Goal: Transaction & Acquisition: Purchase product/service

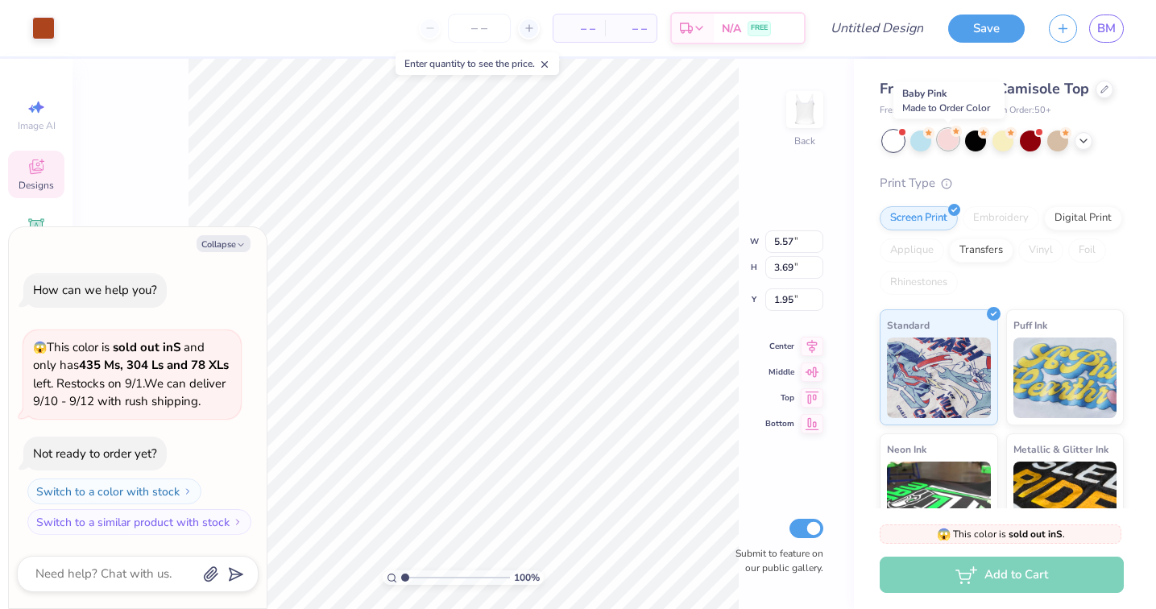
click at [954, 141] on div at bounding box center [948, 139] width 21 height 21
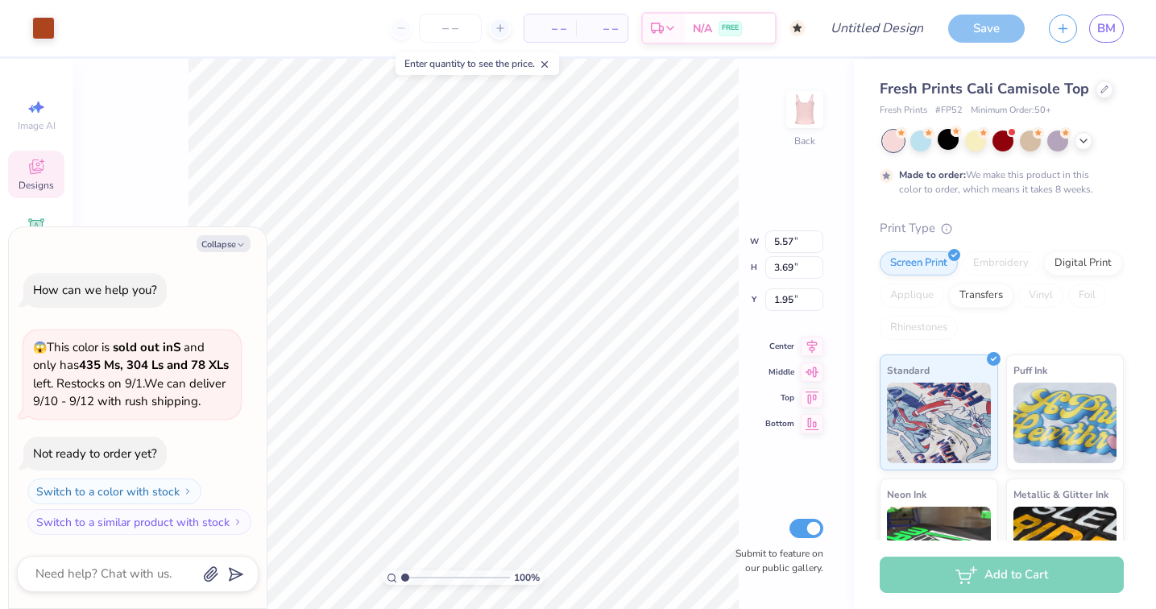
scroll to position [49, 0]
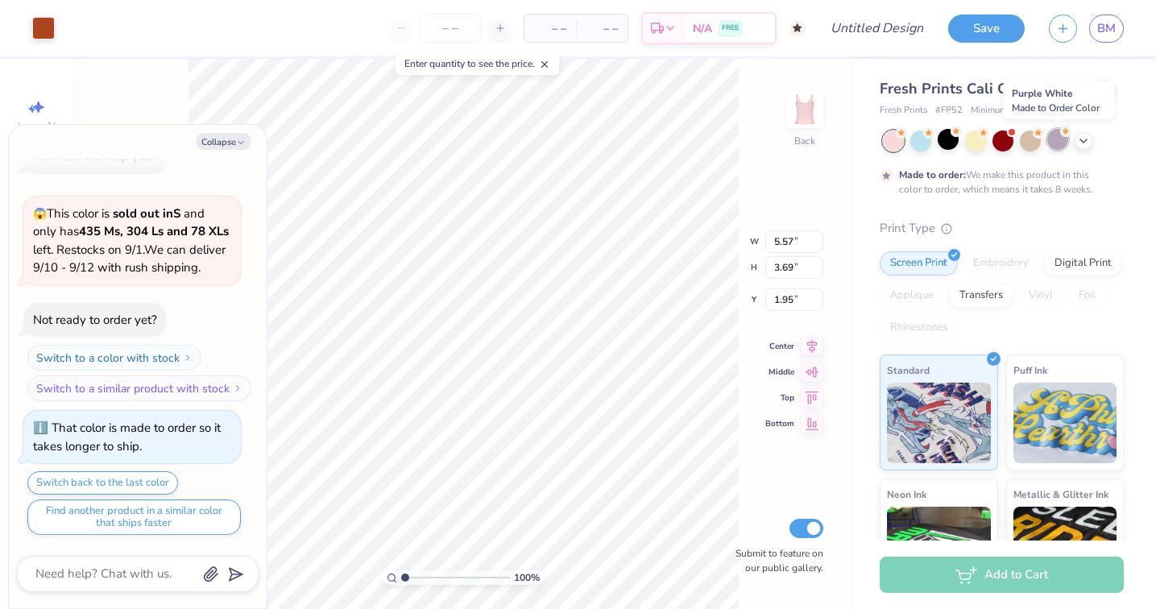
click at [1060, 140] on div at bounding box center [1057, 139] width 21 height 21
click at [894, 136] on div at bounding box center [893, 141] width 21 height 21
click at [1085, 140] on icon at bounding box center [1083, 139] width 13 height 13
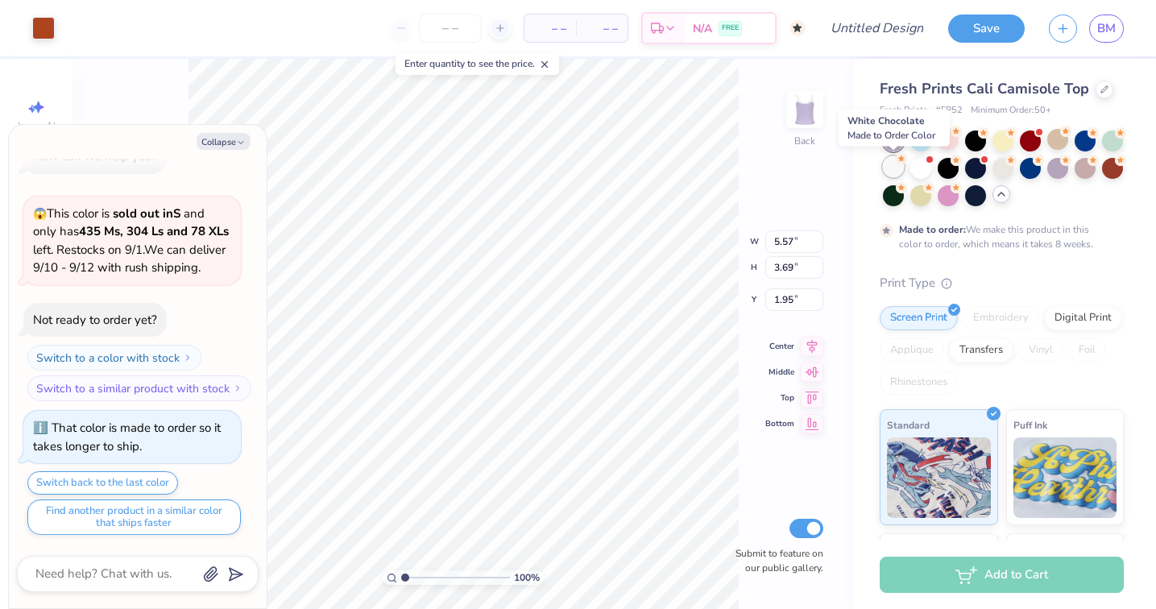
click at [891, 173] on div at bounding box center [893, 166] width 21 height 21
click at [921, 173] on div at bounding box center [920, 166] width 21 height 21
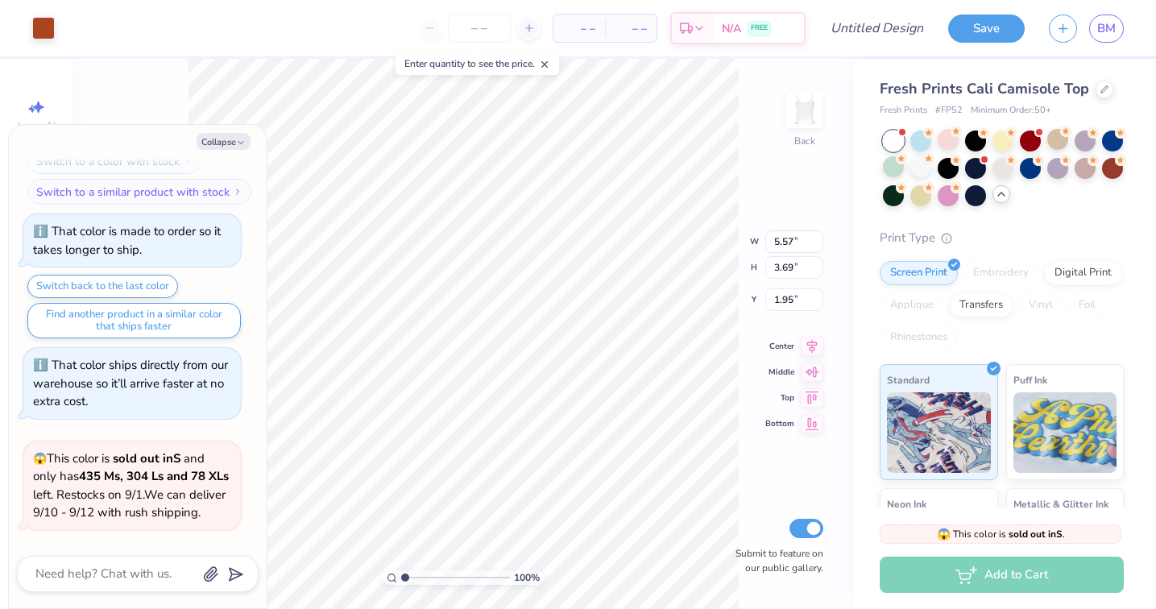
scroll to position [0, 0]
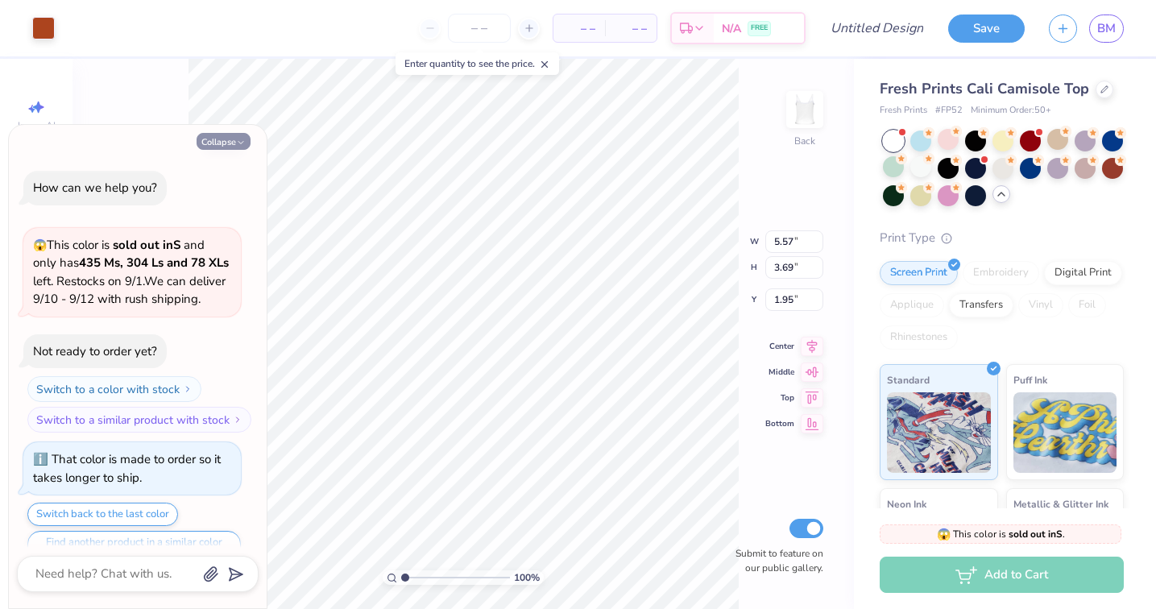
click at [226, 147] on button "Collapse" at bounding box center [224, 141] width 54 height 17
type textarea "x"
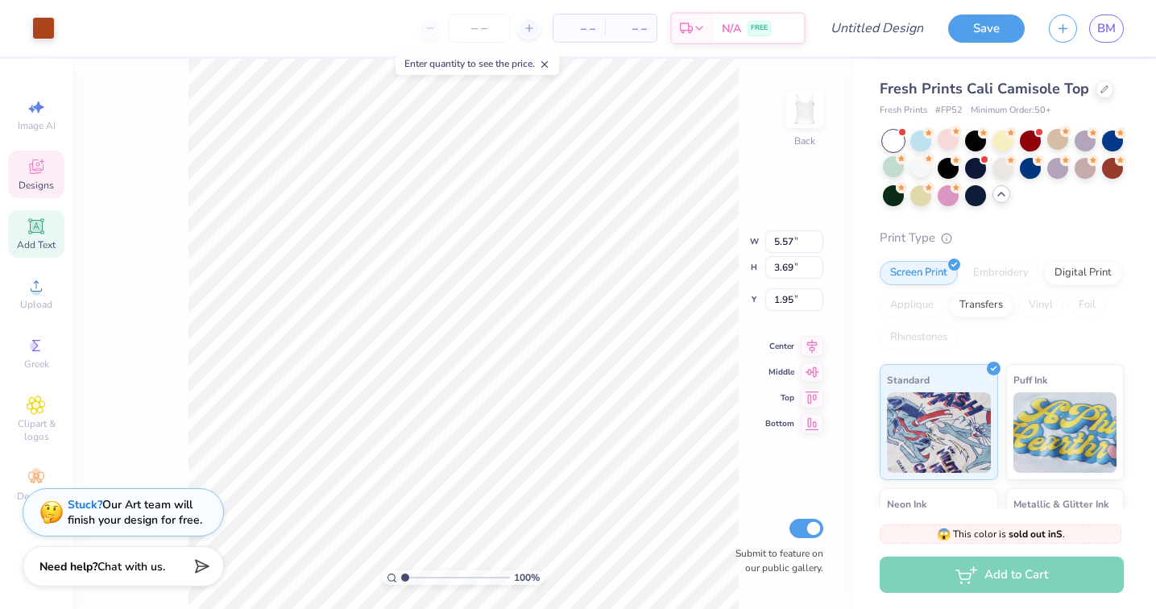
click at [37, 227] on icon at bounding box center [35, 225] width 15 height 15
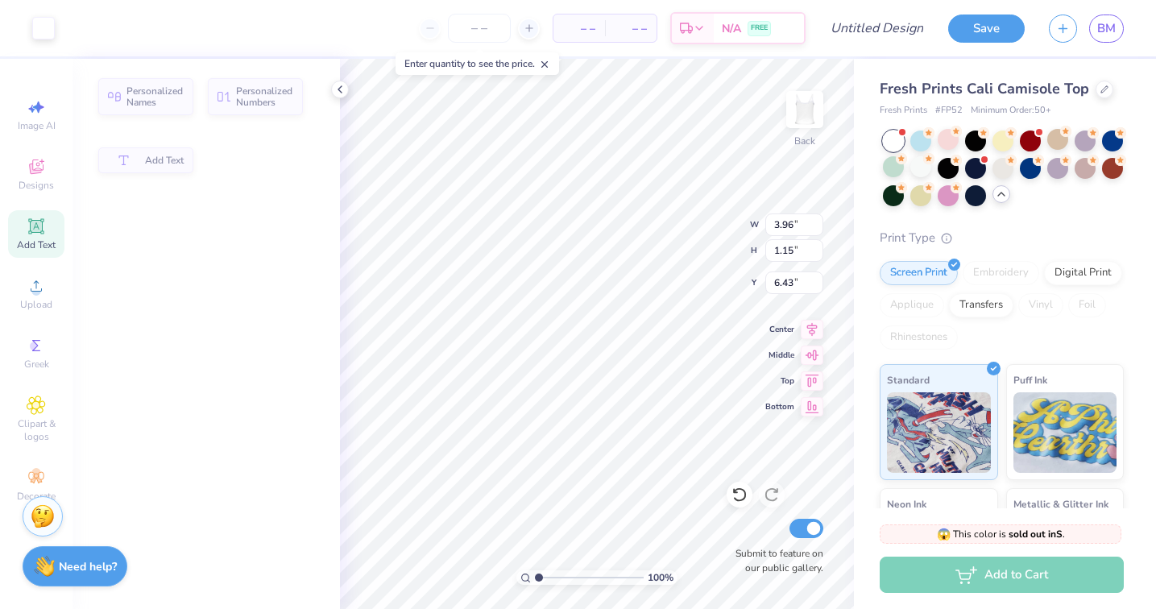
type input "3.96"
type input "1.15"
type input "6.43"
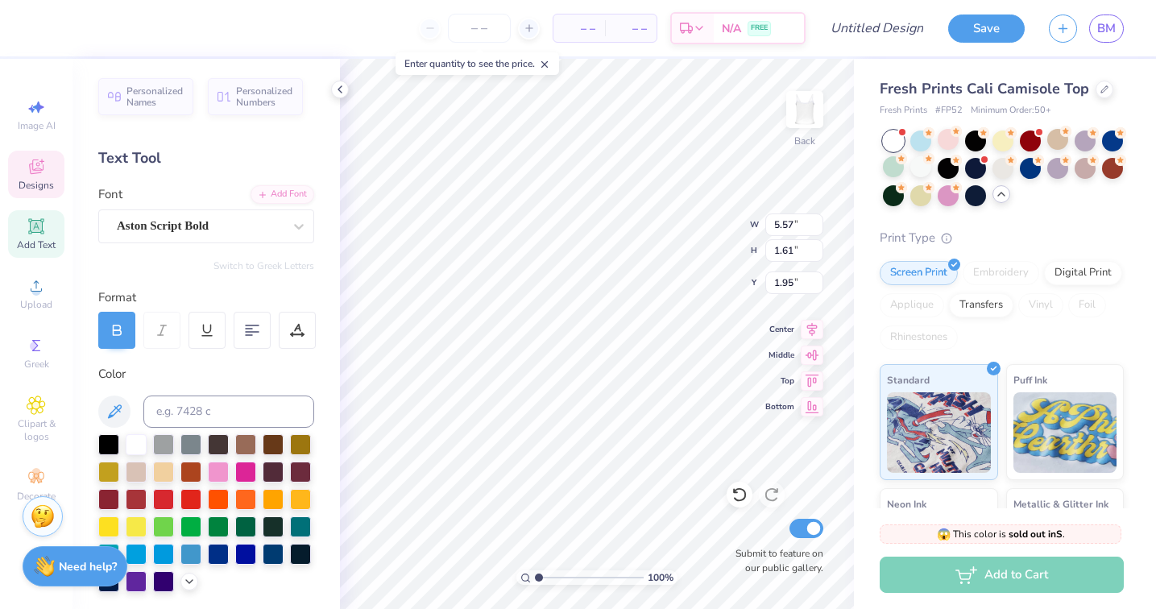
type textarea "ALpha Gamma Delta"
click at [35, 422] on span "Clipart & logos" at bounding box center [36, 430] width 56 height 26
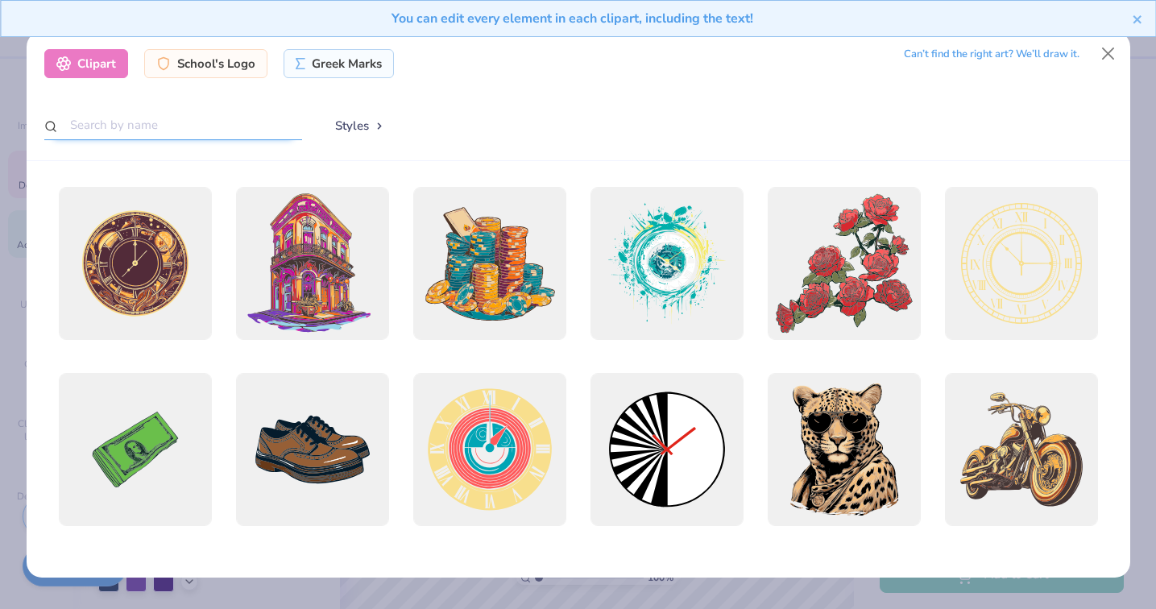
click at [172, 125] on input "text" at bounding box center [173, 125] width 258 height 30
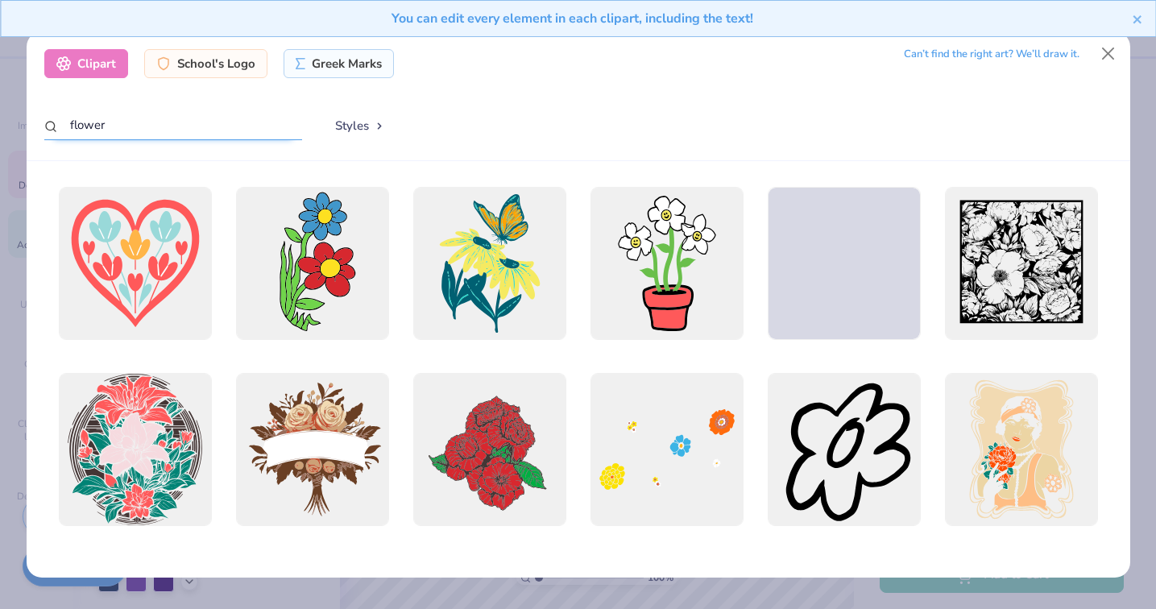
click at [143, 123] on input "flower" at bounding box center [173, 125] width 258 height 30
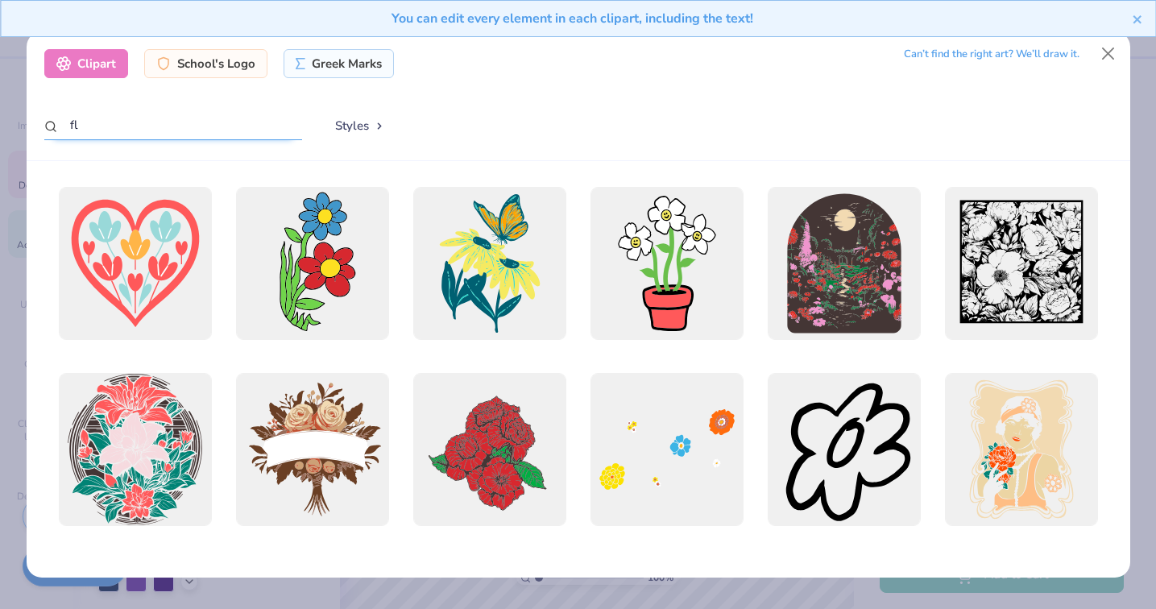
type input "f"
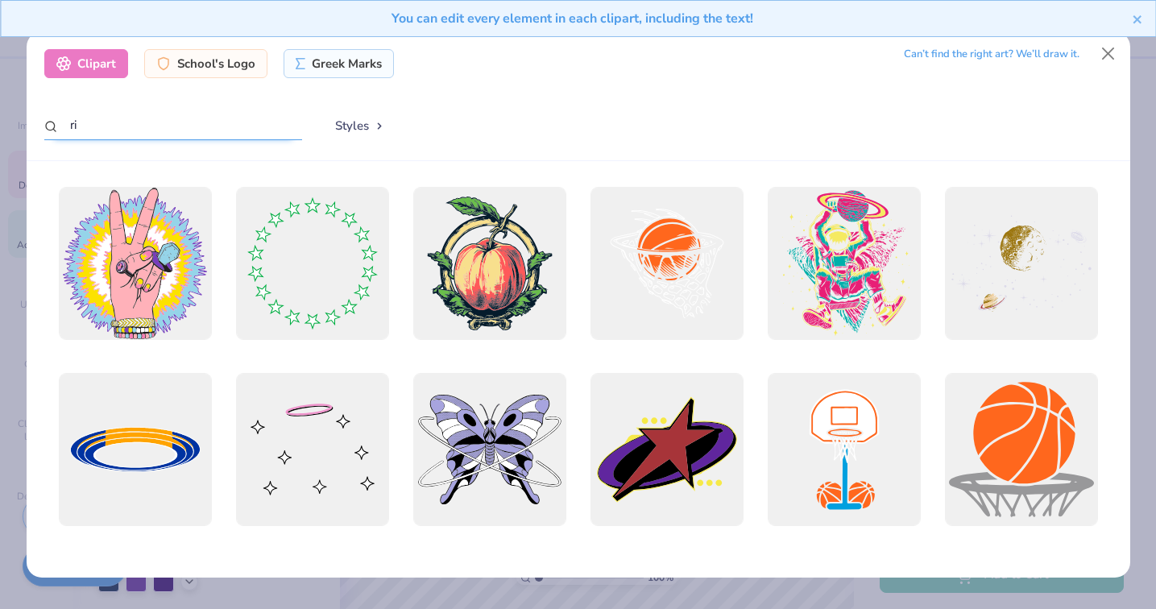
type input "r"
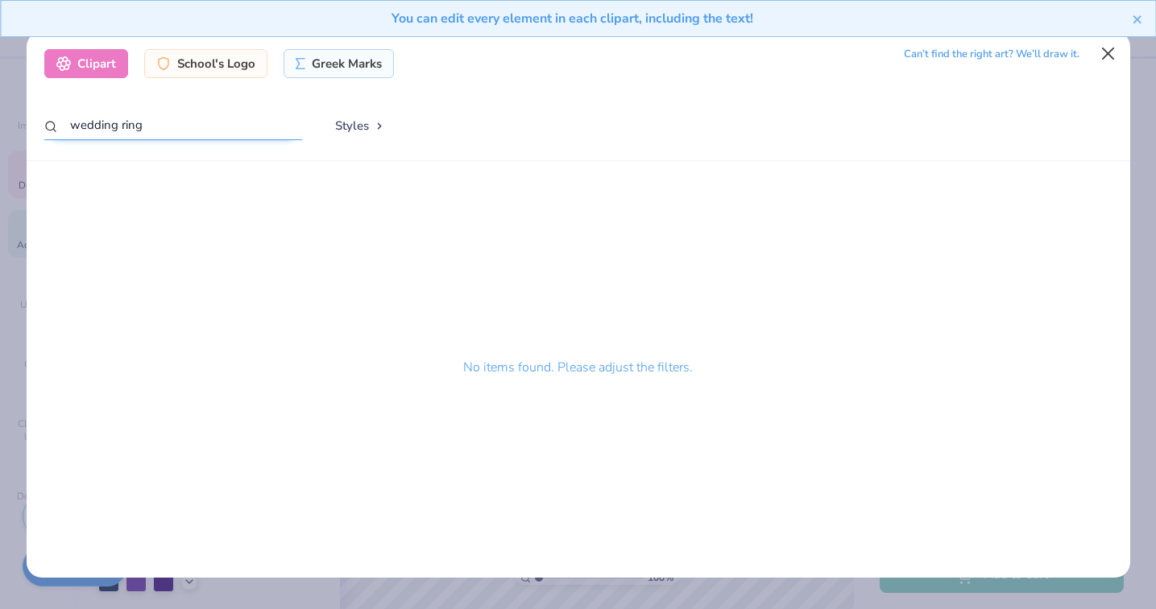
type input "wedding ring"
click at [1104, 52] on button "Close" at bounding box center [1108, 54] width 31 height 31
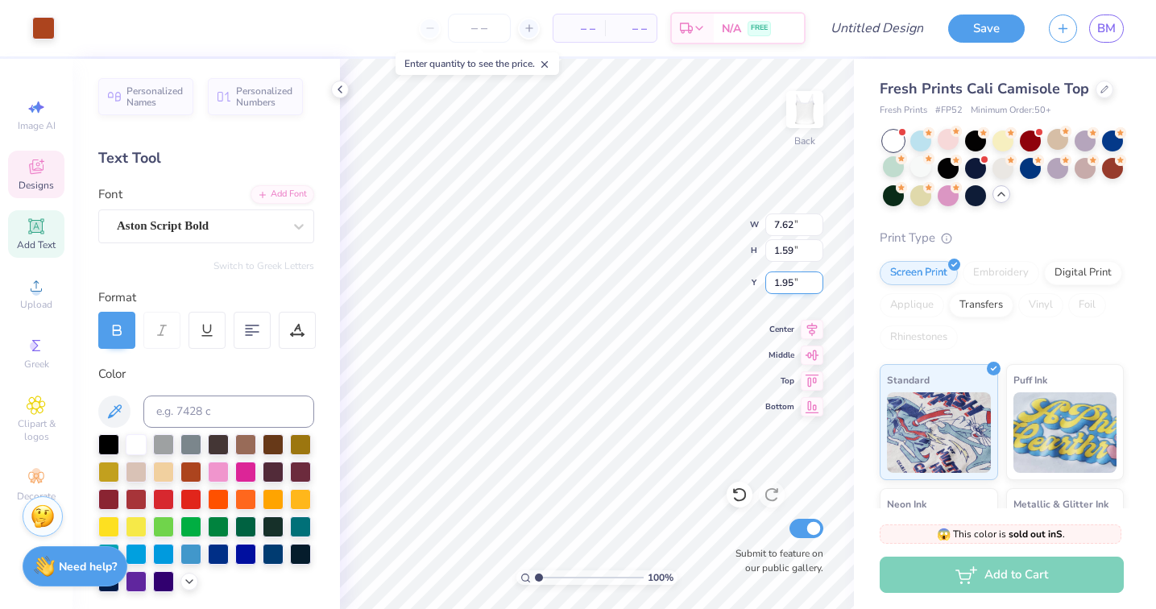
type input "7.62"
type input "1.59"
type input "1.95"
click at [27, 479] on icon at bounding box center [36, 477] width 19 height 19
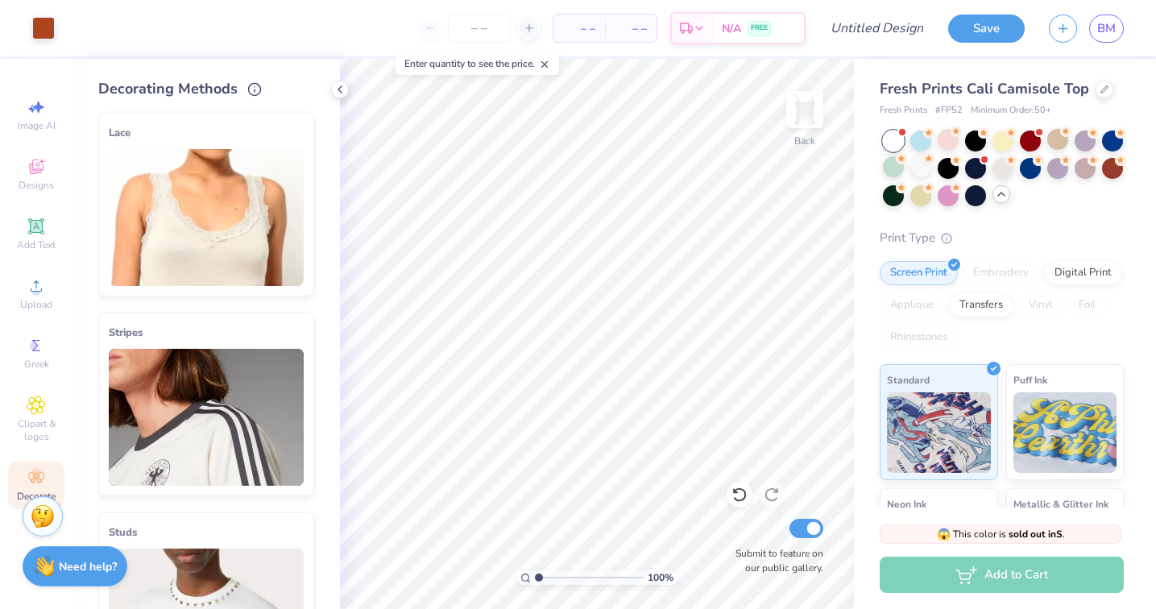
click at [230, 205] on img at bounding box center [206, 217] width 195 height 137
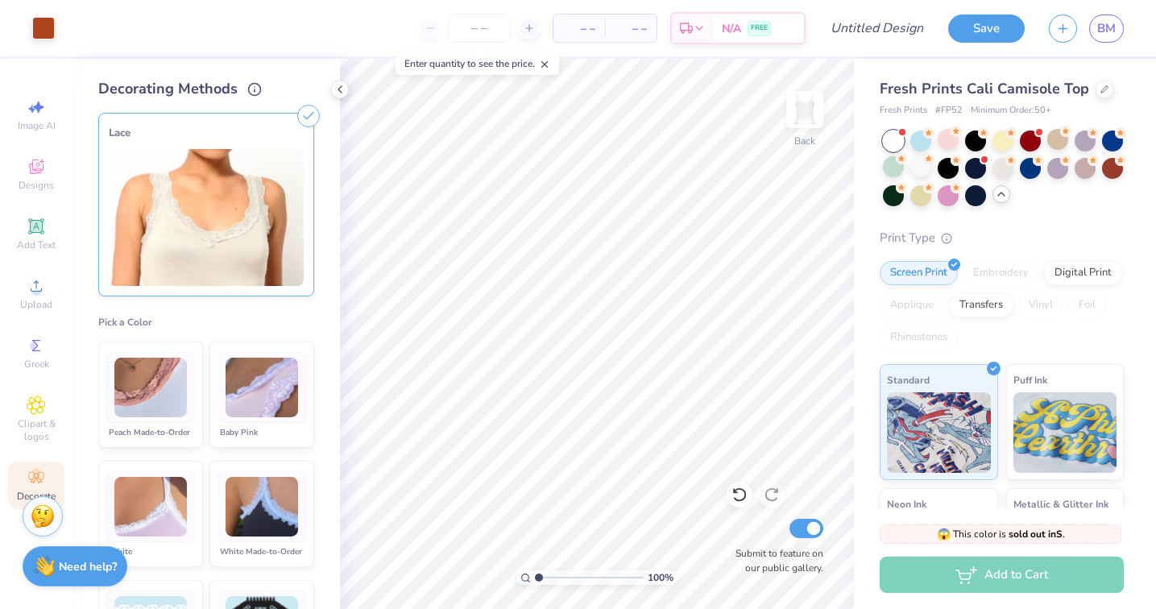
click at [264, 403] on img at bounding box center [262, 388] width 73 height 60
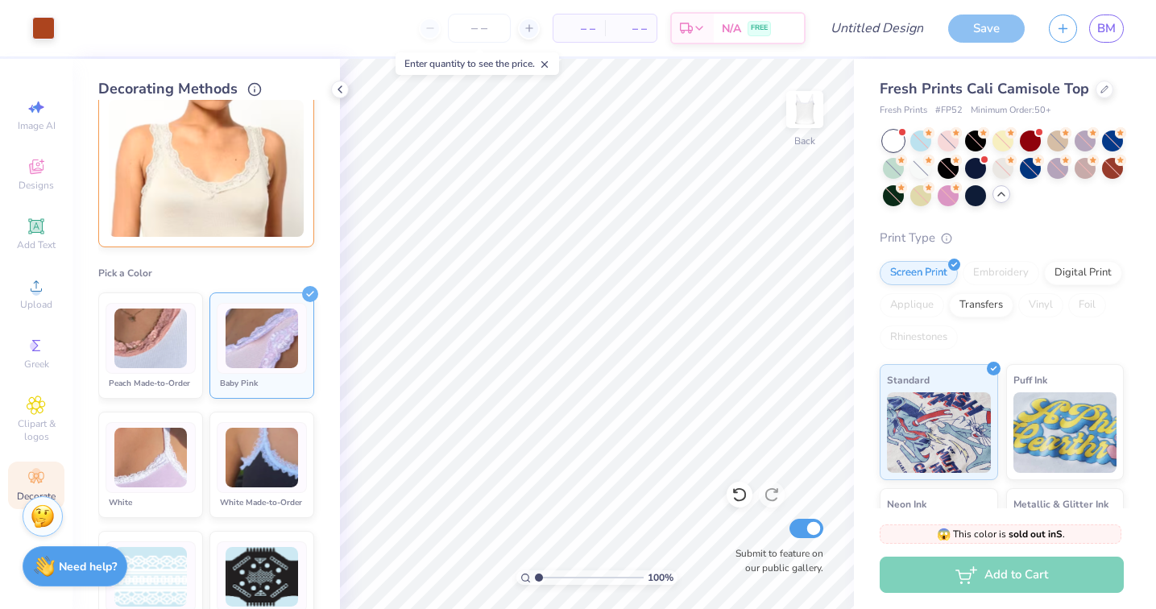
scroll to position [56, 0]
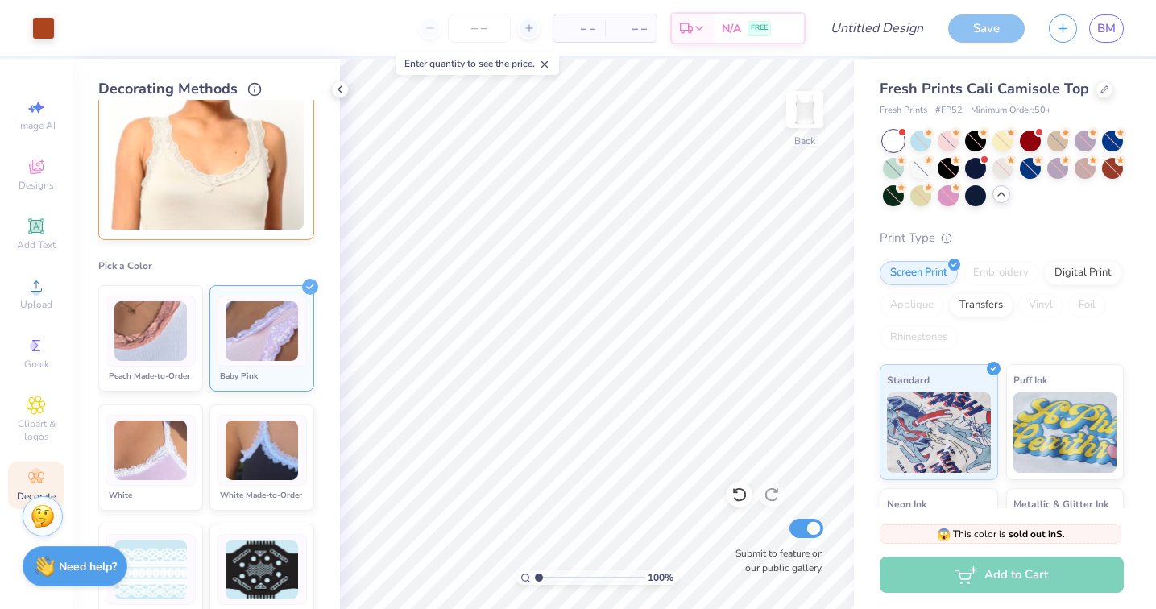
click at [274, 338] on img at bounding box center [262, 331] width 73 height 60
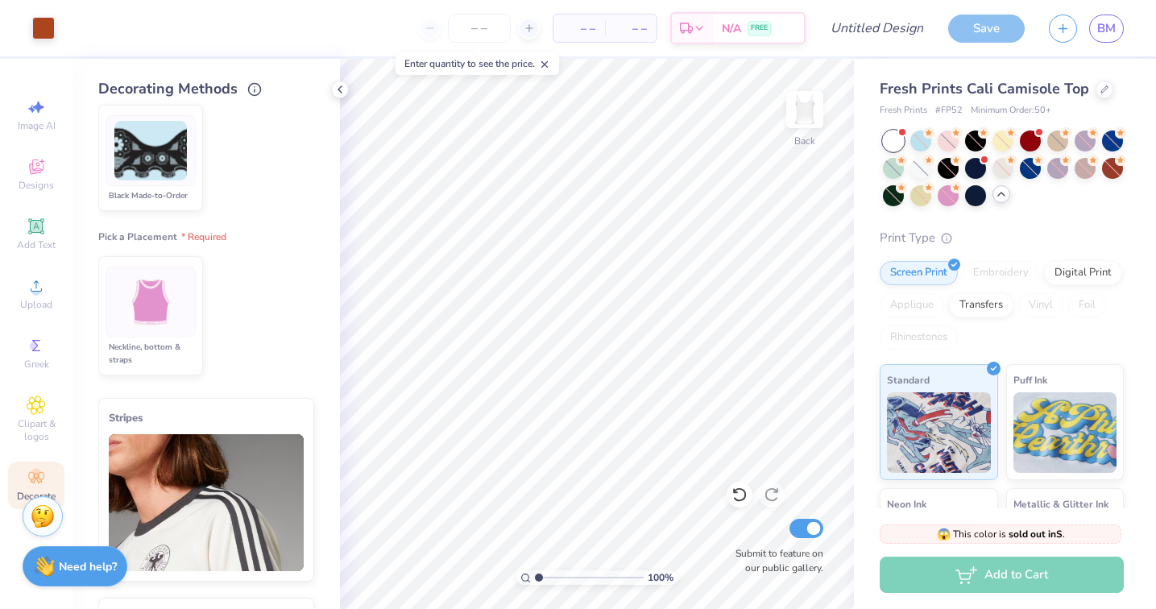
scroll to position [611, 0]
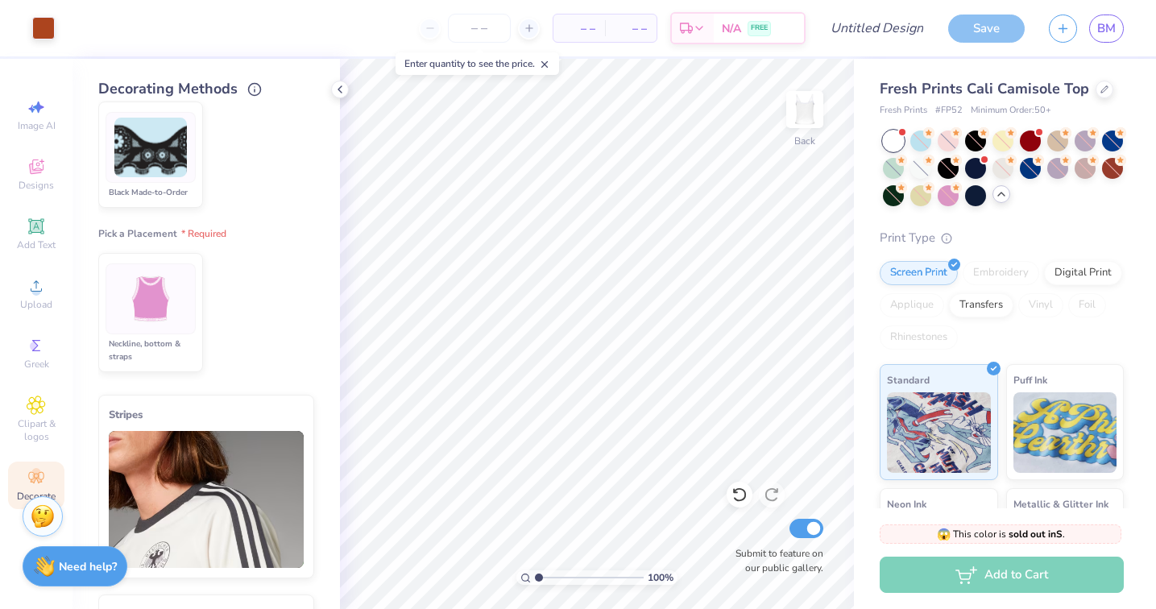
click at [158, 343] on div "Neckline, bottom & straps" at bounding box center [151, 351] width 90 height 26
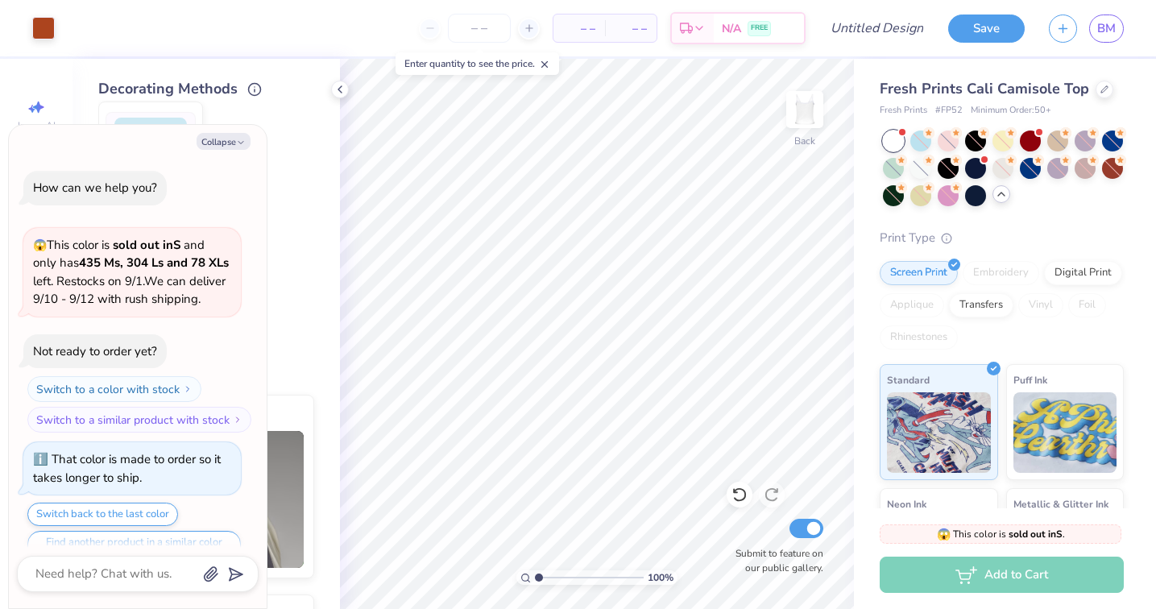
scroll to position [491, 0]
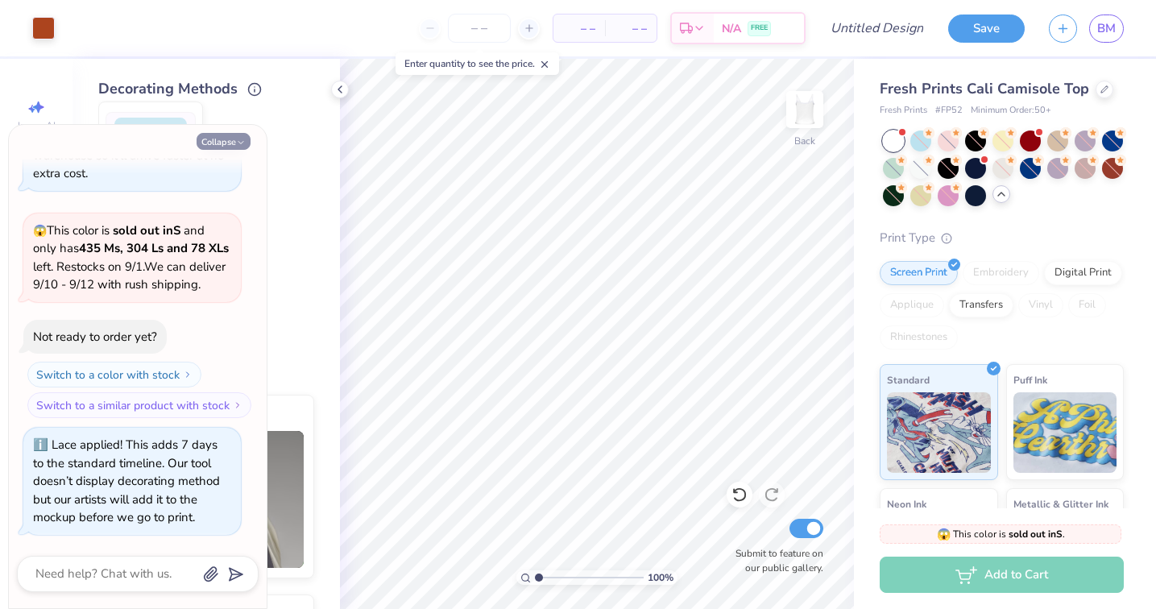
click at [236, 139] on icon "button" at bounding box center [241, 143] width 10 height 10
type textarea "x"
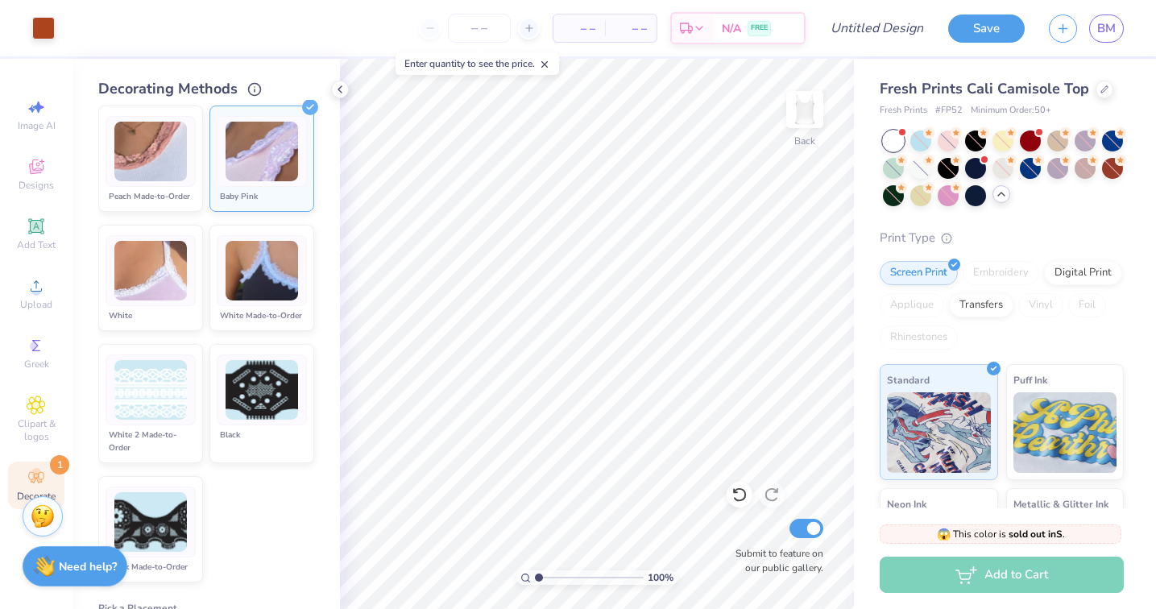
scroll to position [0, 0]
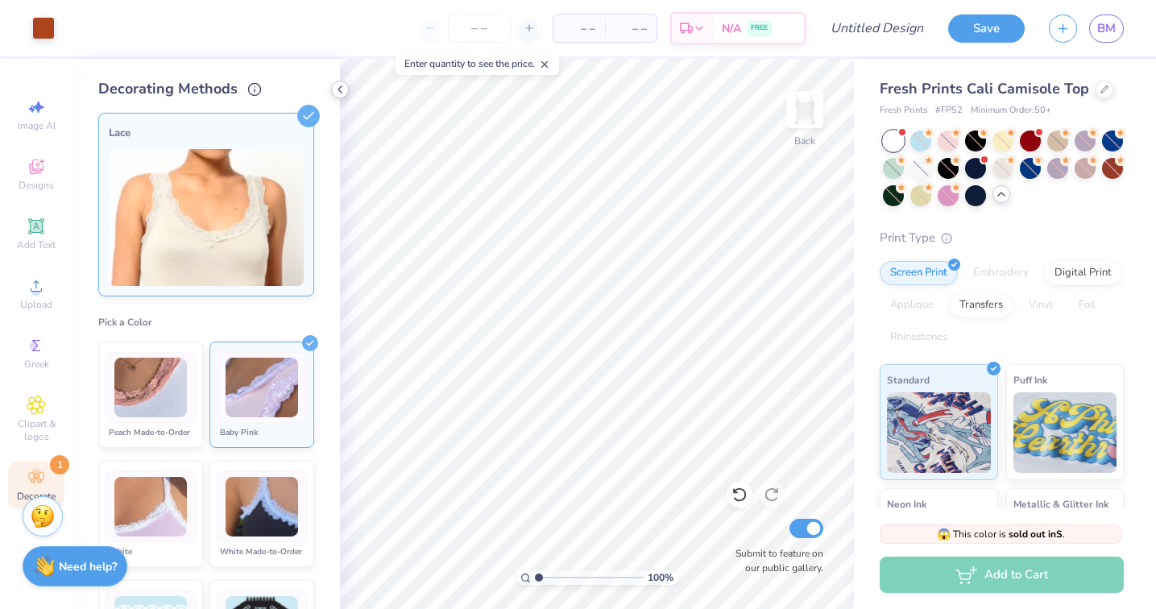
click at [342, 85] on icon at bounding box center [340, 89] width 13 height 13
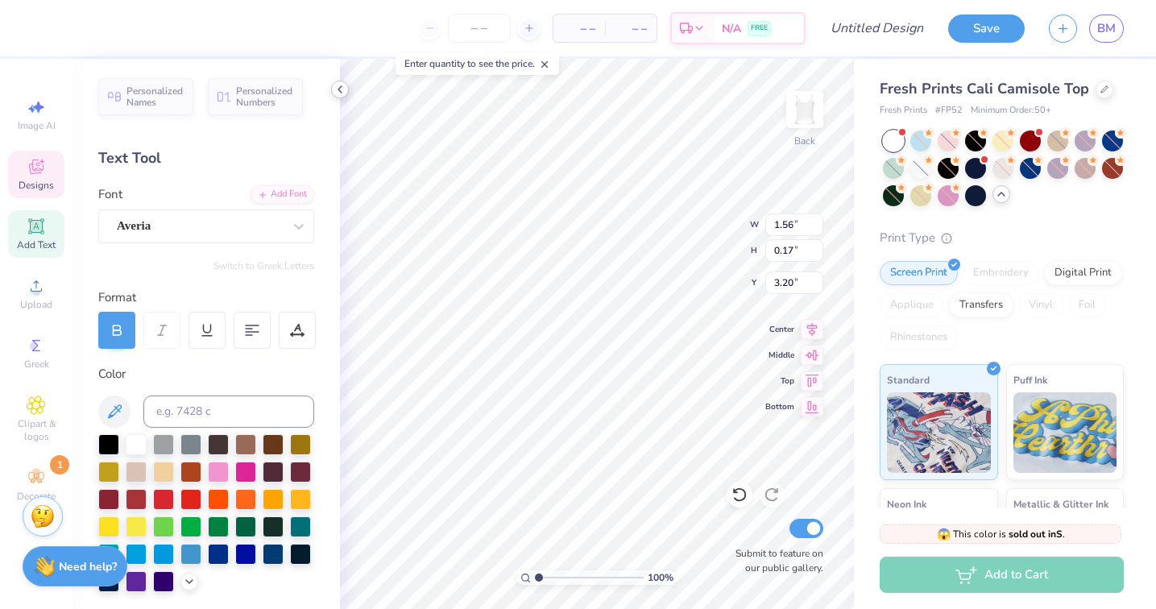
type input "3.20"
click at [218, 470] on div at bounding box center [218, 470] width 21 height 21
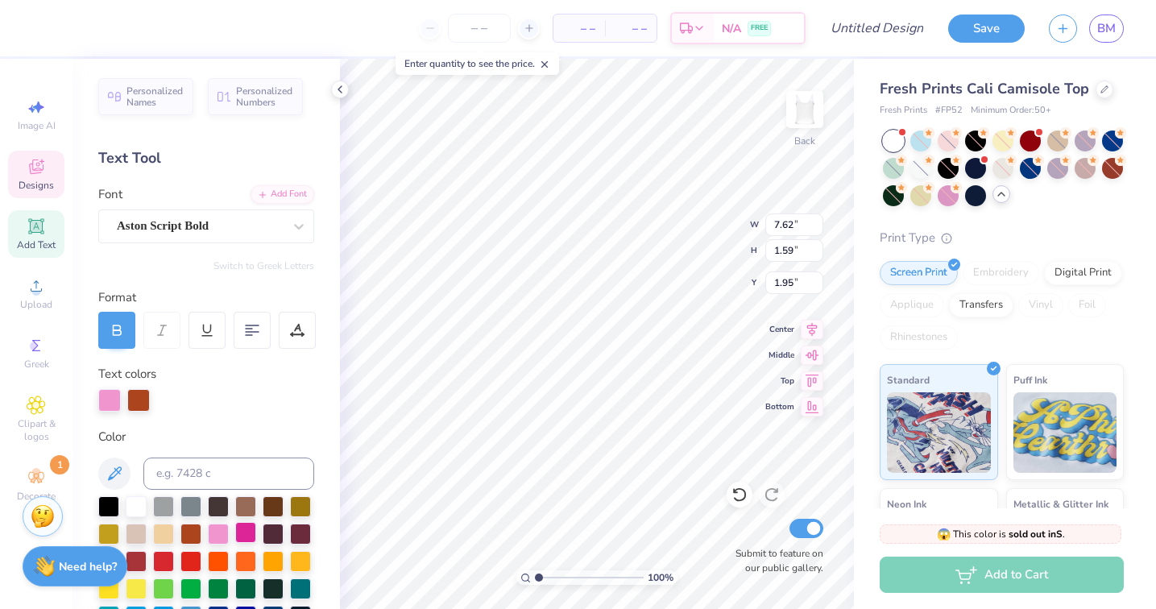
click at [252, 539] on div at bounding box center [245, 532] width 21 height 21
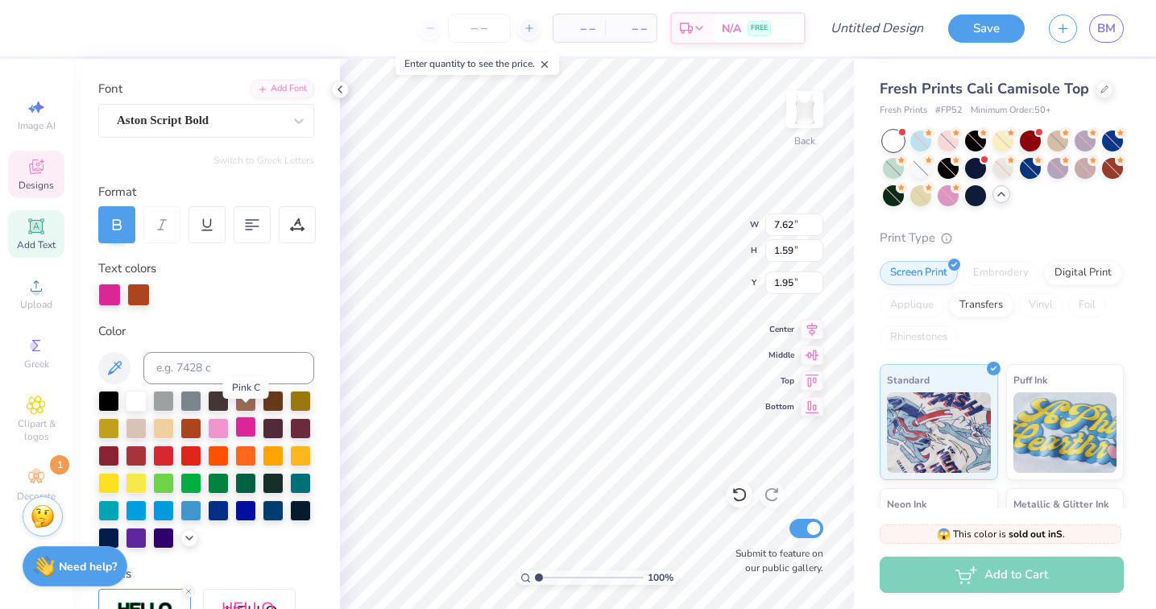
scroll to position [114, 0]
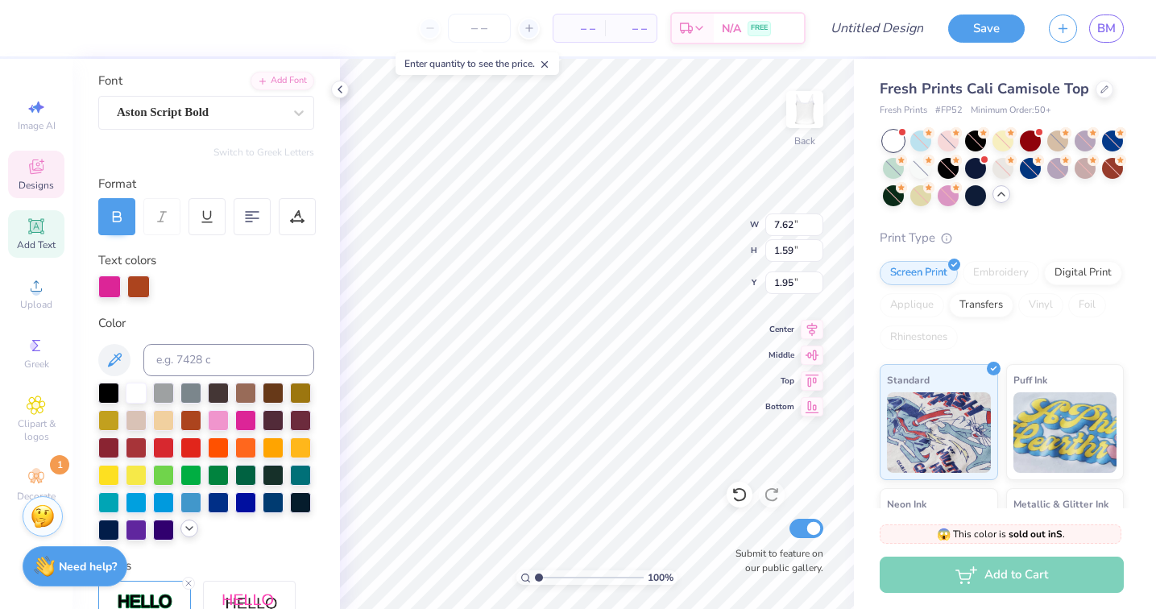
click at [188, 524] on icon at bounding box center [189, 528] width 13 height 13
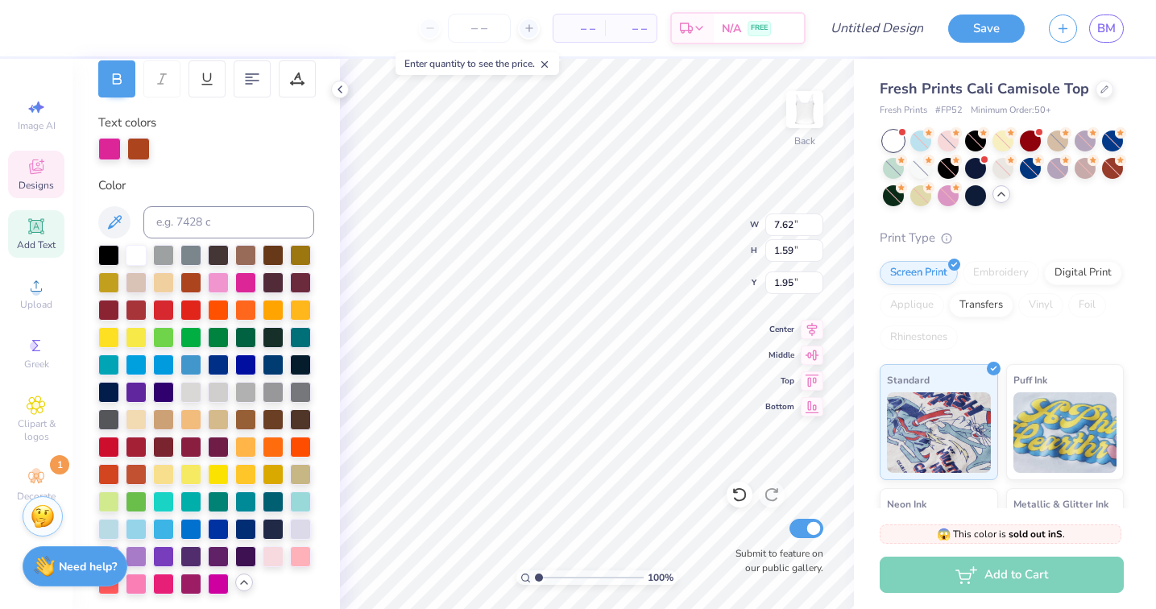
scroll to position [254, 0]
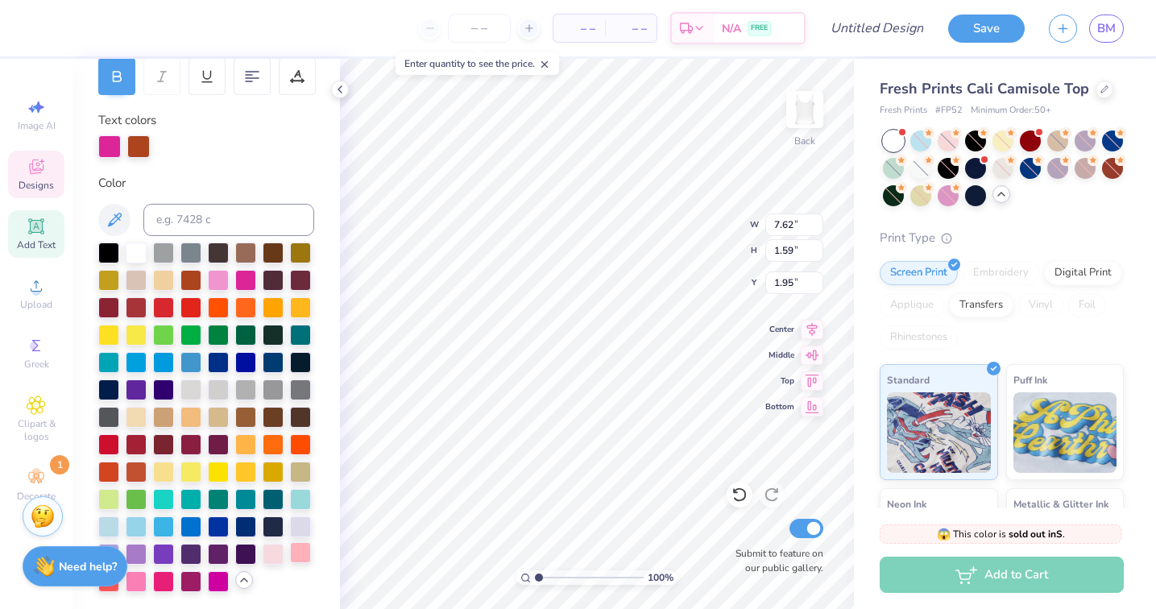
click at [305, 554] on div at bounding box center [300, 552] width 21 height 21
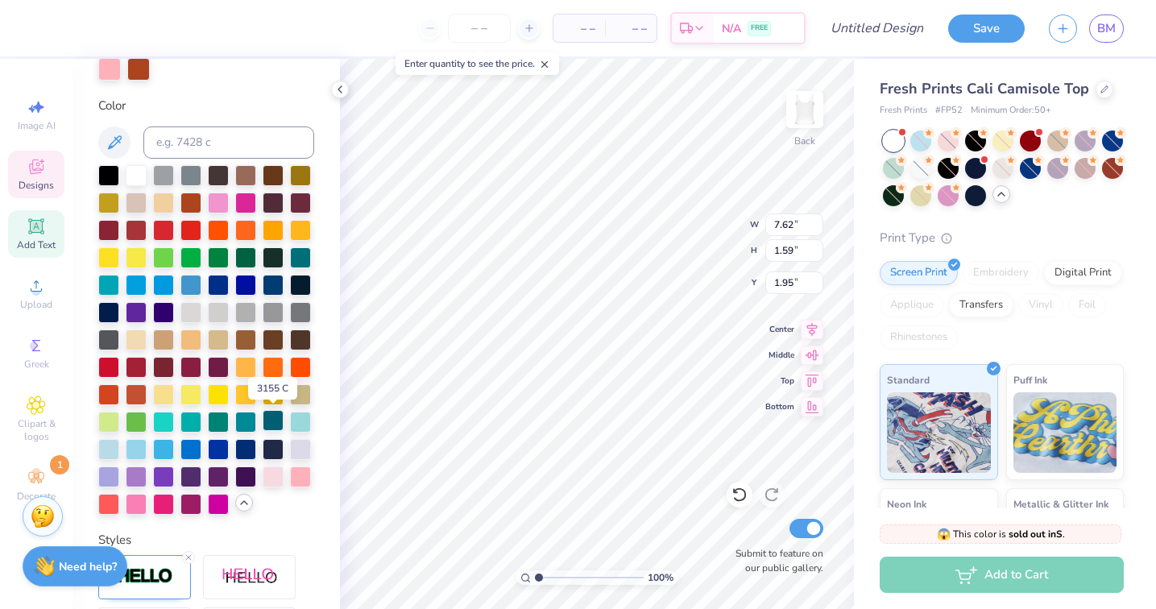
scroll to position [332, 0]
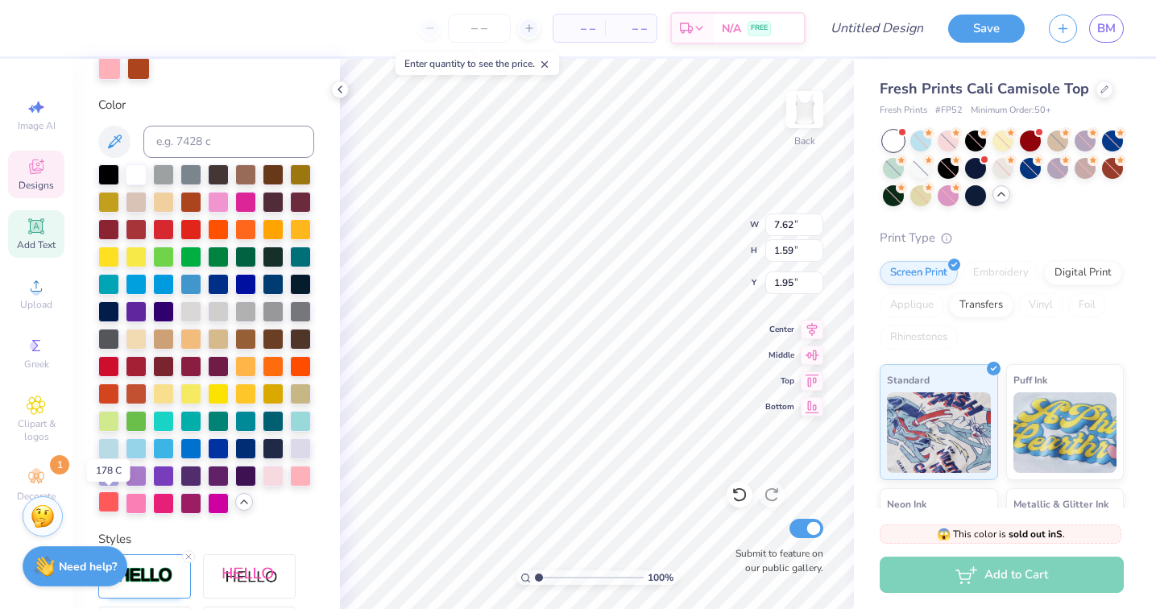
click at [105, 503] on div at bounding box center [108, 501] width 21 height 21
click at [273, 469] on div at bounding box center [273, 474] width 21 height 21
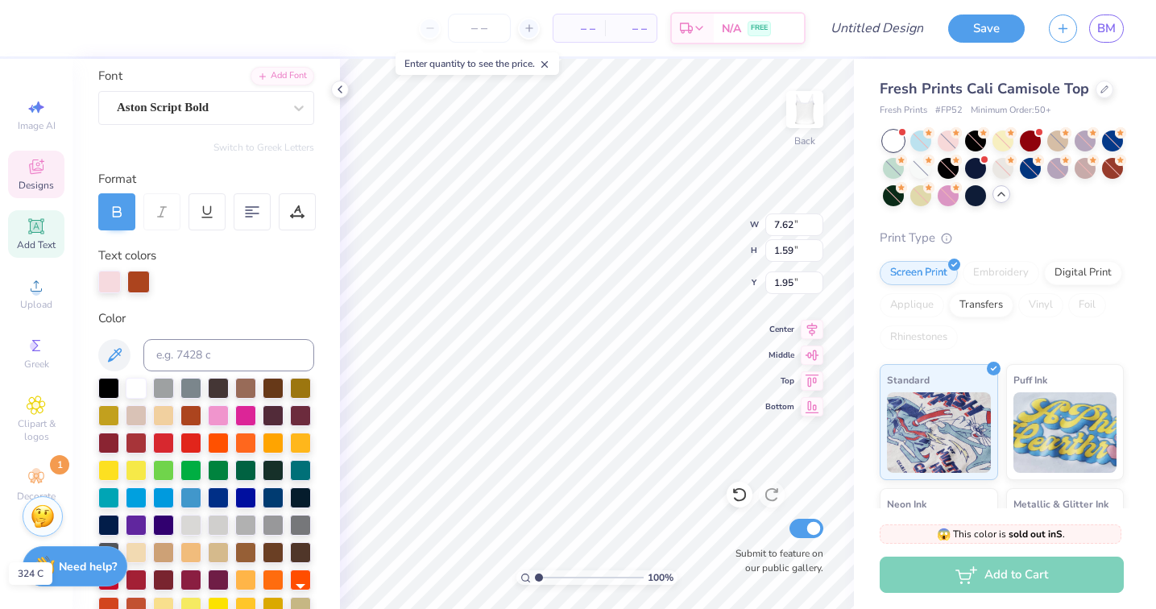
scroll to position [0, 0]
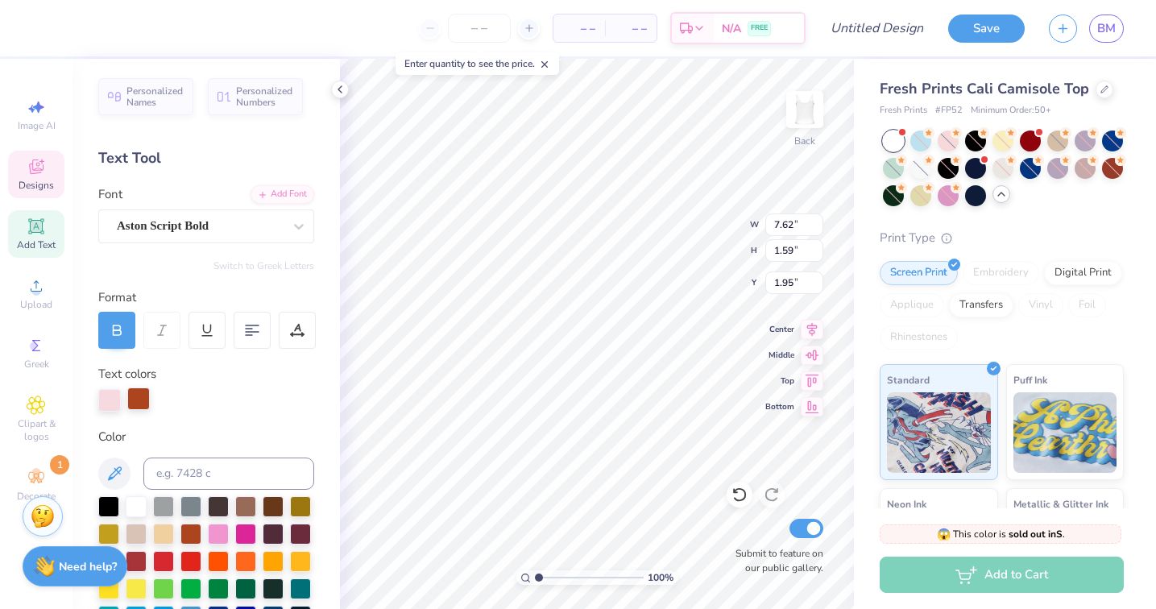
click at [142, 400] on div at bounding box center [138, 399] width 23 height 23
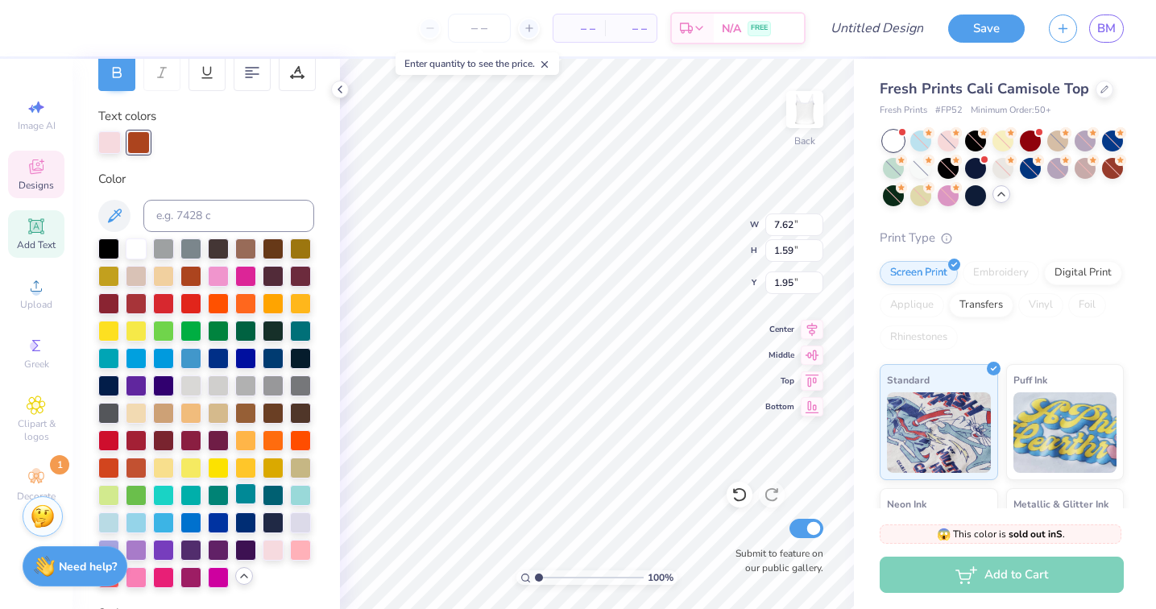
scroll to position [268, 0]
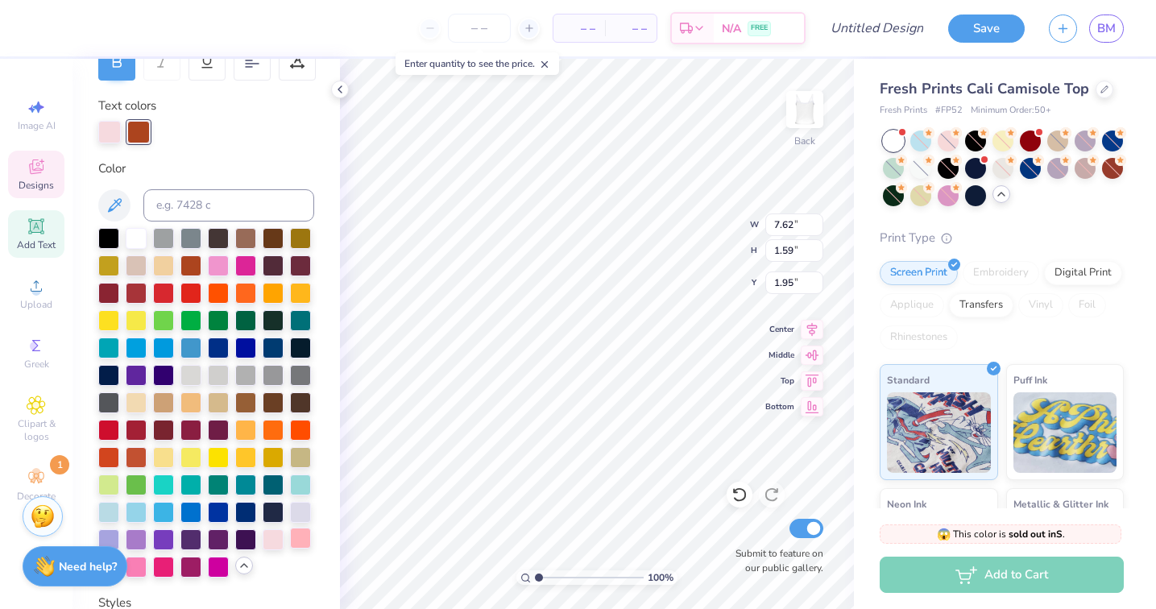
click at [297, 540] on div at bounding box center [300, 538] width 21 height 21
click at [249, 572] on div at bounding box center [244, 566] width 18 height 18
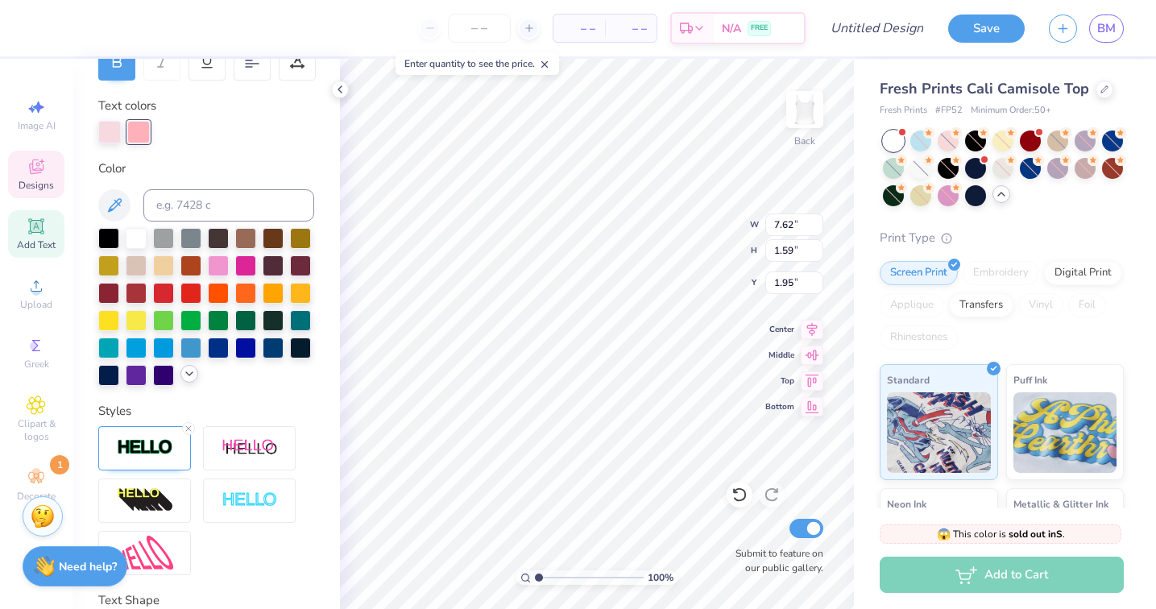
scroll to position [280, 0]
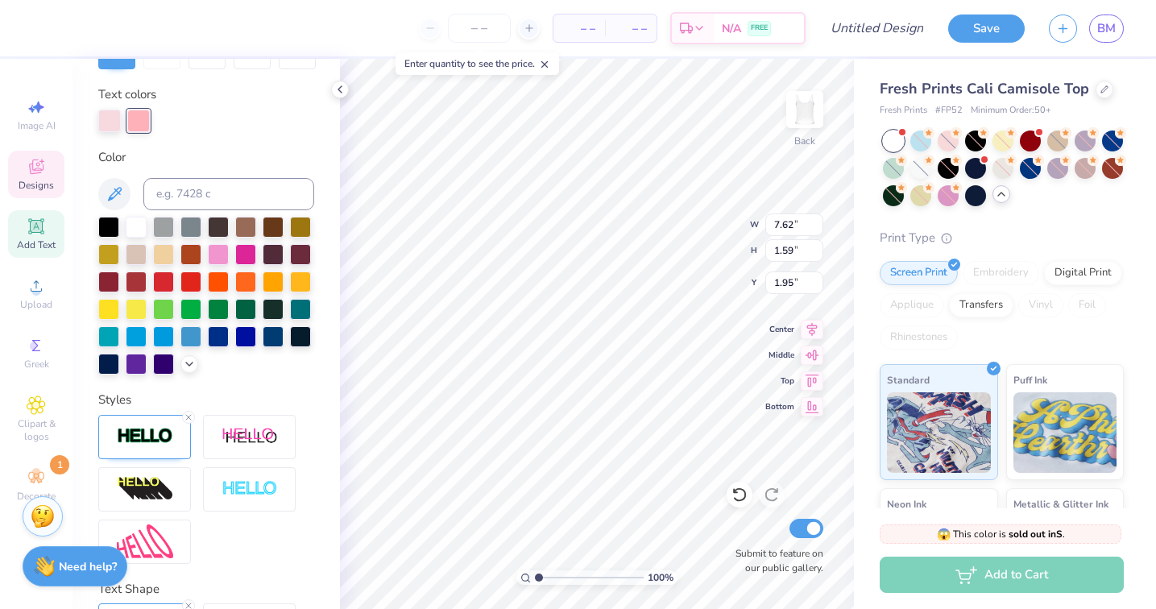
click at [189, 354] on div at bounding box center [206, 296] width 216 height 158
click at [188, 368] on icon at bounding box center [189, 362] width 13 height 13
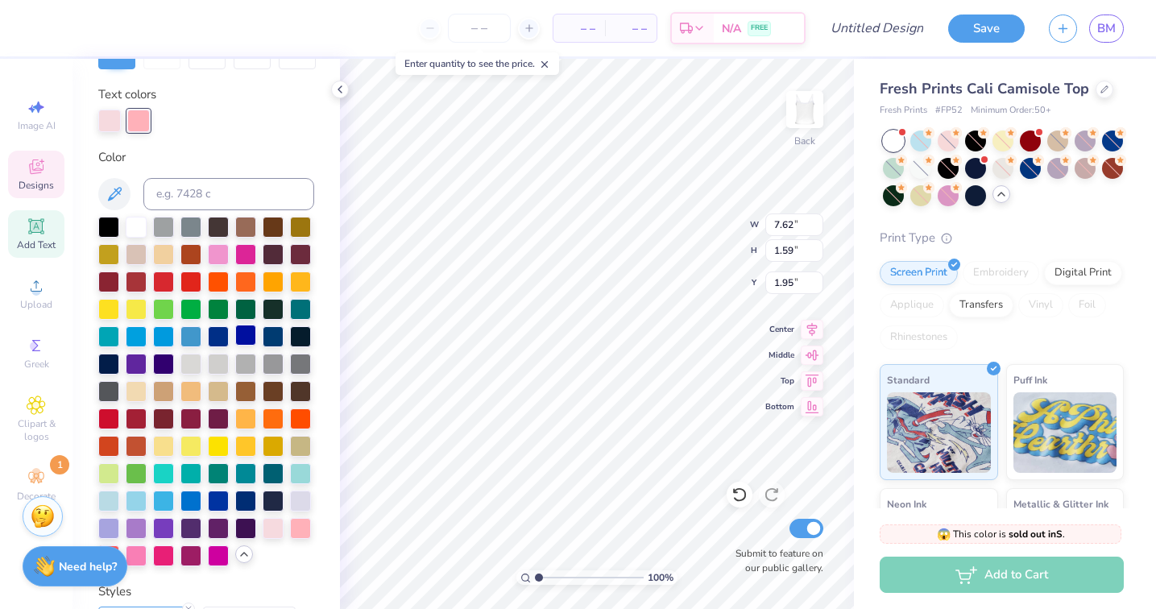
click at [244, 339] on div at bounding box center [245, 335] width 21 height 21
click at [109, 370] on div at bounding box center [108, 362] width 21 height 21
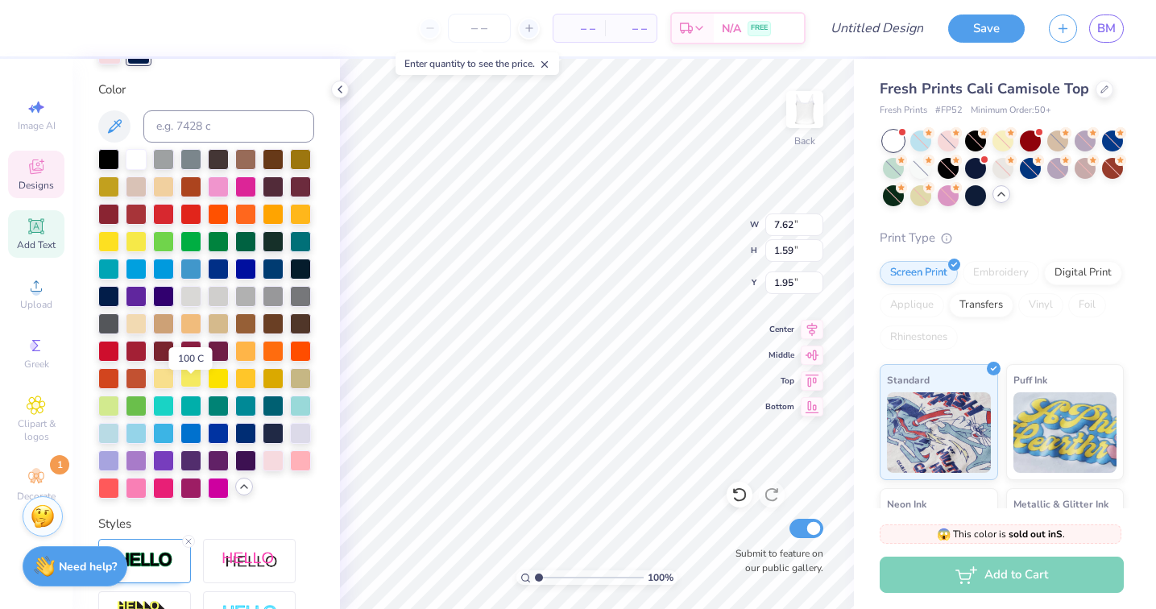
scroll to position [388, 0]
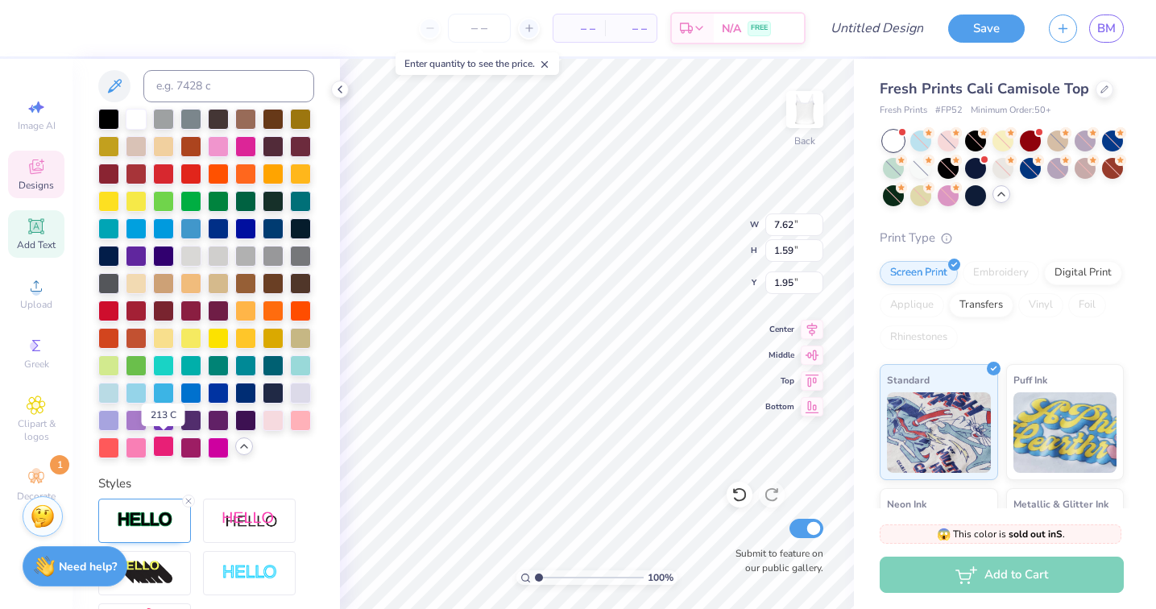
click at [163, 447] on div at bounding box center [163, 446] width 21 height 21
click at [239, 389] on div at bounding box center [245, 391] width 21 height 21
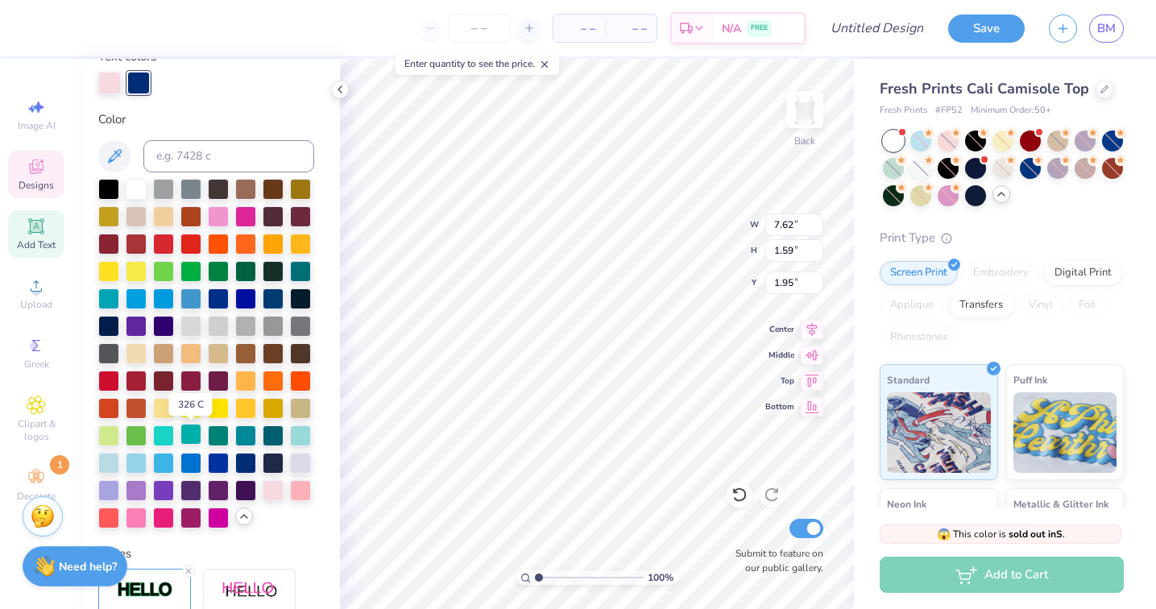
scroll to position [316, 0]
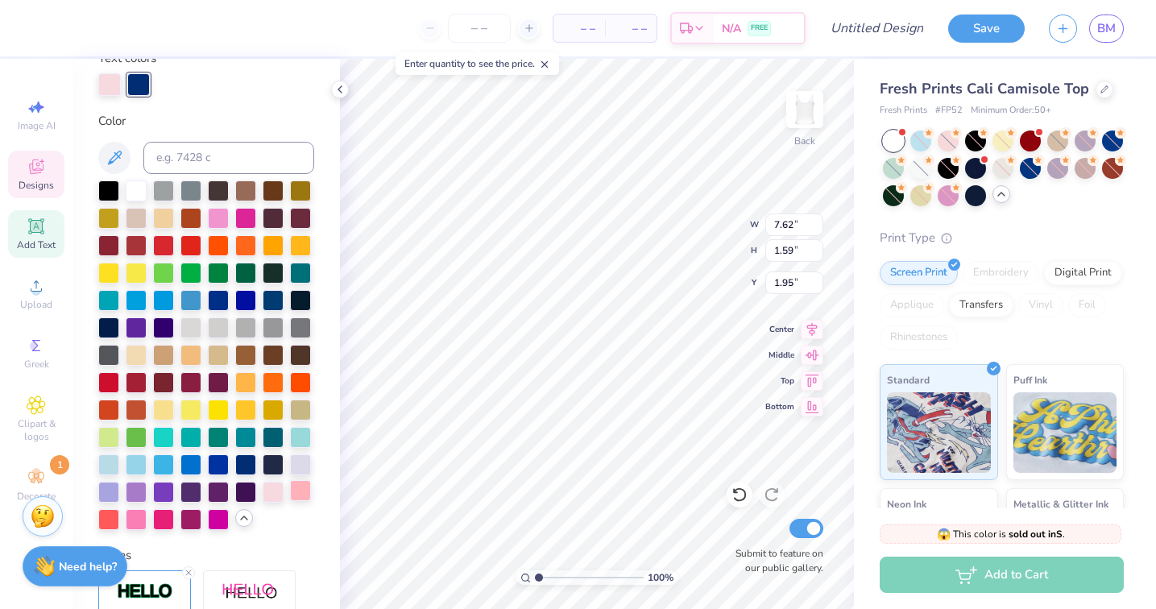
click at [301, 485] on div at bounding box center [300, 490] width 21 height 21
click at [110, 81] on div at bounding box center [109, 83] width 23 height 23
click at [247, 462] on div at bounding box center [245, 463] width 21 height 21
click at [296, 491] on div at bounding box center [300, 490] width 21 height 21
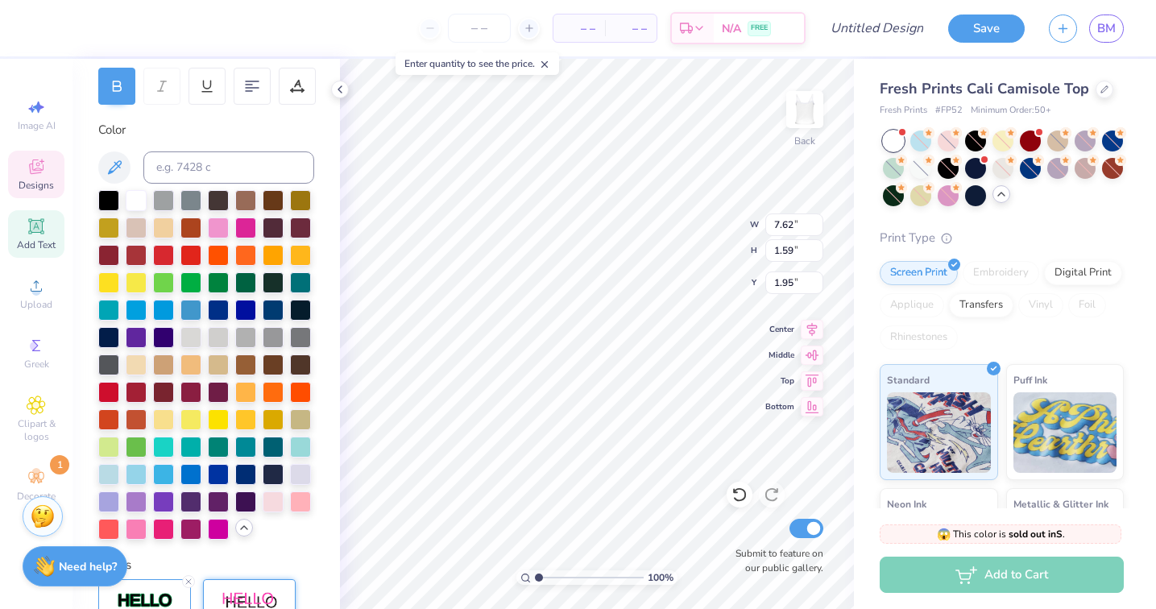
scroll to position [0, 0]
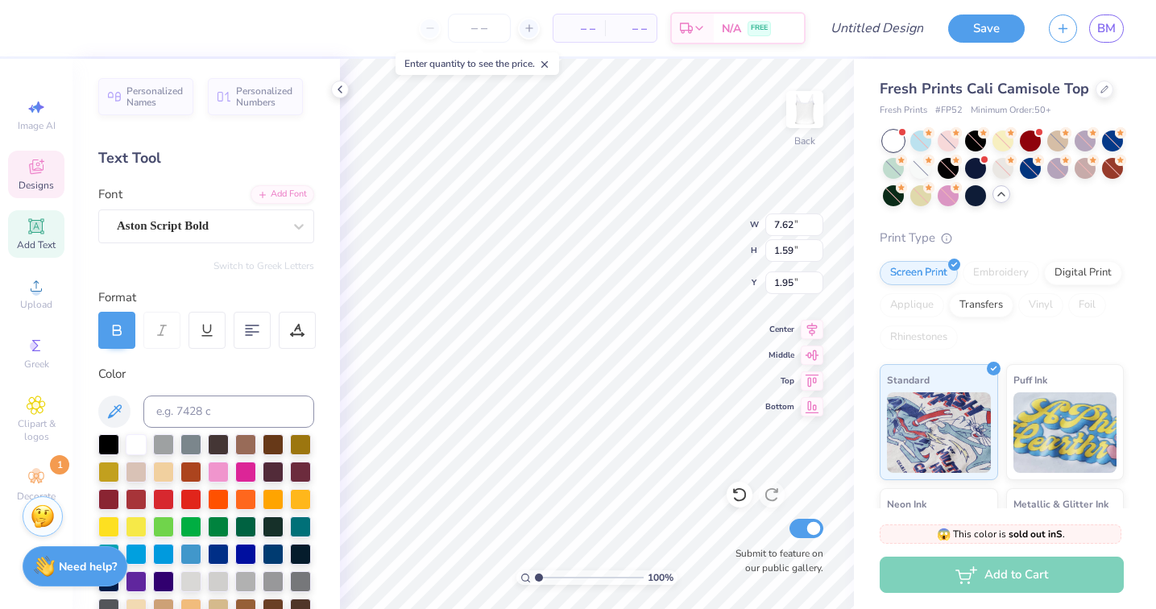
click at [175, 388] on div "Color" at bounding box center [206, 574] width 216 height 419
click at [247, 374] on div "Color" at bounding box center [206, 374] width 216 height 19
click at [114, 404] on icon at bounding box center [114, 411] width 19 height 19
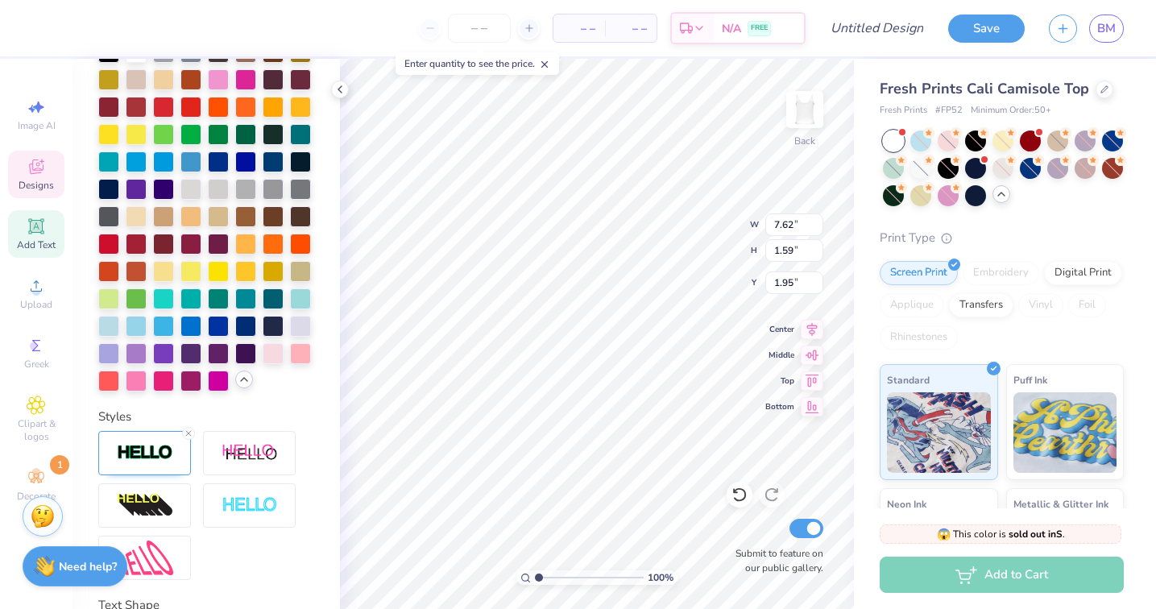
click at [242, 388] on div at bounding box center [244, 380] width 18 height 18
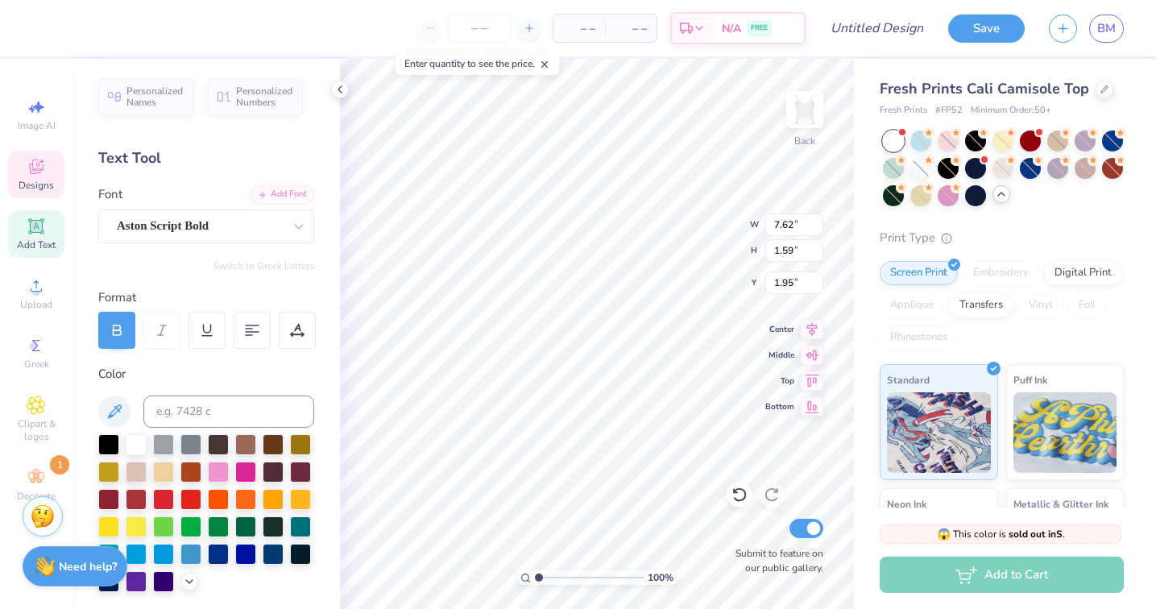
click at [202, 391] on div "Color" at bounding box center [206, 478] width 216 height 227
type input "1.56"
type input "0.17"
type input "3.20"
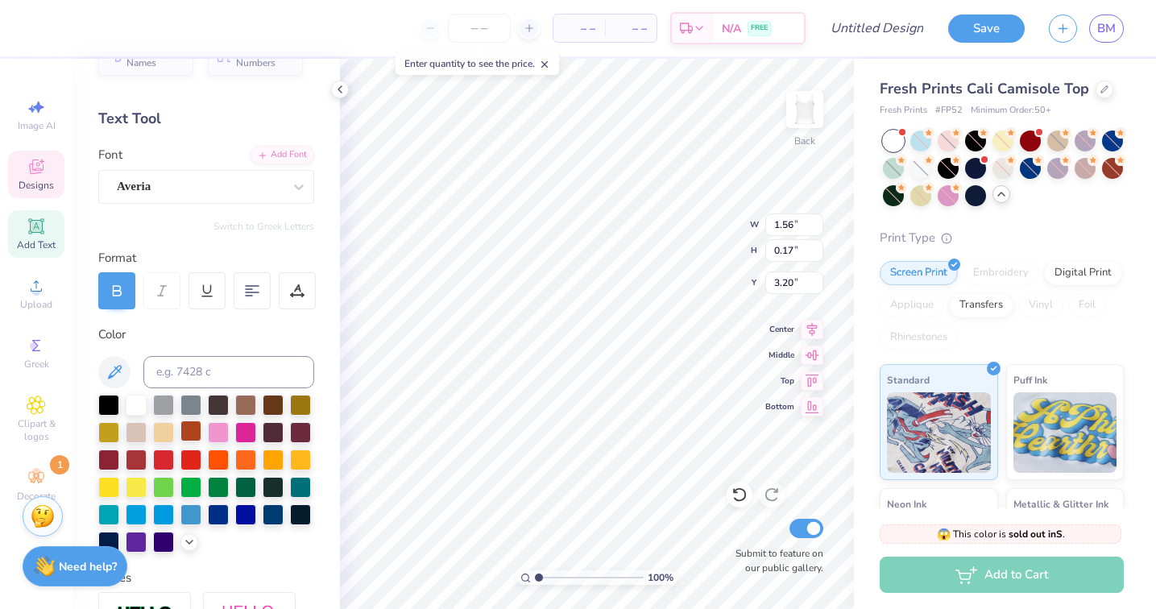
scroll to position [41, 0]
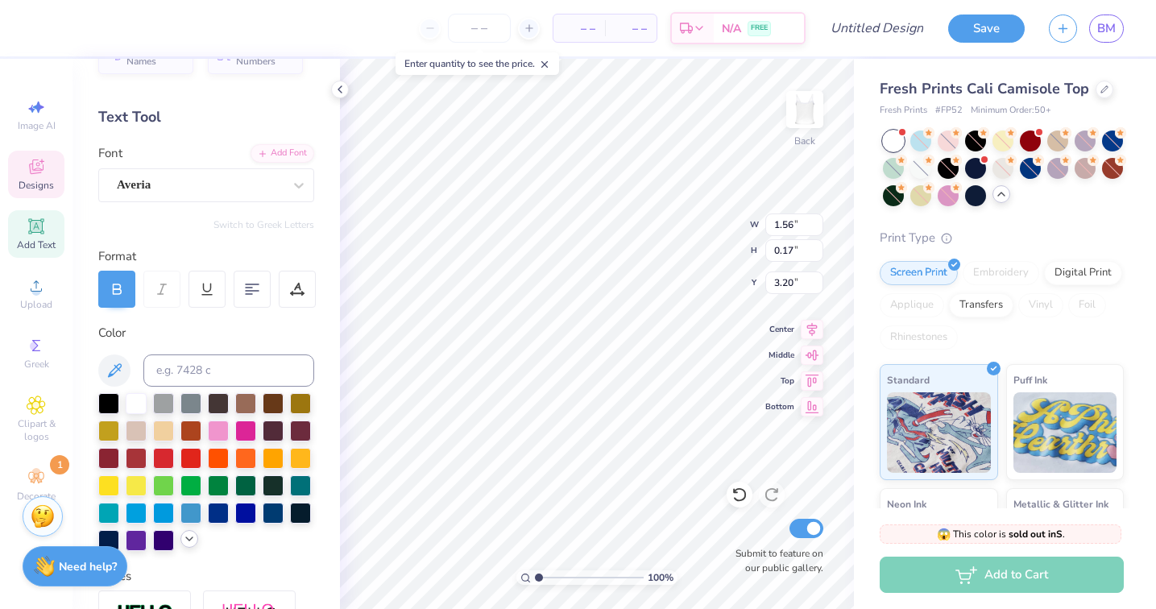
click at [182, 539] on div at bounding box center [189, 539] width 18 height 18
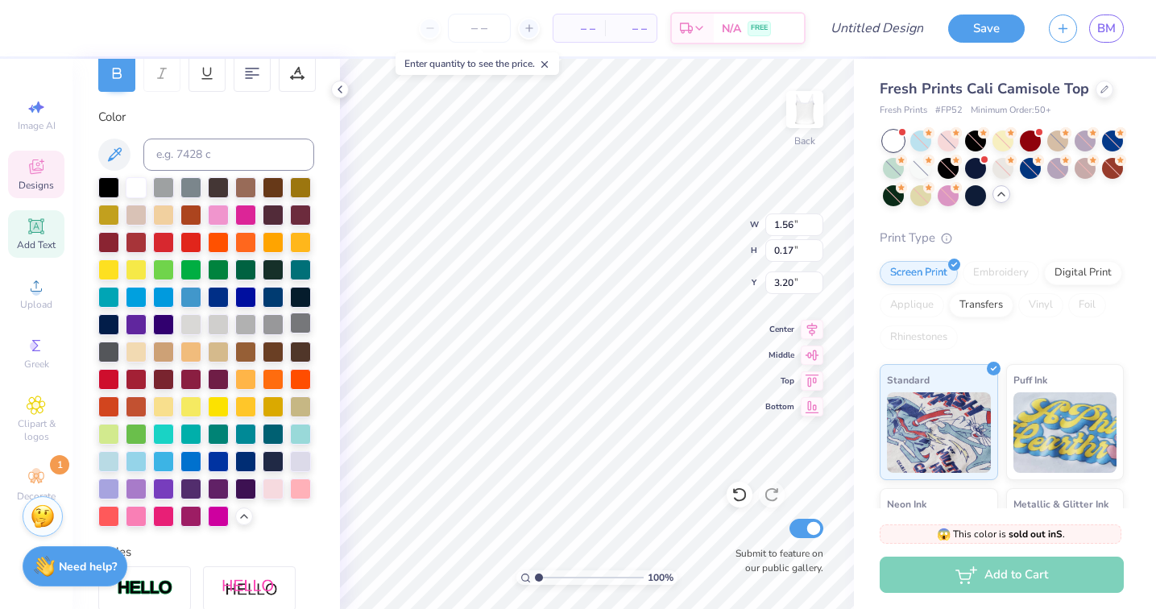
scroll to position [275, 0]
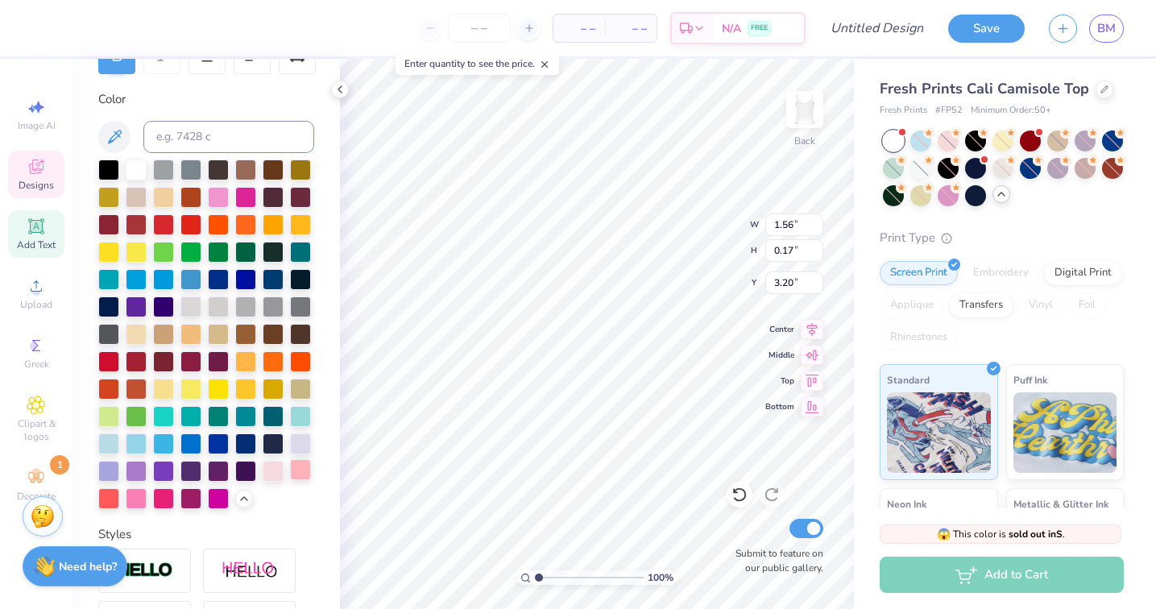
click at [306, 467] on div at bounding box center [300, 469] width 21 height 21
click at [292, 496] on div at bounding box center [206, 335] width 216 height 350
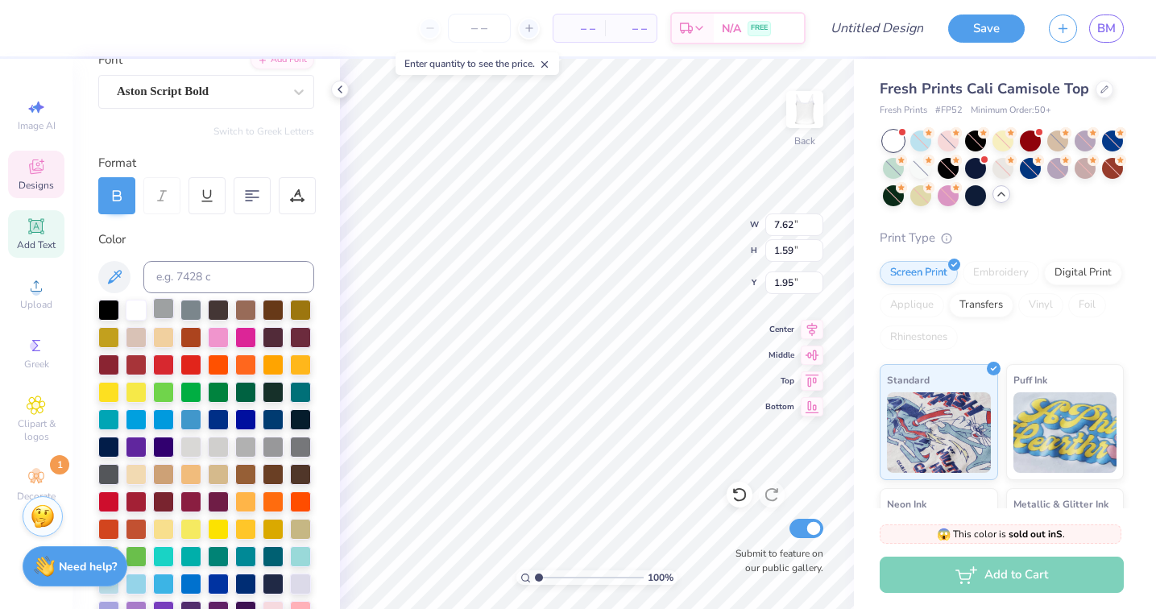
scroll to position [118, 0]
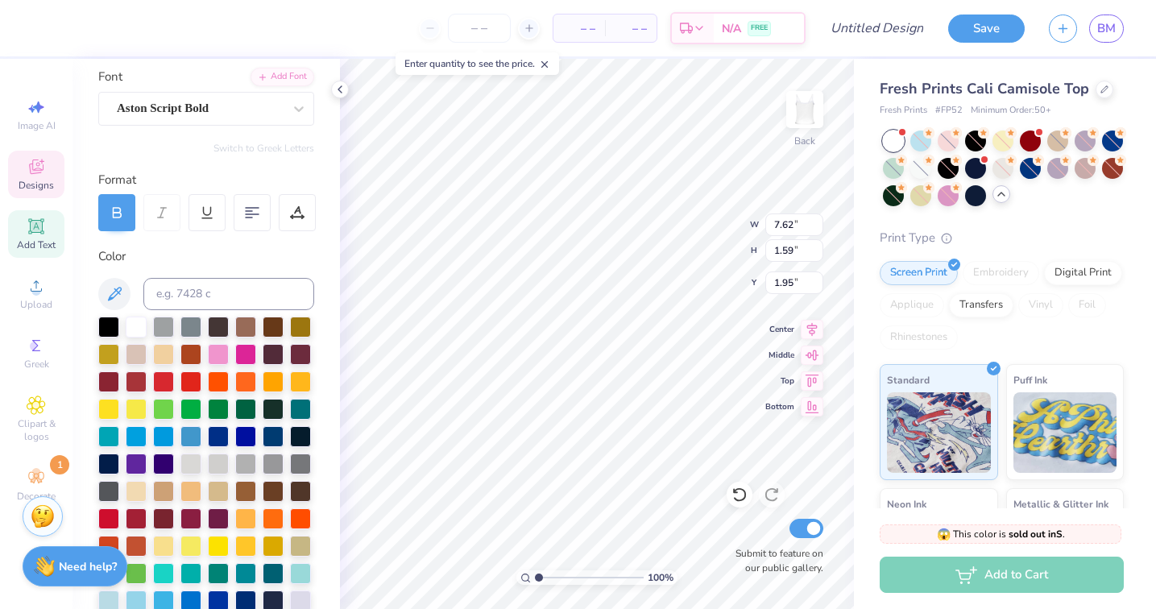
click at [192, 243] on div "Personalized Names Personalized Numbers Text Tool Add Font Font Aston Script Bo…" at bounding box center [206, 334] width 267 height 550
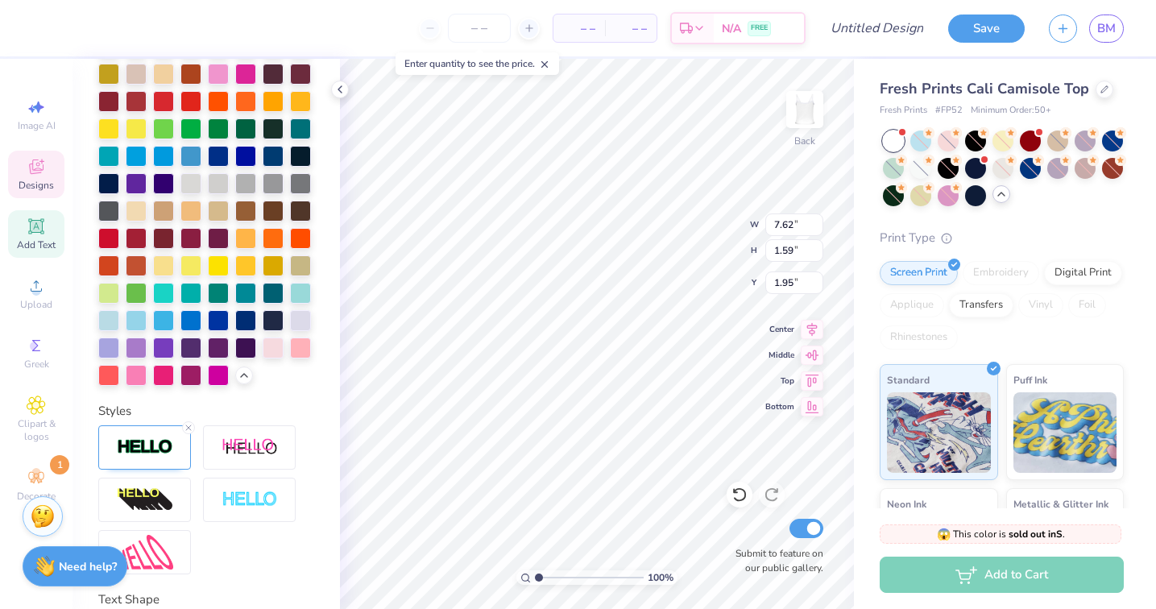
scroll to position [519, 0]
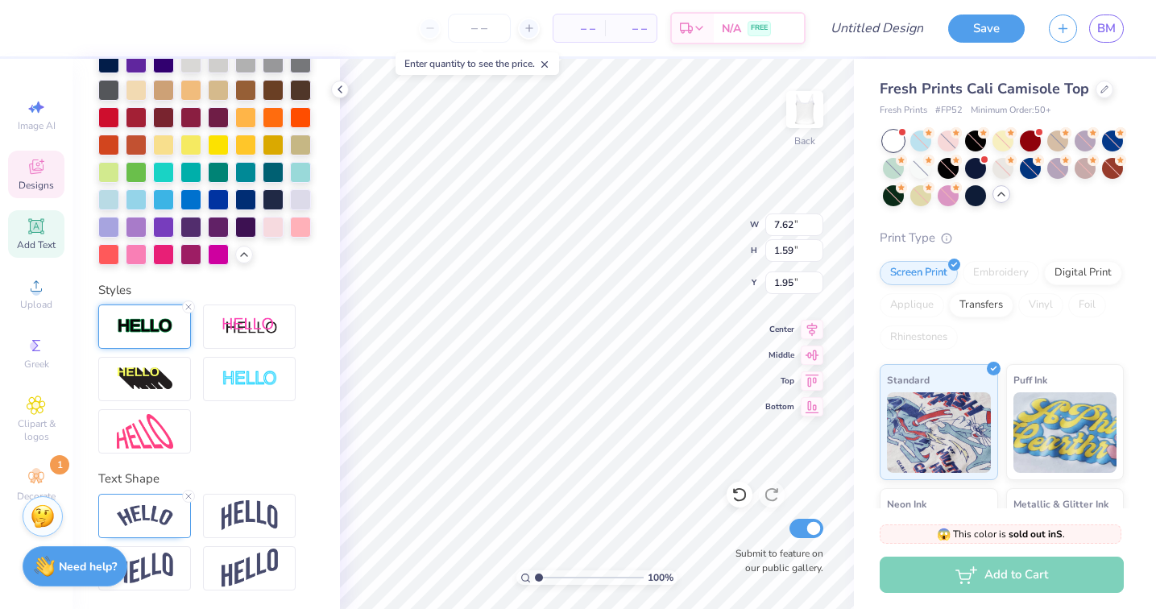
click at [152, 326] on img at bounding box center [145, 326] width 56 height 19
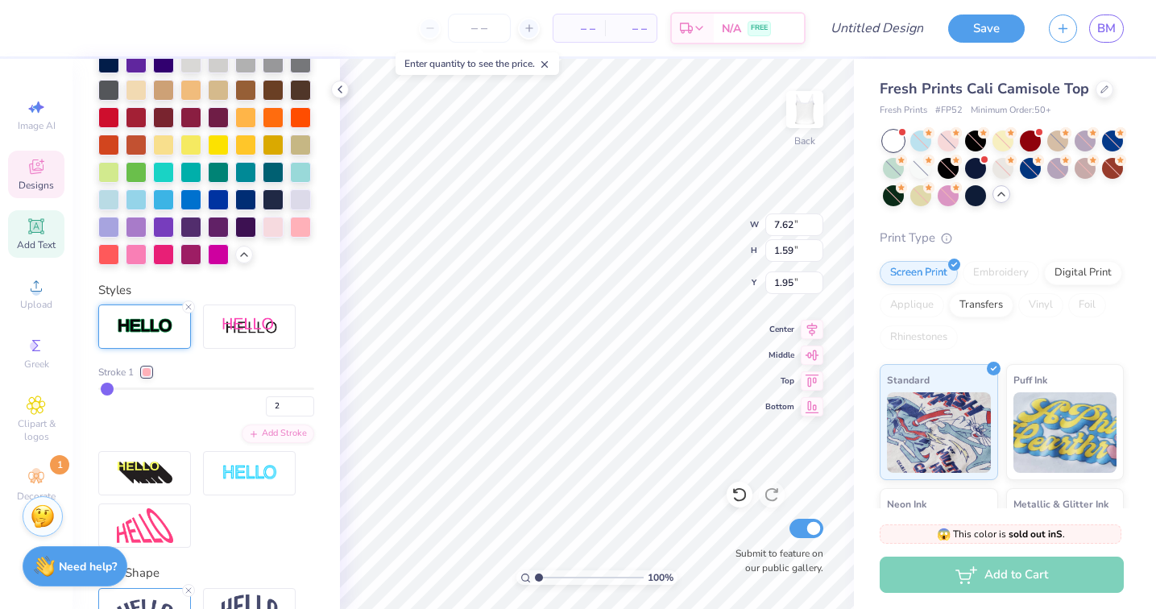
type input "1"
type input "3"
type input "5"
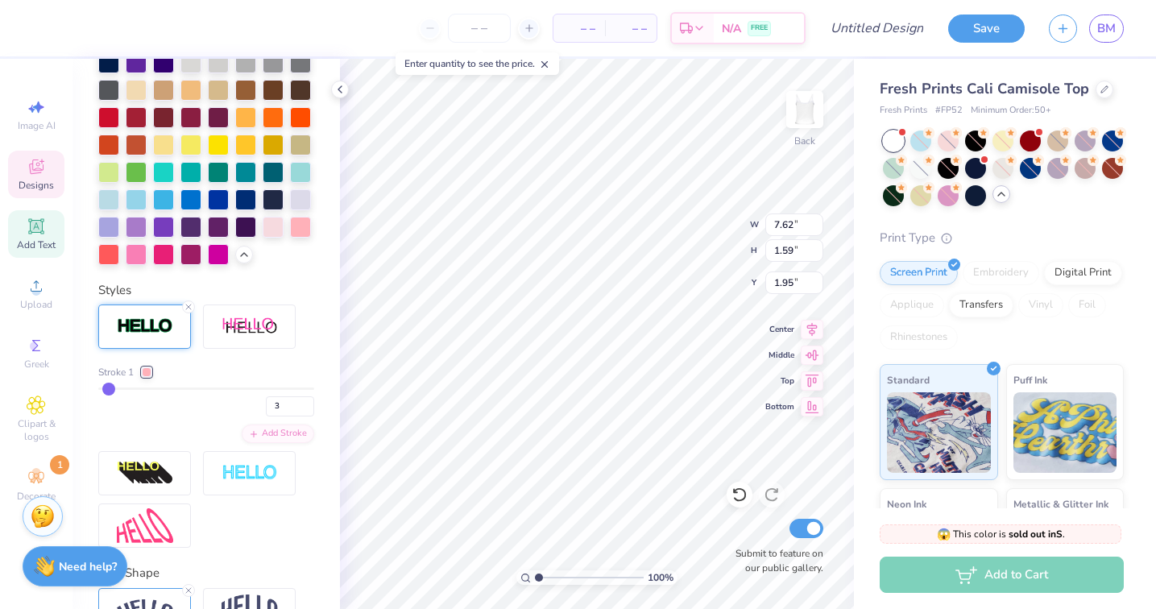
type input "5"
type input "7"
type input "9"
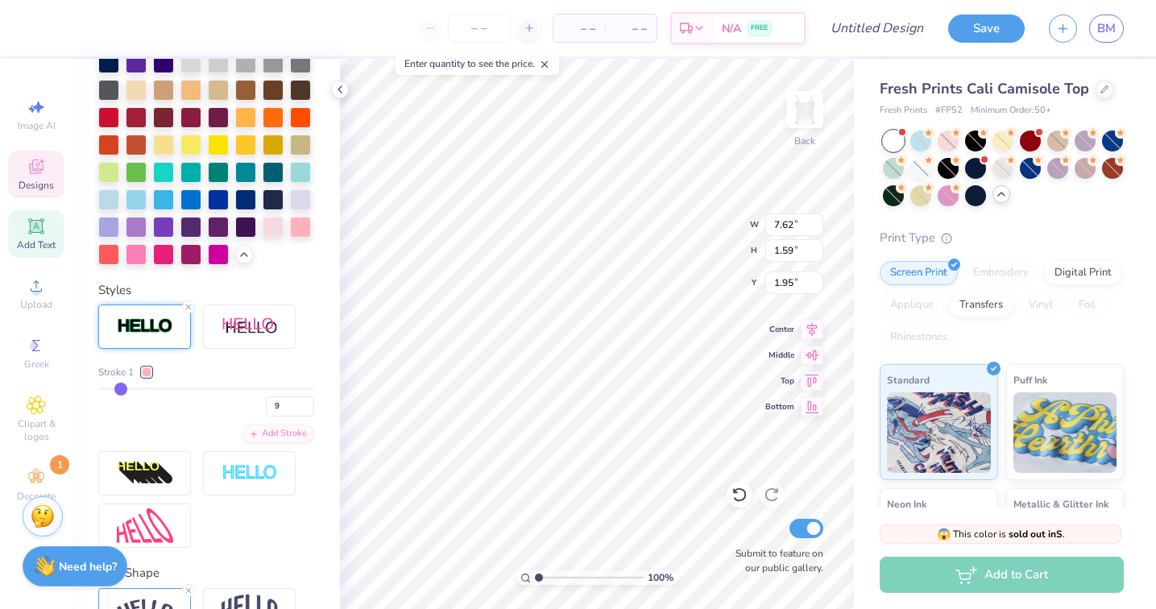
type input "10"
type input "11"
type input "12"
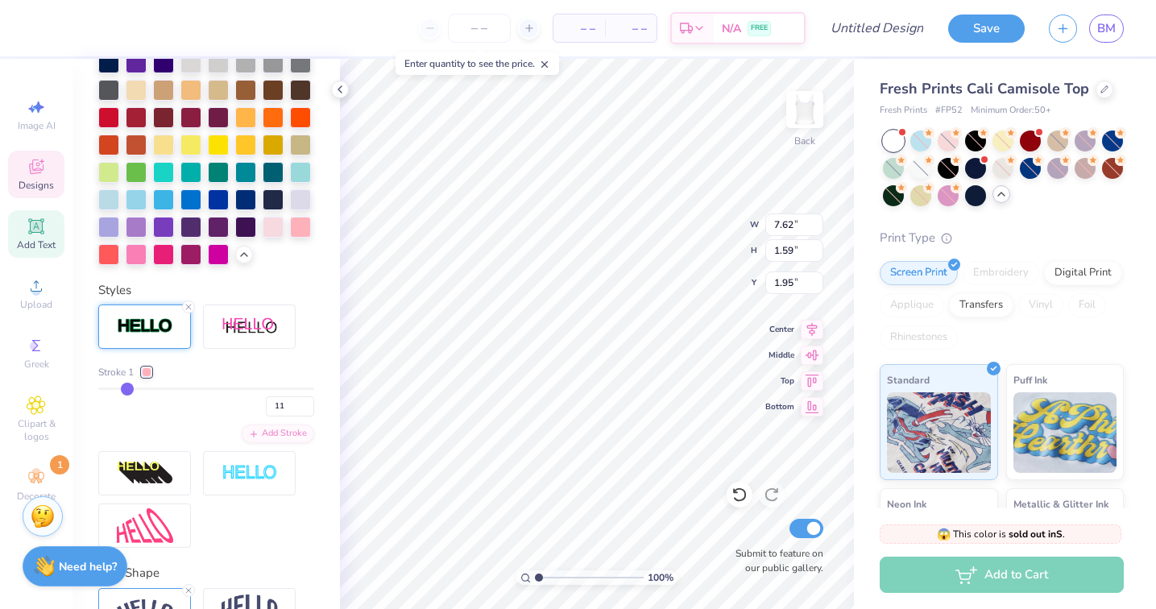
type input "12"
type input "13"
type input "14"
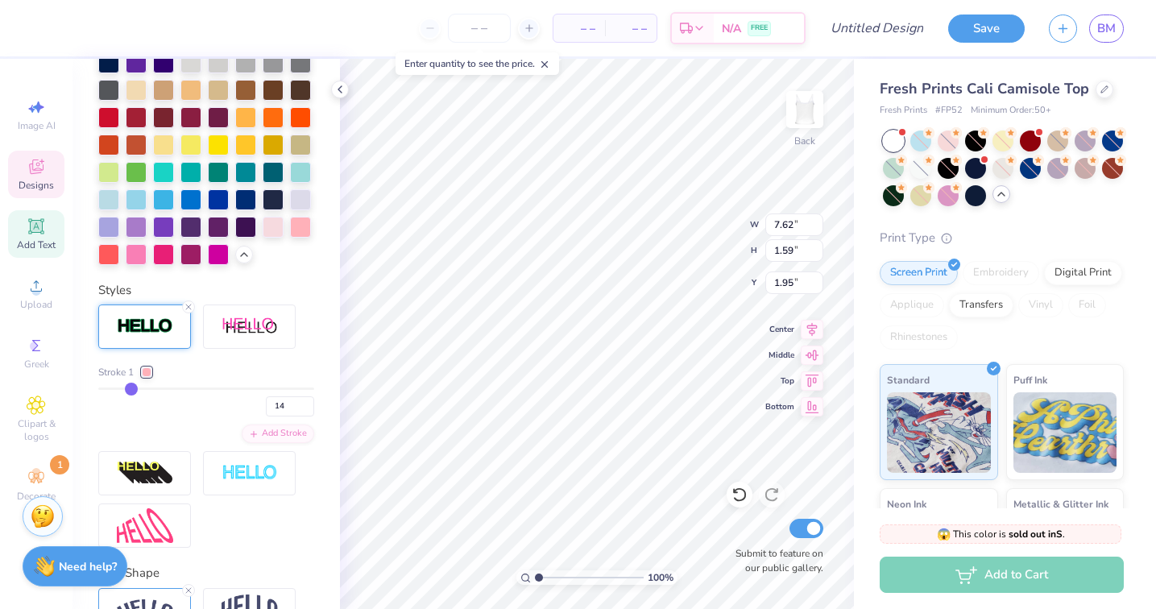
type input "15"
type input "16"
type input "17"
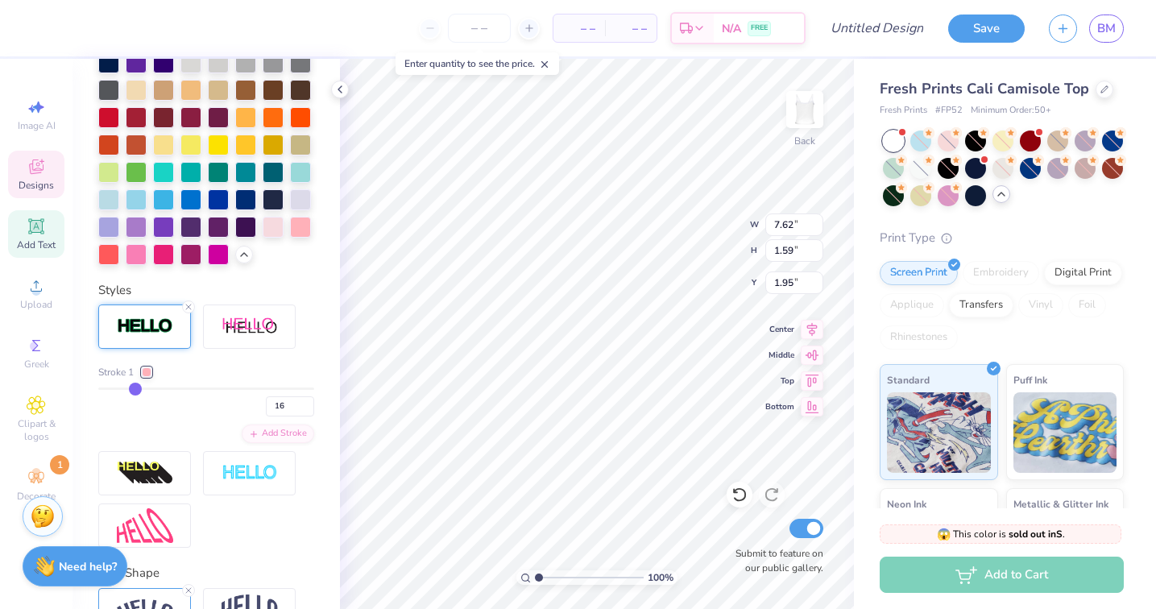
type input "17"
type input "18"
type input "19"
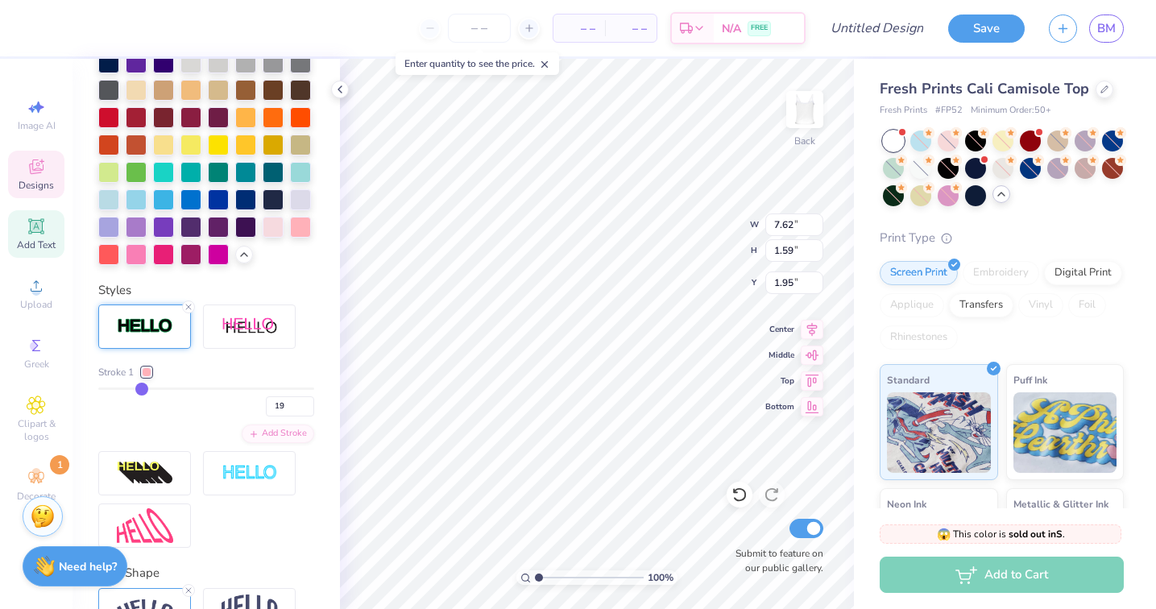
type input "20"
type input "21"
type input "23"
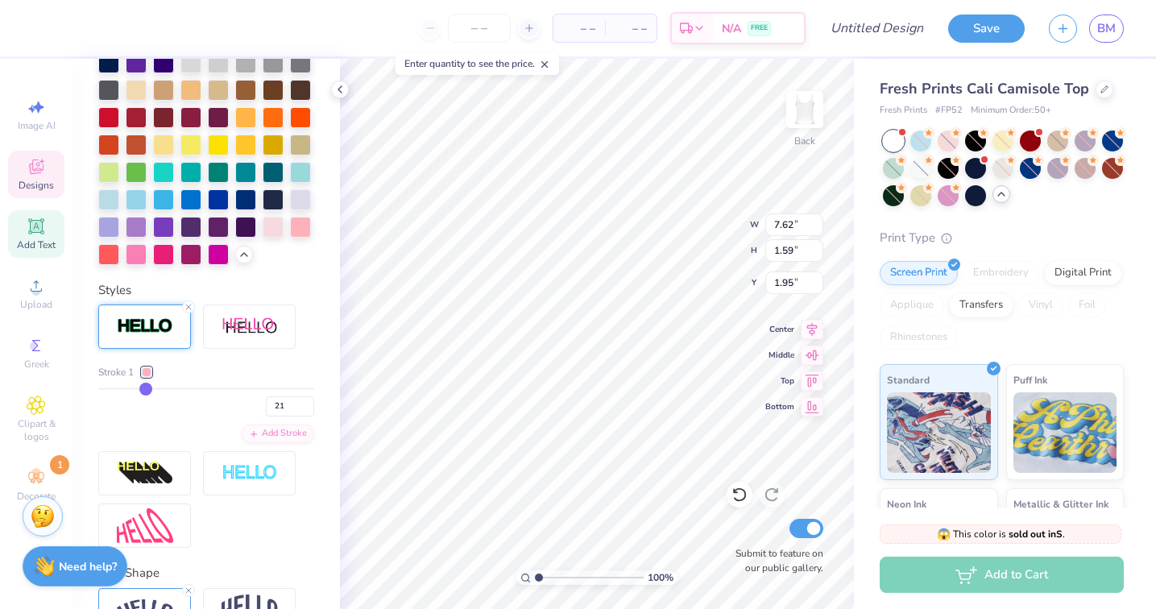
type input "23"
type input "24"
type input "26"
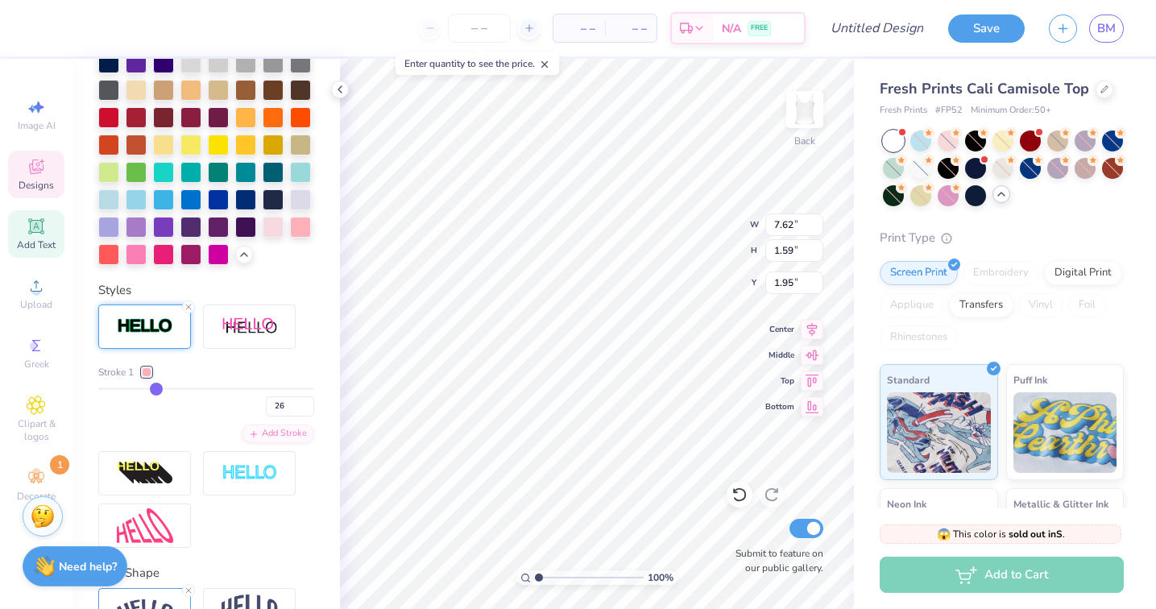
type input "29"
type input "32"
type input "36"
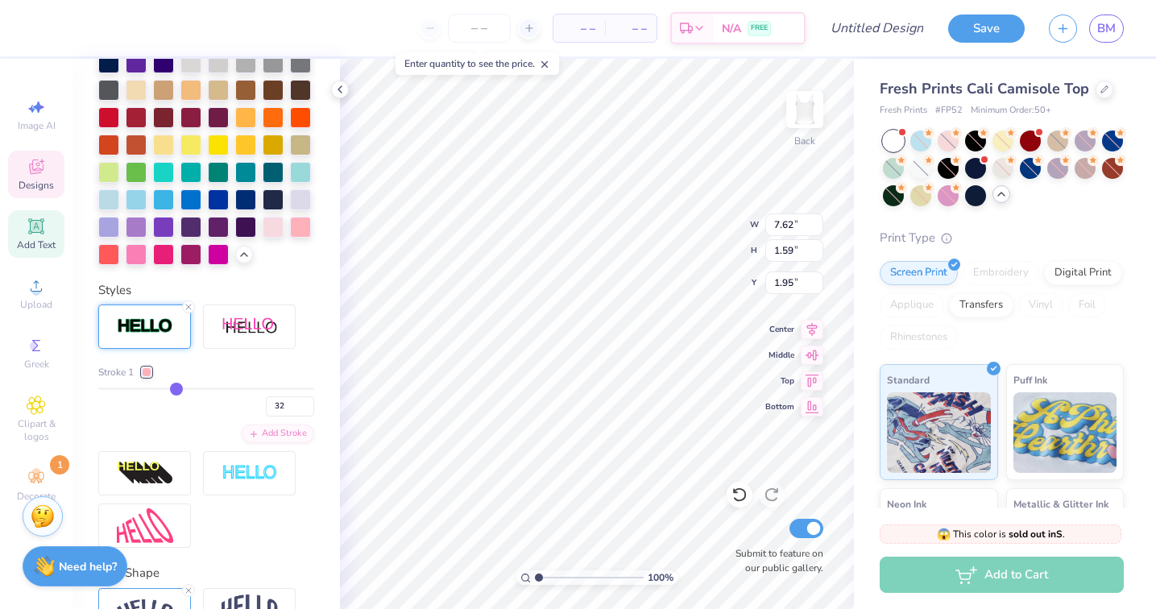
type input "36"
type input "38"
type input "39"
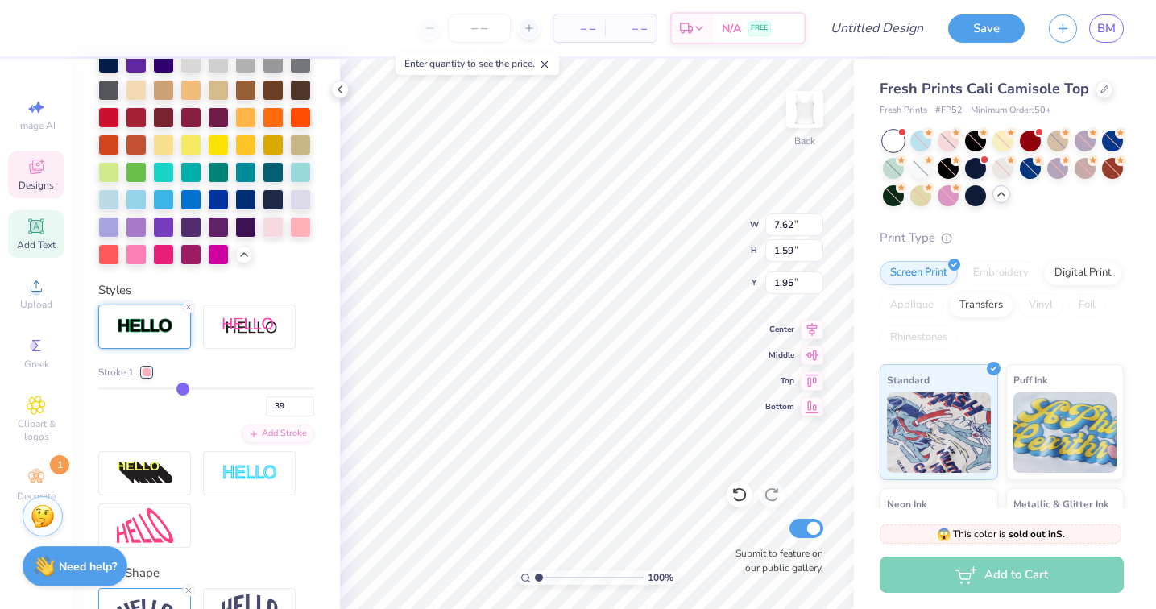
type input "40"
drag, startPoint x: 106, startPoint y: 386, endPoint x: 185, endPoint y: 388, distance: 79.0
type input "40"
click at [185, 388] on input "range" at bounding box center [206, 389] width 216 height 2
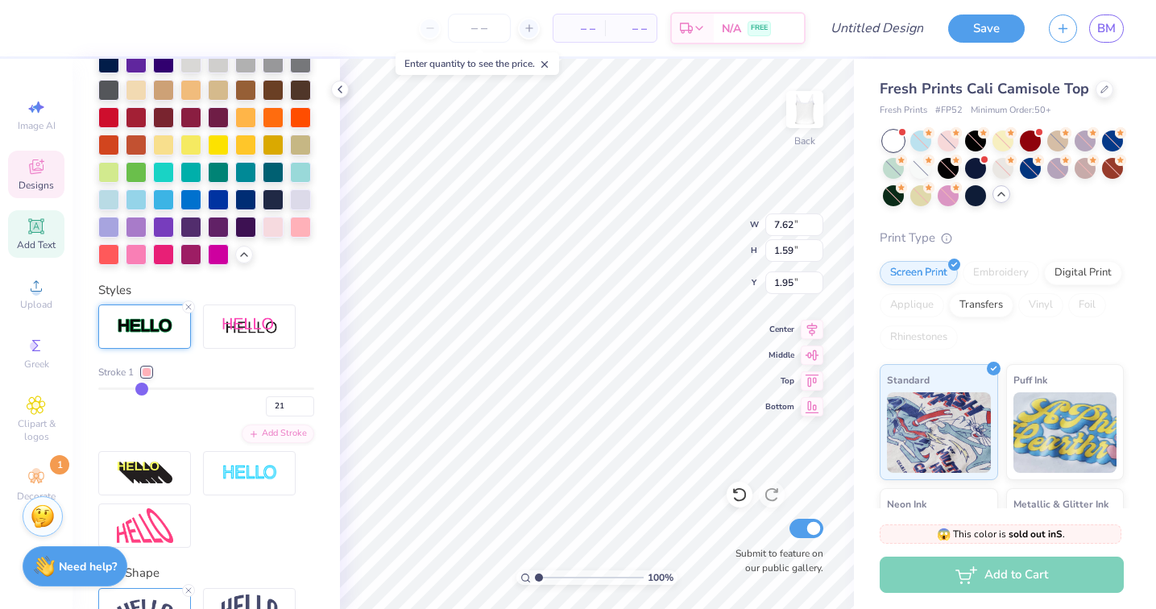
type input "7.86"
type input "1.83"
click at [193, 385] on div "Stroke 1 40" at bounding box center [206, 391] width 216 height 52
type input "42"
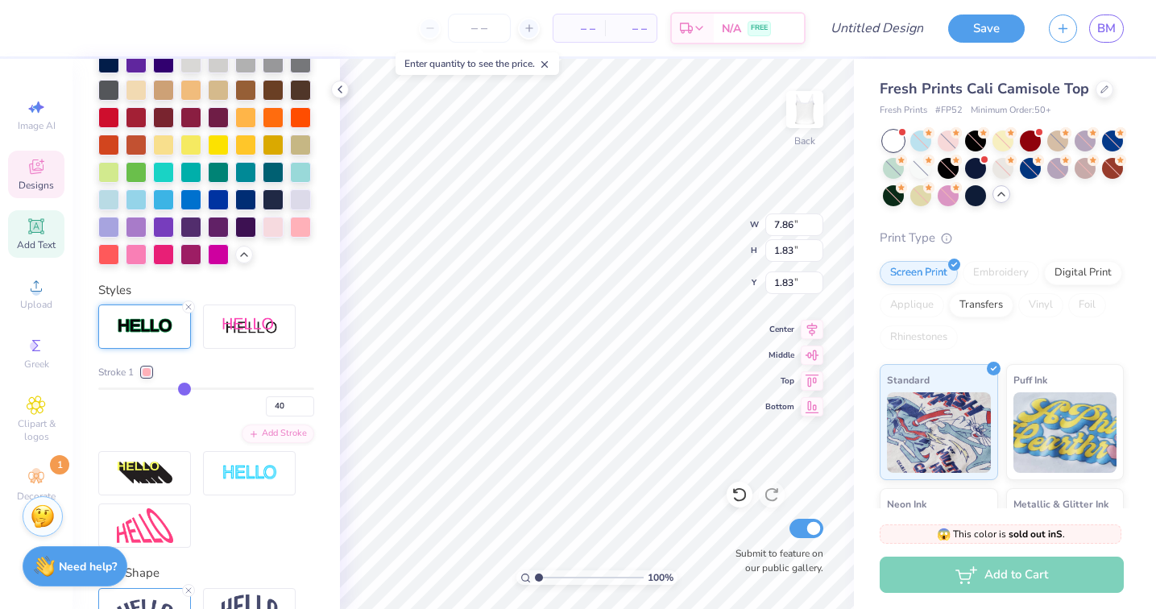
type input "42"
type input "40"
type input "31"
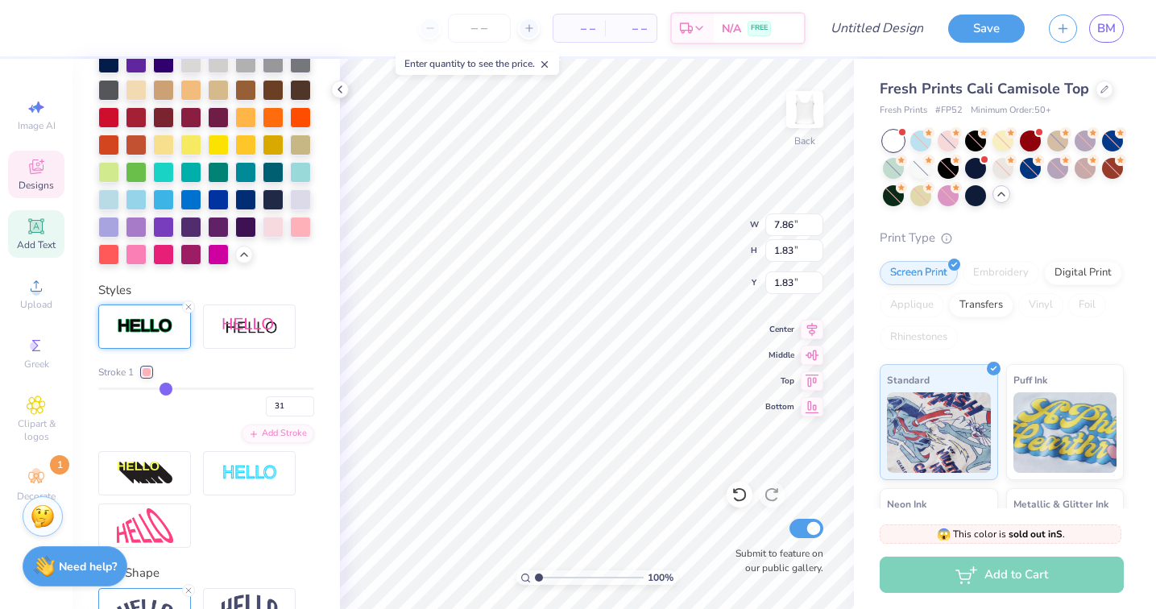
type input "21"
type input "14"
type input "12"
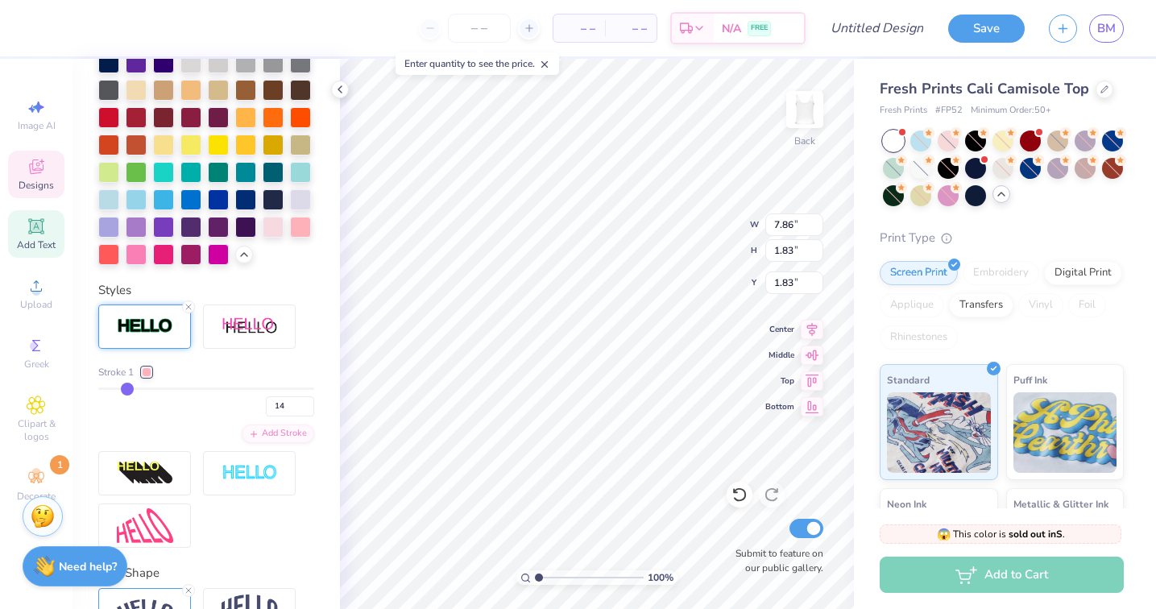
type input "12"
type input "11"
type input "10"
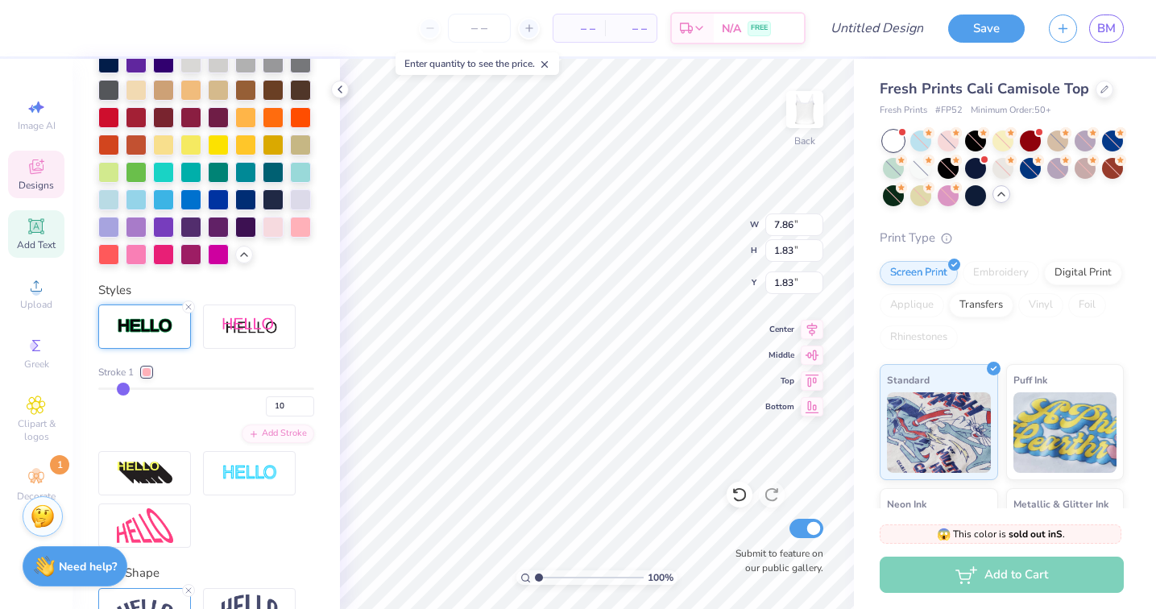
type input "9"
type input "8"
type input "7"
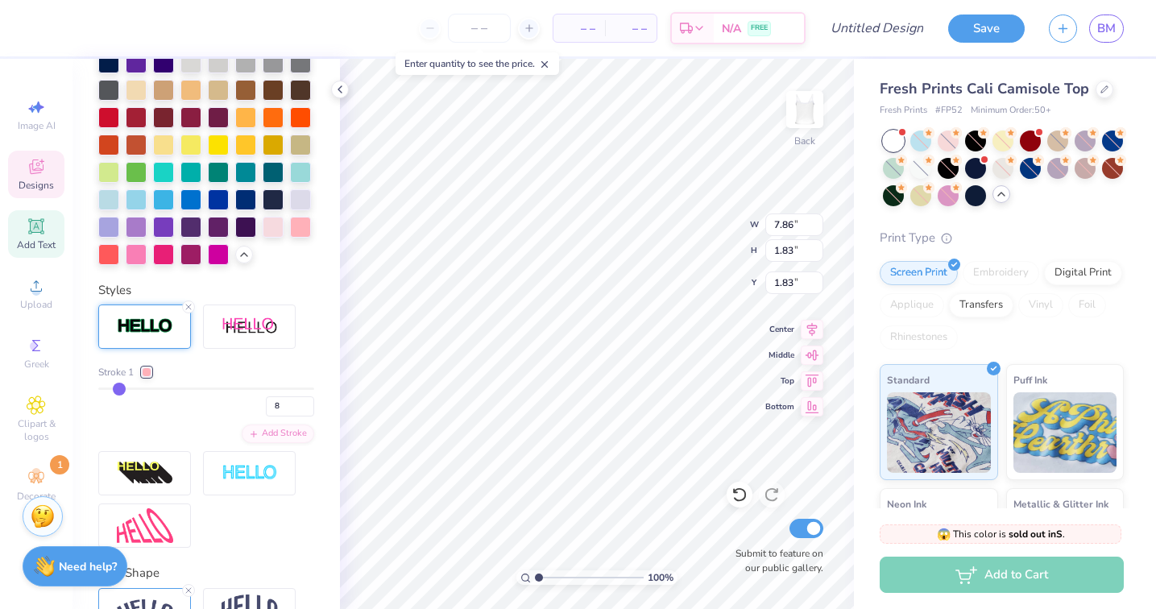
type input "7"
type input "5"
type input "2"
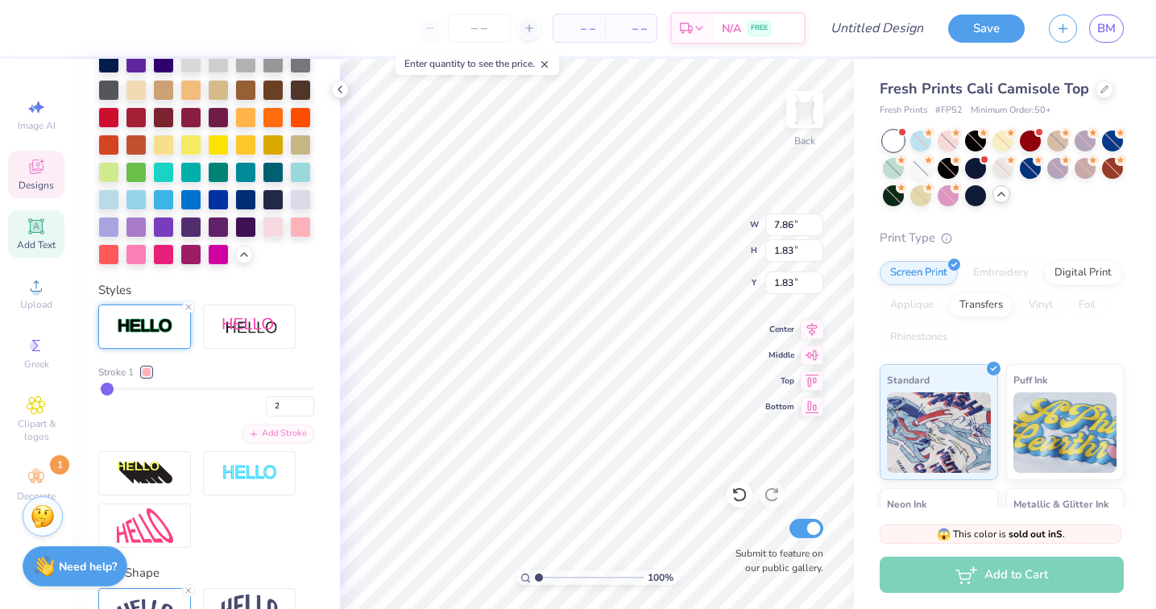
type input "1"
drag, startPoint x: 189, startPoint y: 385, endPoint x: 97, endPoint y: 382, distance: 91.1
type input "1"
click at [98, 388] on input "range" at bounding box center [206, 389] width 216 height 2
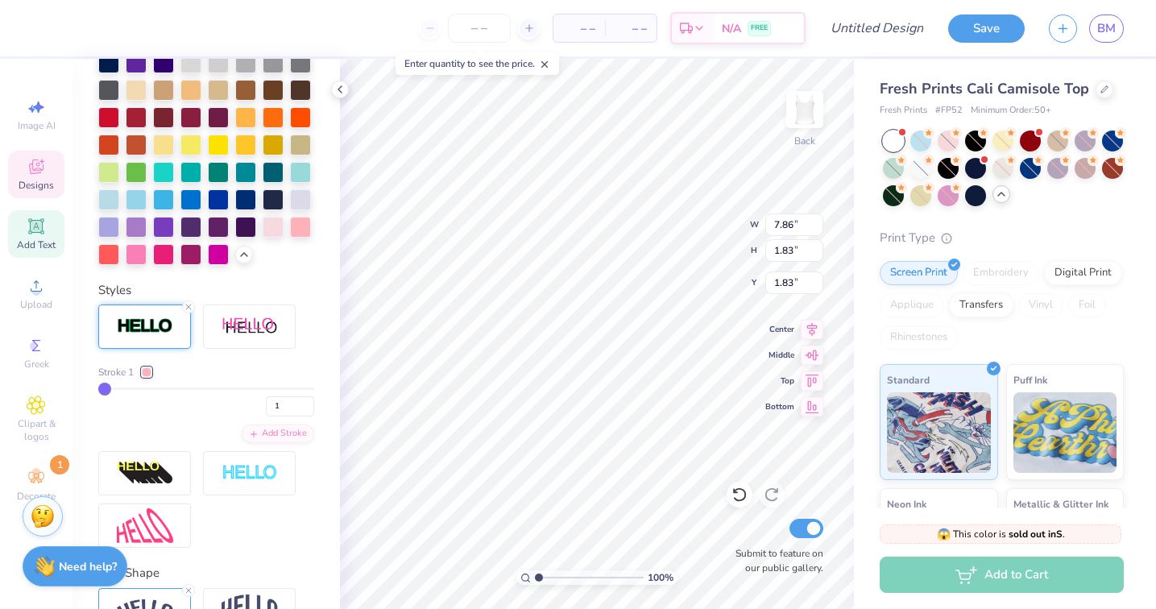
click at [177, 421] on div "Stroke 1 1 Add Stroke" at bounding box center [206, 404] width 216 height 78
type input "7.61"
type input "1.58"
type input "1.96"
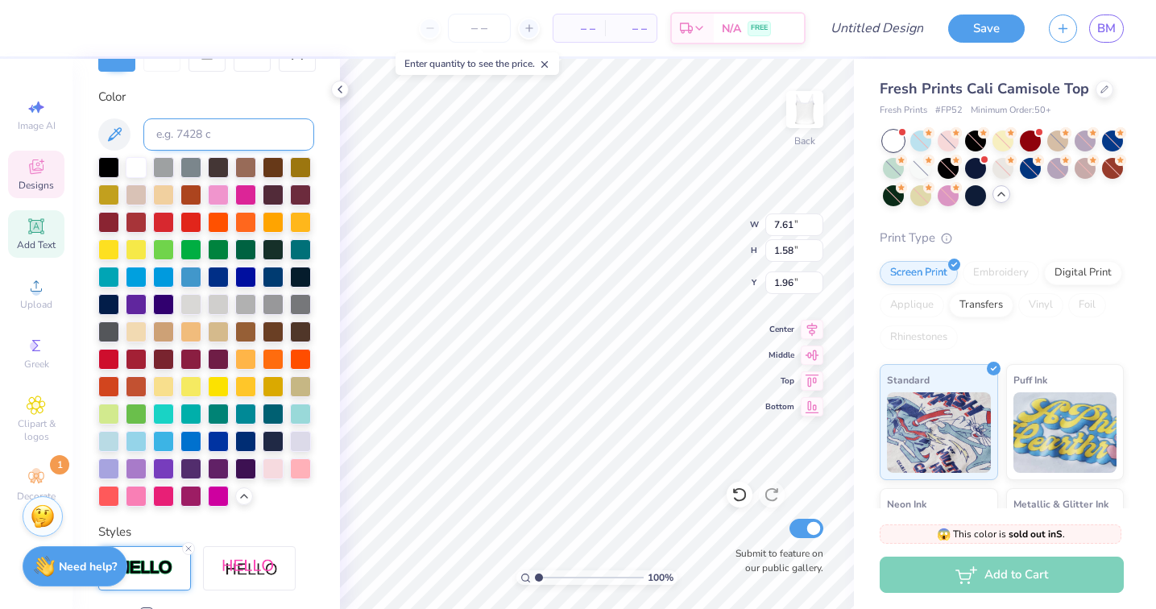
scroll to position [324, 0]
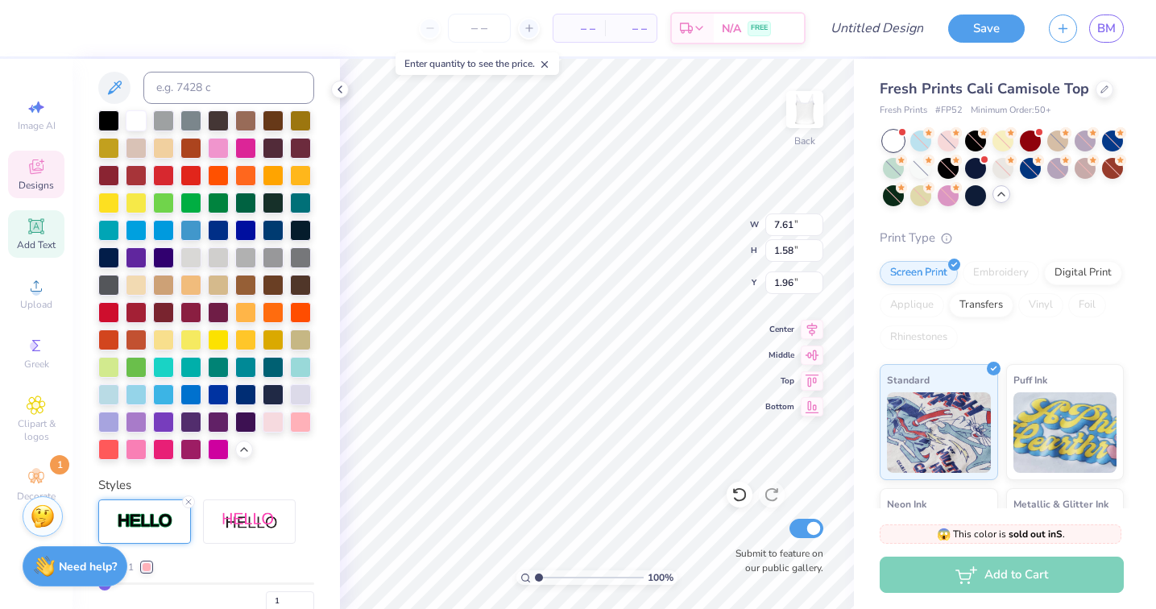
click at [243, 454] on div at bounding box center [244, 450] width 18 height 18
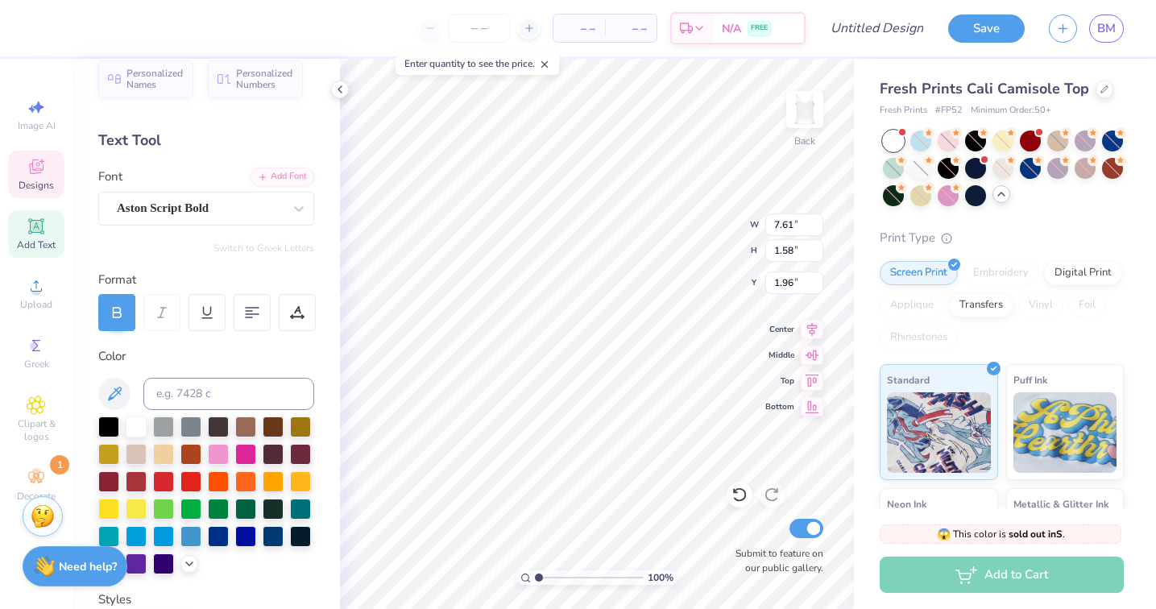
scroll to position [0, 0]
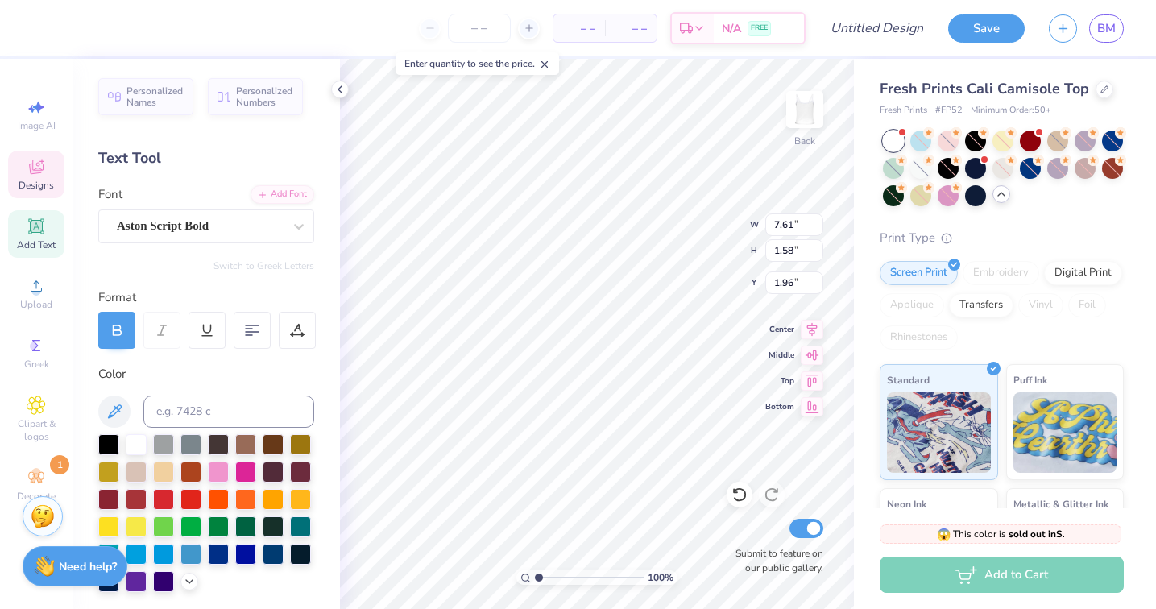
click at [114, 379] on div "Color" at bounding box center [206, 374] width 216 height 19
click at [42, 348] on icon at bounding box center [36, 345] width 19 height 19
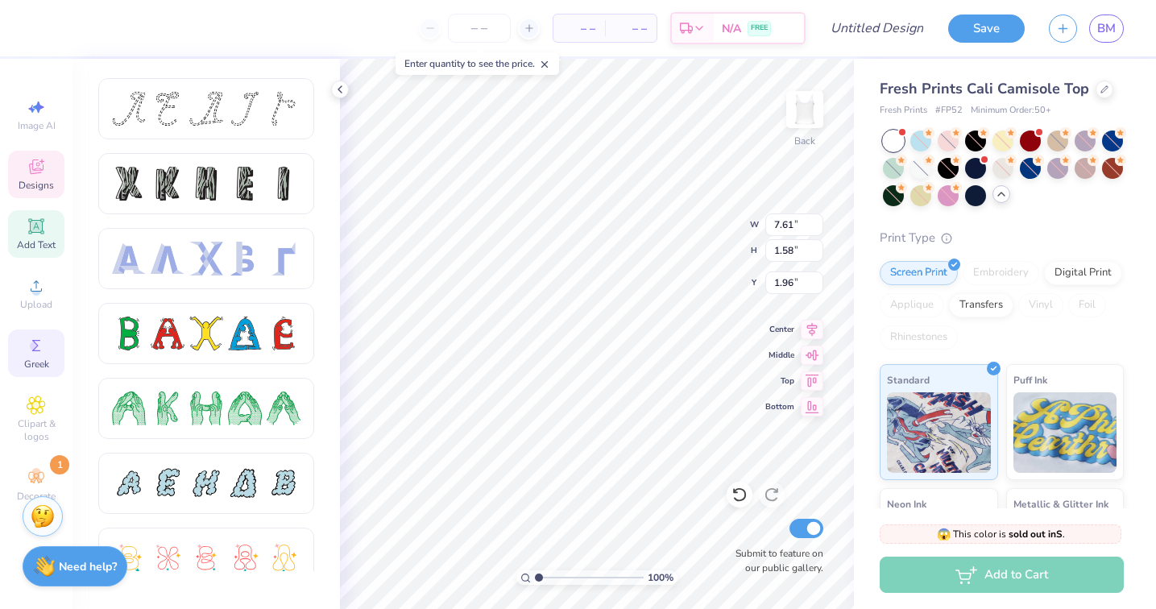
click at [32, 243] on span "Add Text" at bounding box center [36, 244] width 39 height 13
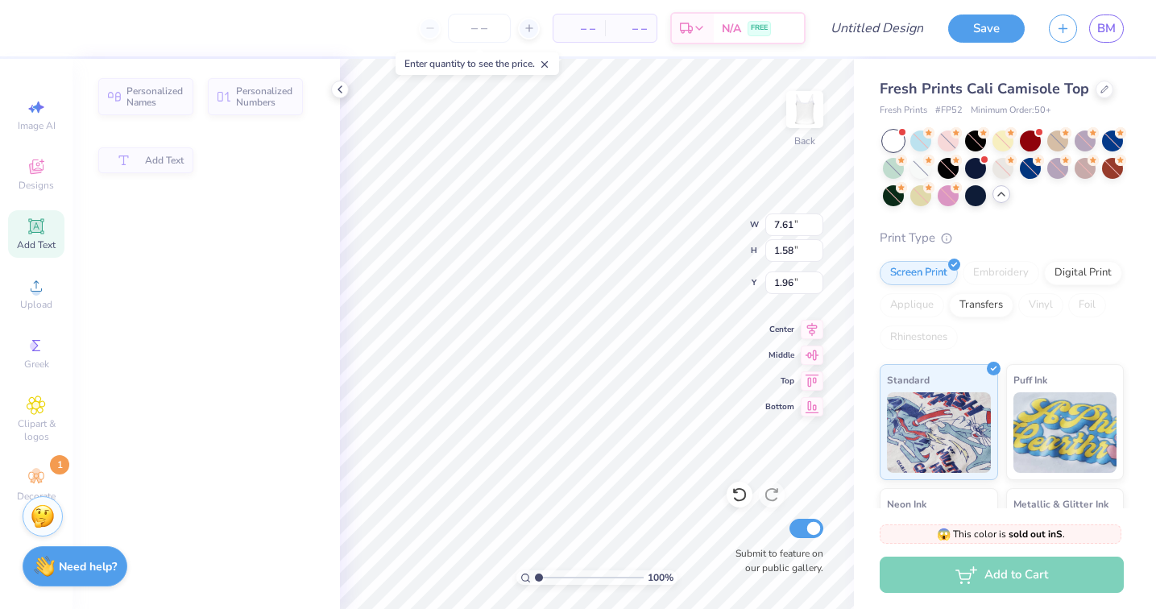
type input "3.96"
type input "1.15"
type input "6.43"
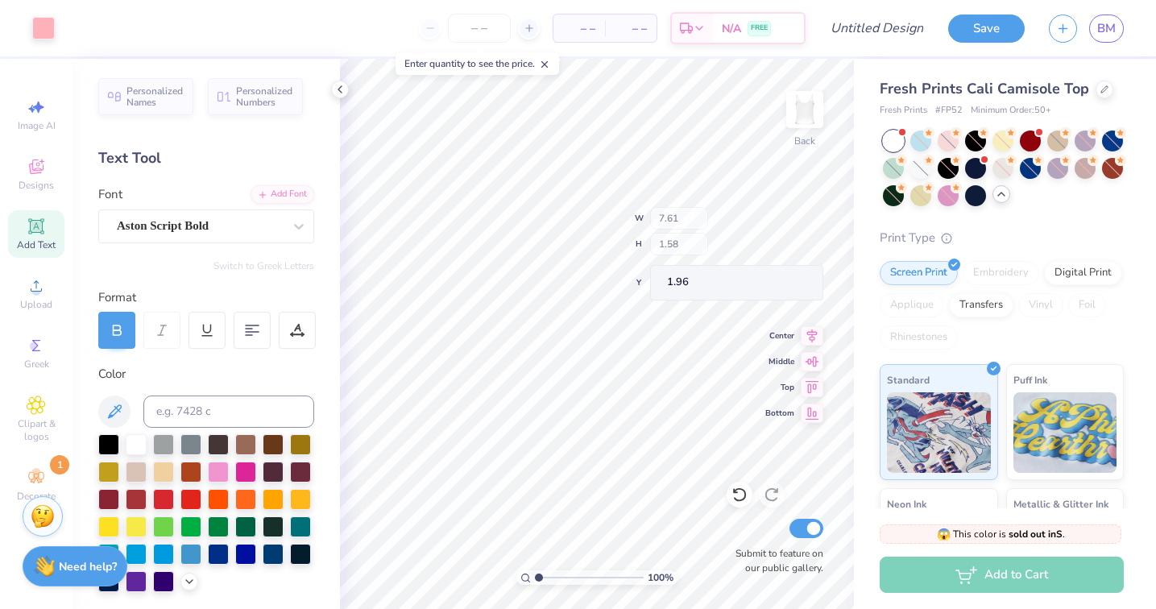
scroll to position [182, 0]
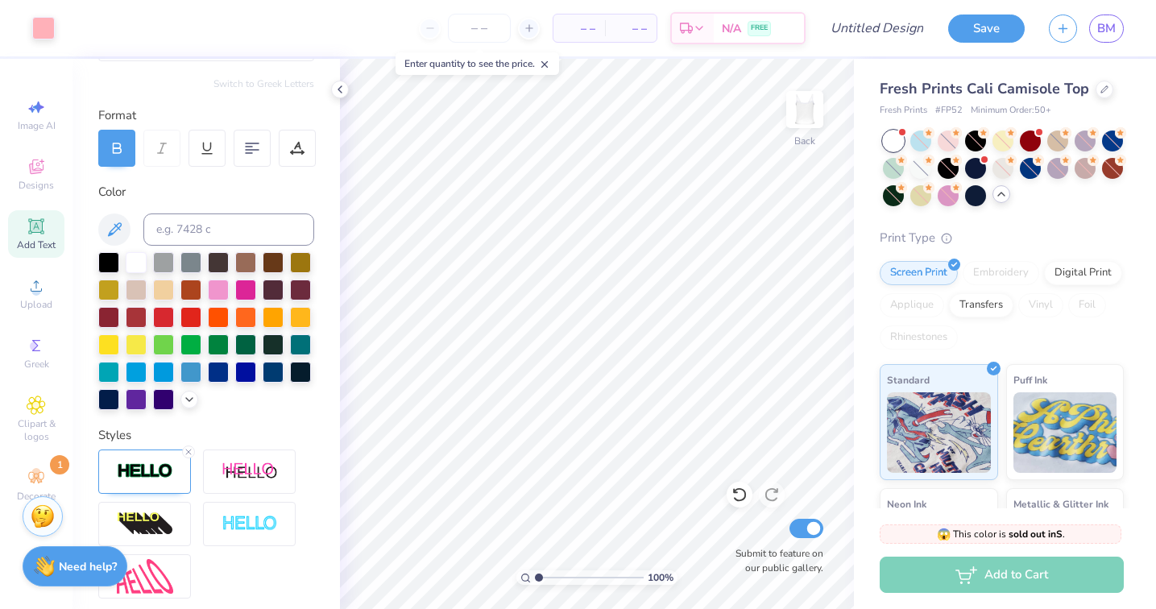
click at [179, 395] on div at bounding box center [206, 331] width 216 height 158
click at [243, 371] on div at bounding box center [245, 370] width 21 height 21
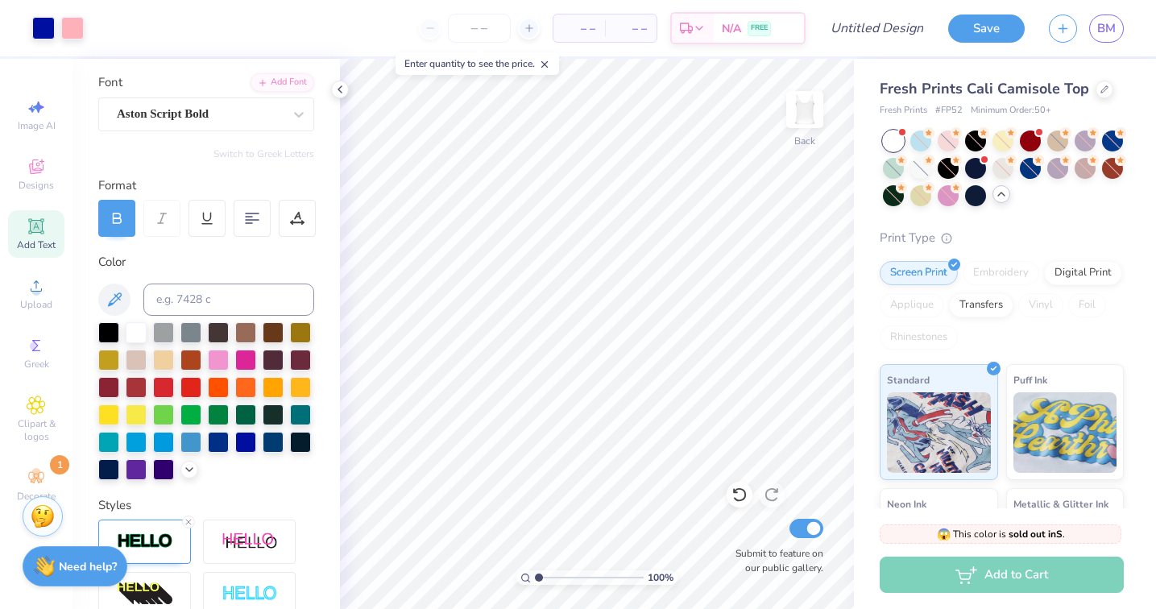
scroll to position [151, 0]
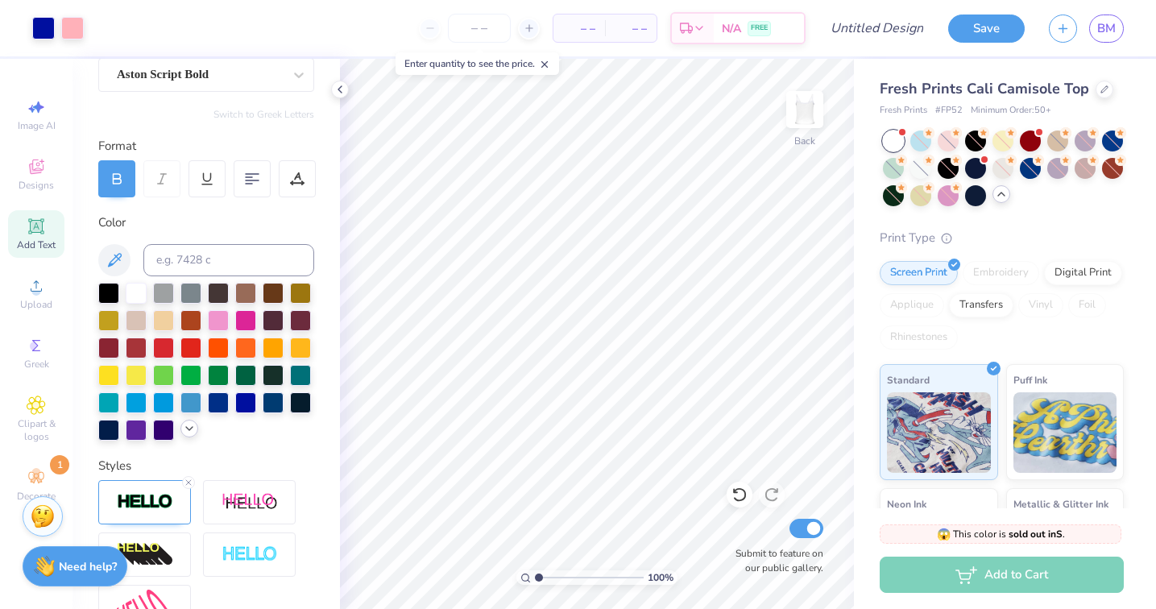
click at [189, 428] on icon at bounding box center [189, 428] width 13 height 13
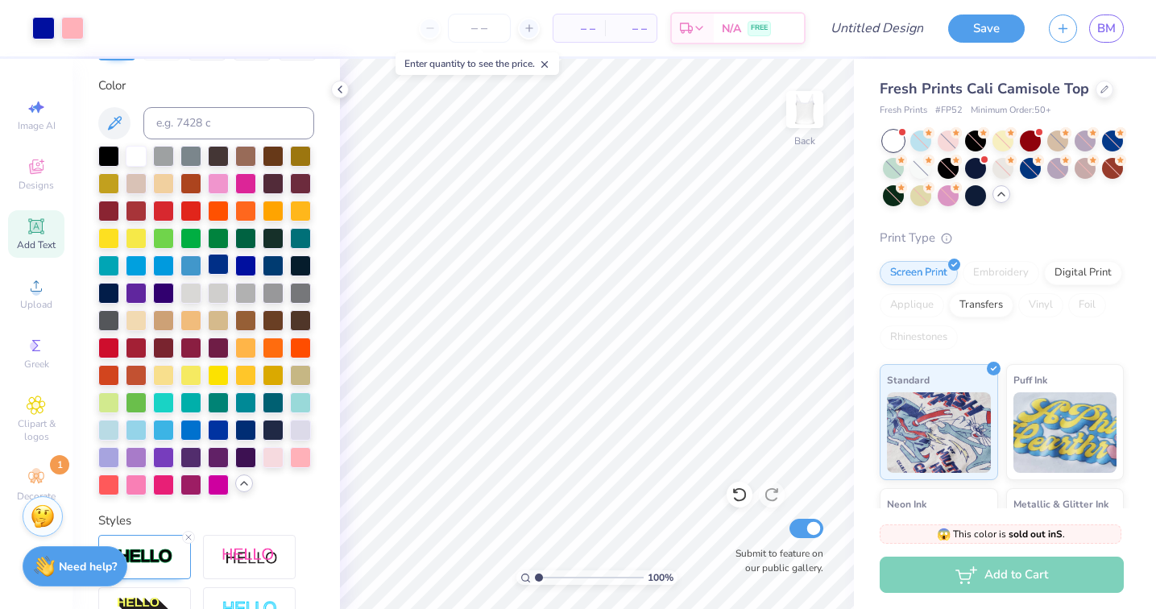
scroll to position [289, 0]
click at [40, 23] on div at bounding box center [43, 26] width 23 height 23
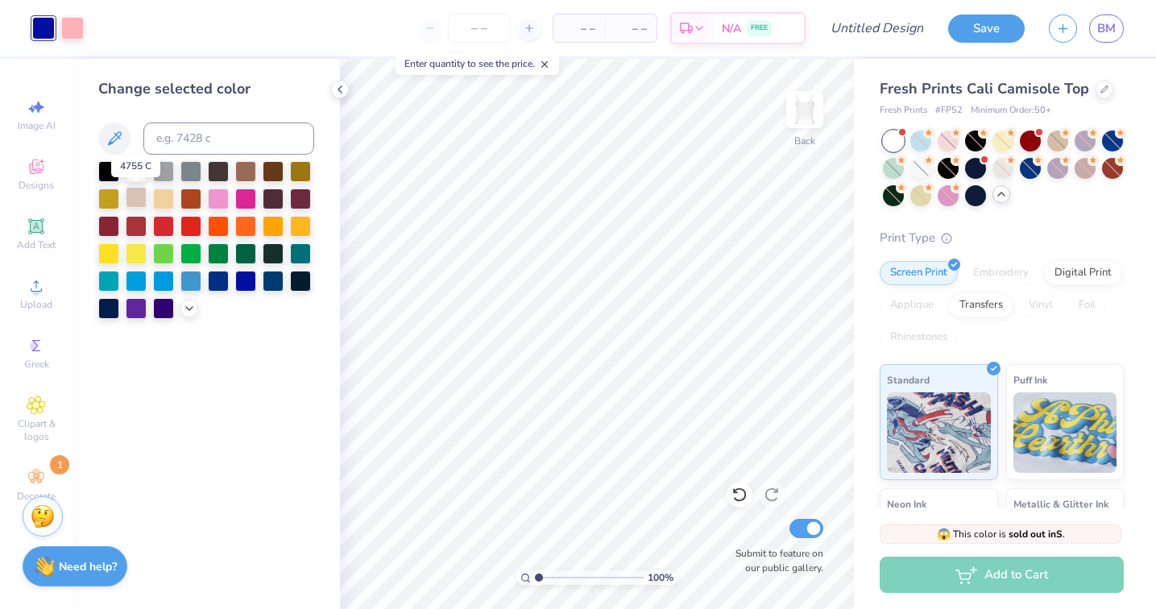
click at [141, 202] on div at bounding box center [136, 197] width 21 height 21
click at [242, 195] on div at bounding box center [245, 197] width 21 height 21
click at [213, 199] on div at bounding box center [218, 197] width 21 height 21
click at [70, 27] on div at bounding box center [72, 26] width 23 height 23
click at [222, 282] on div at bounding box center [218, 279] width 21 height 21
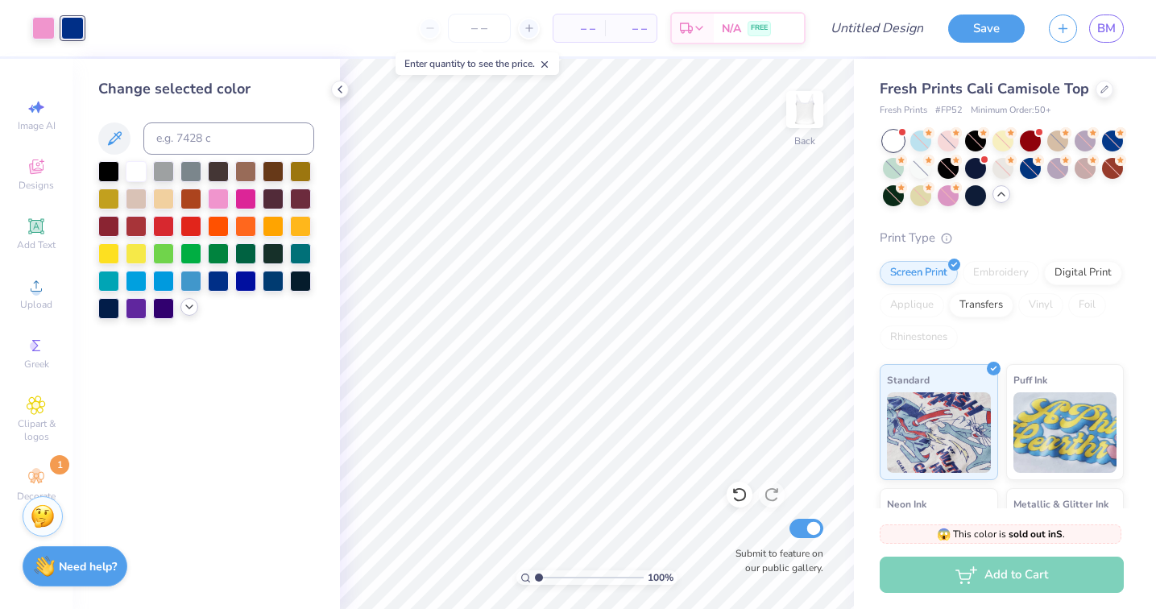
click at [189, 309] on icon at bounding box center [189, 307] width 13 height 13
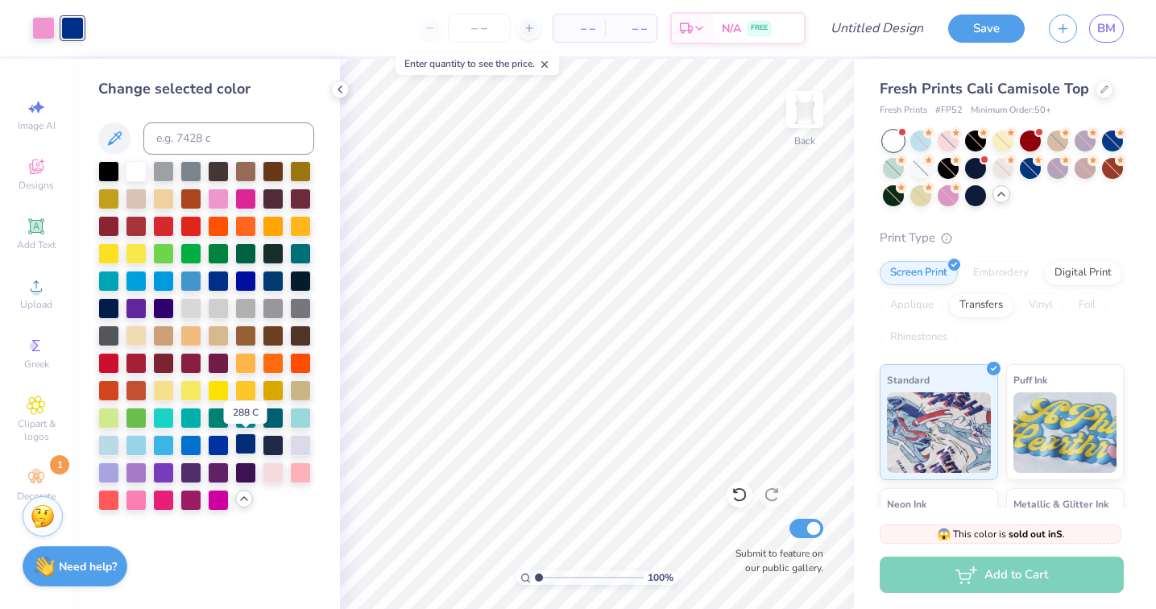
click at [241, 444] on div at bounding box center [245, 443] width 21 height 21
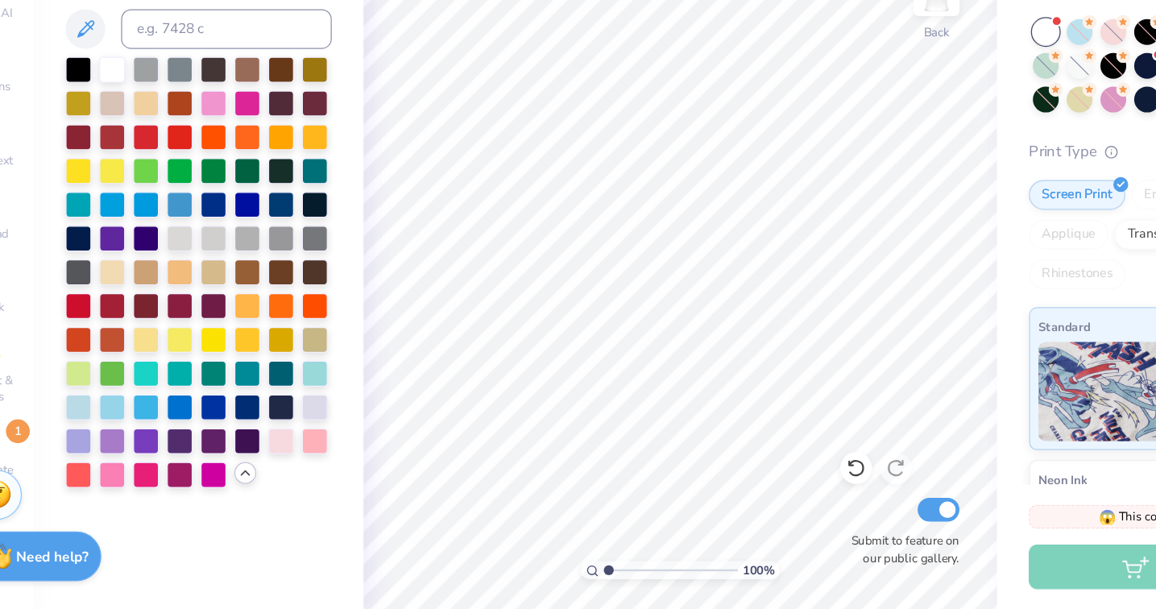
scroll to position [0, 0]
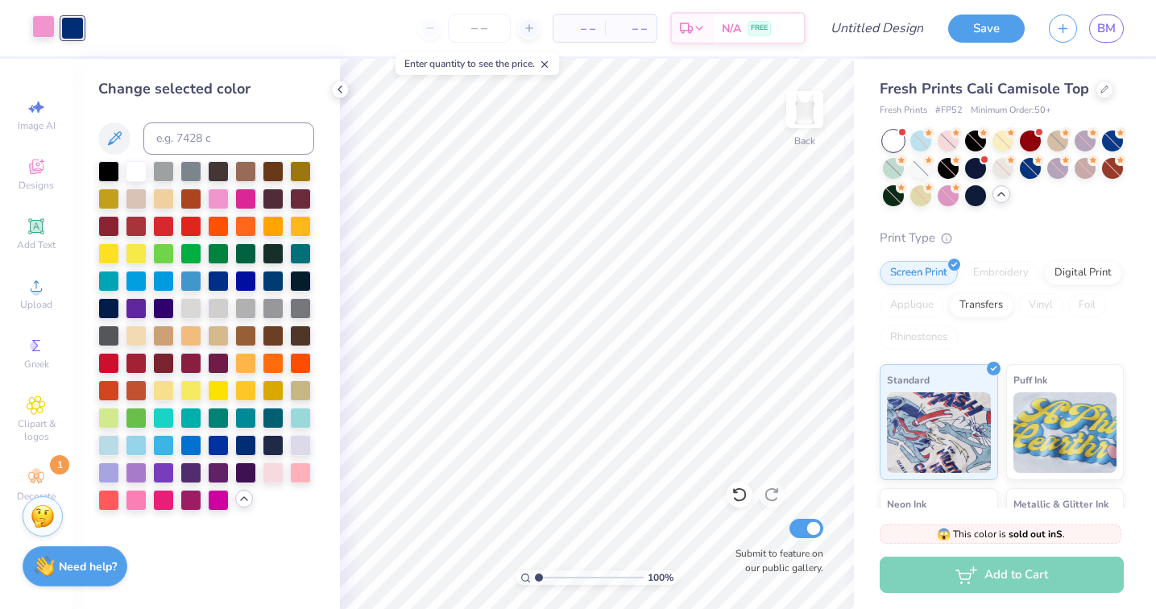
click at [46, 34] on div at bounding box center [43, 26] width 23 height 23
click at [272, 475] on div at bounding box center [273, 471] width 21 height 21
click at [303, 473] on div at bounding box center [300, 471] width 21 height 21
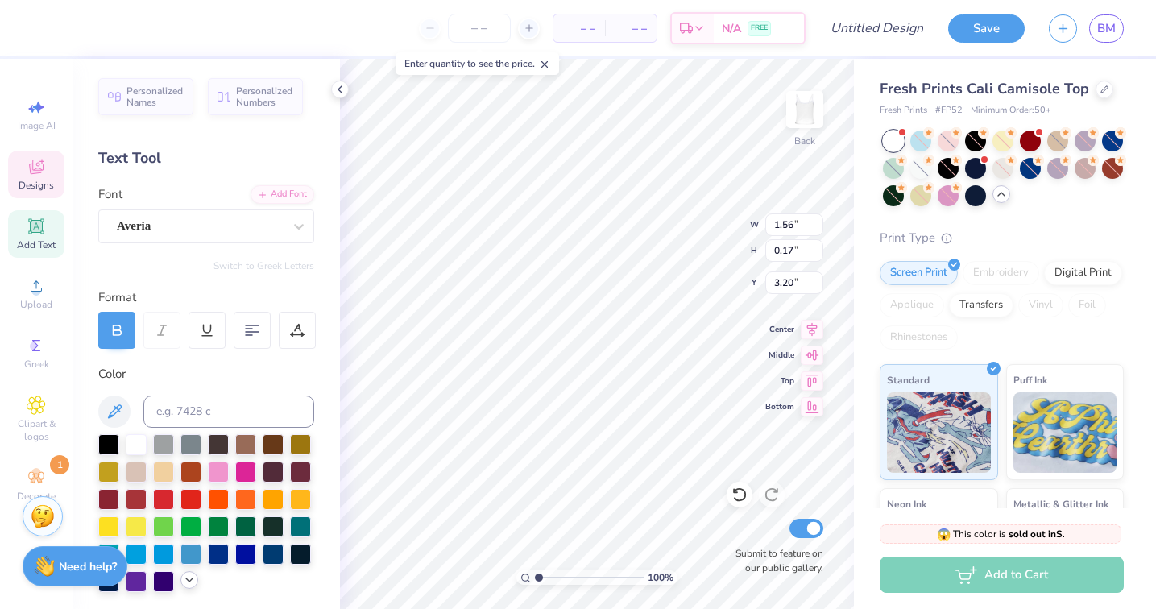
click at [193, 577] on icon at bounding box center [189, 580] width 13 height 13
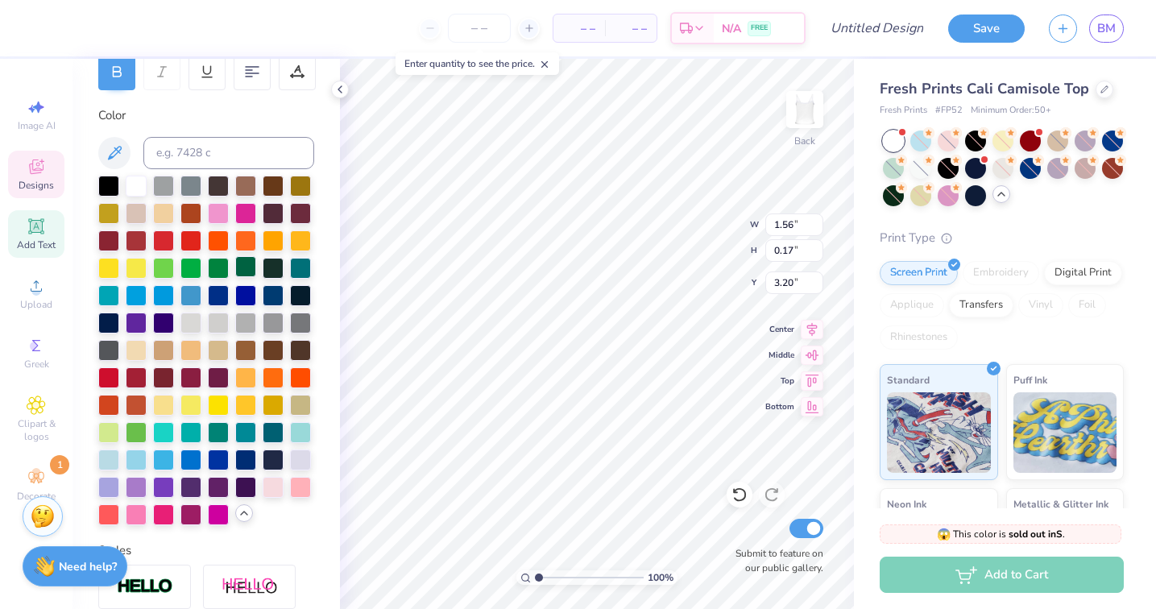
scroll to position [259, 0]
click at [297, 487] on div at bounding box center [300, 485] width 21 height 21
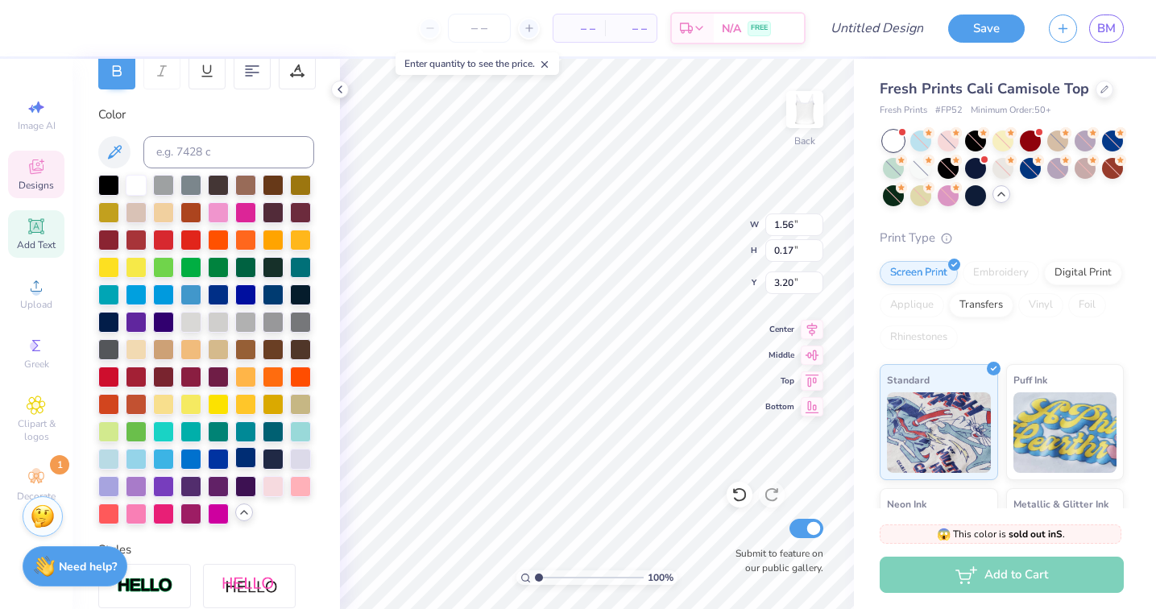
click at [247, 459] on div at bounding box center [245, 457] width 21 height 21
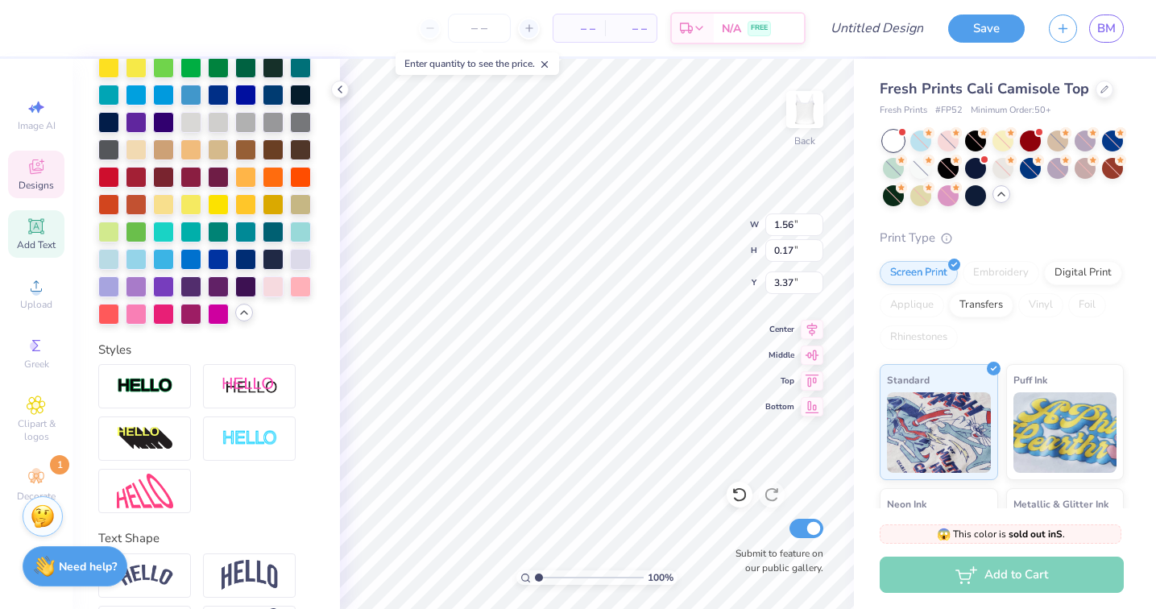
scroll to position [465, 0]
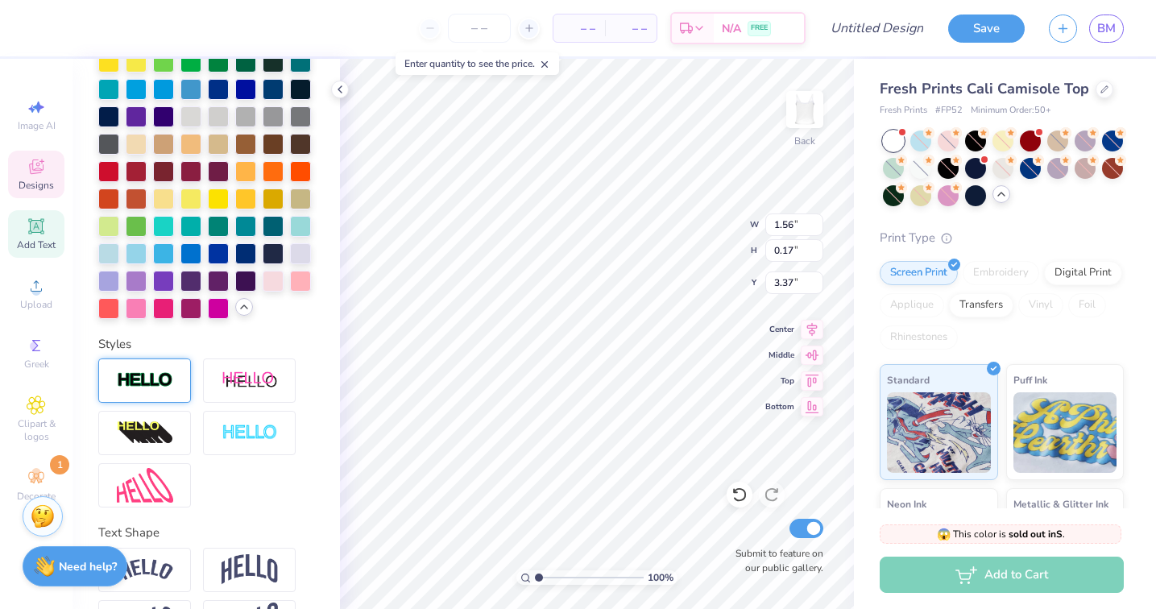
click at [143, 372] on img at bounding box center [145, 380] width 56 height 19
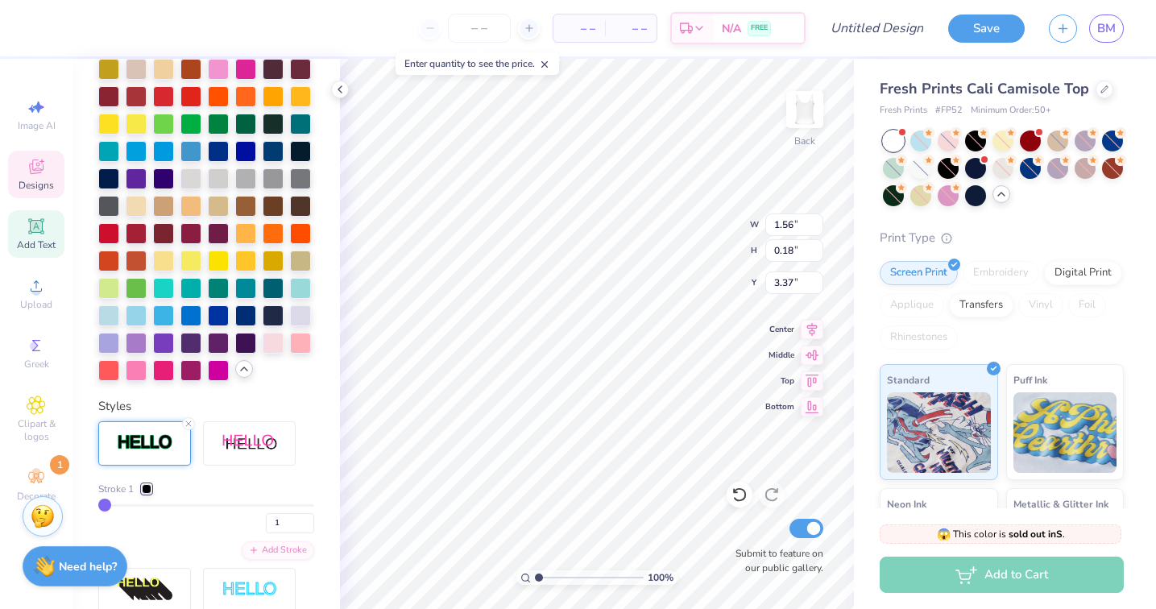
type input "0.18"
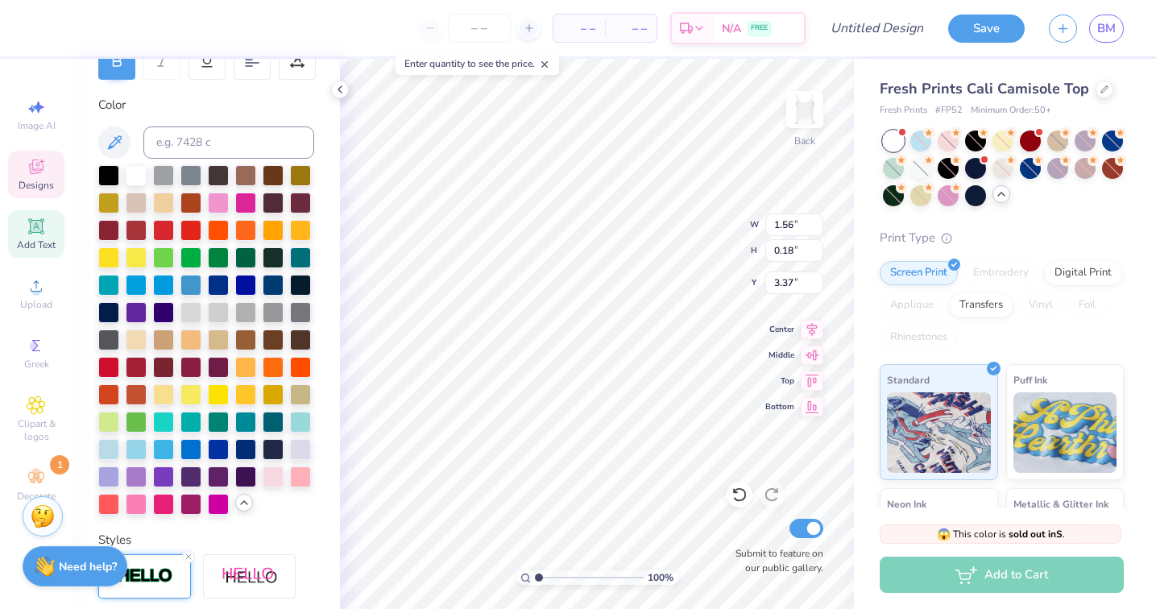
scroll to position [265, 0]
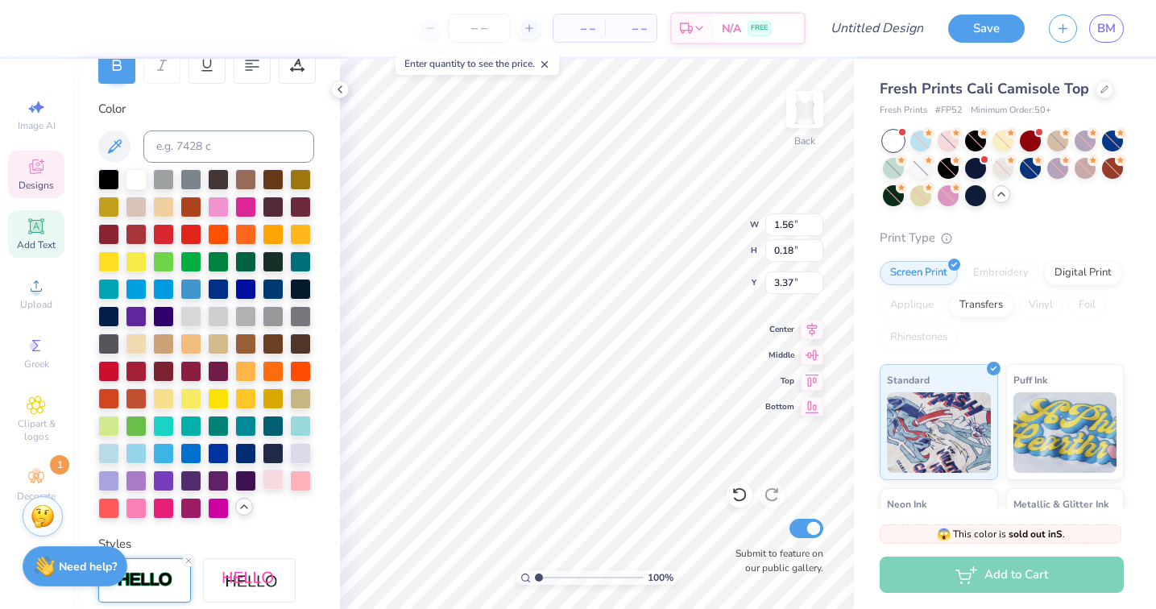
click at [272, 479] on div at bounding box center [273, 479] width 21 height 21
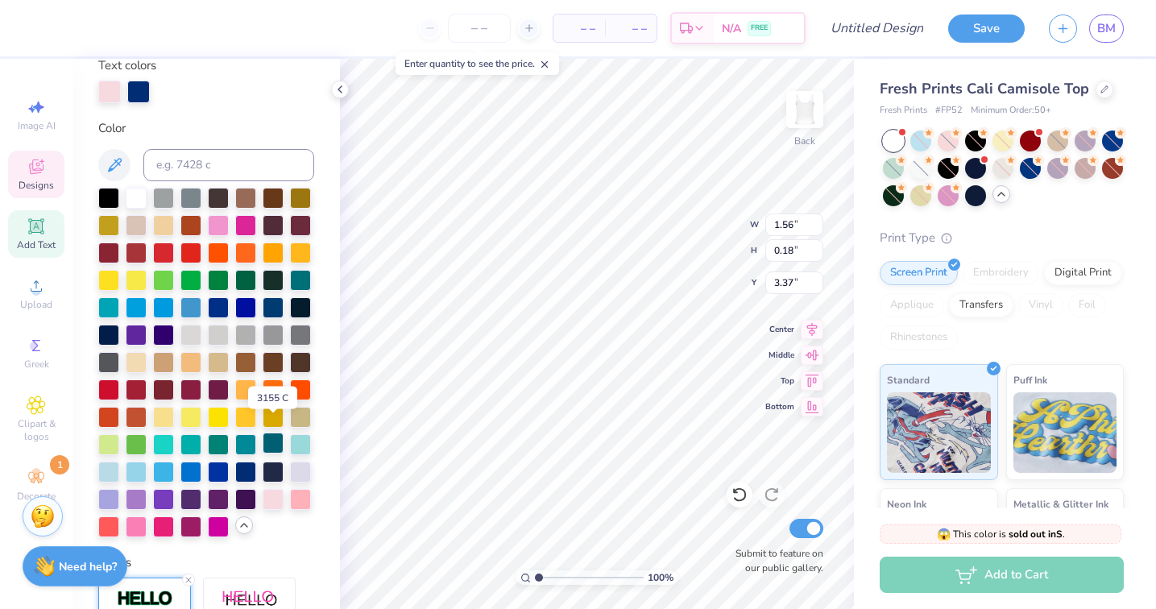
scroll to position [322, 0]
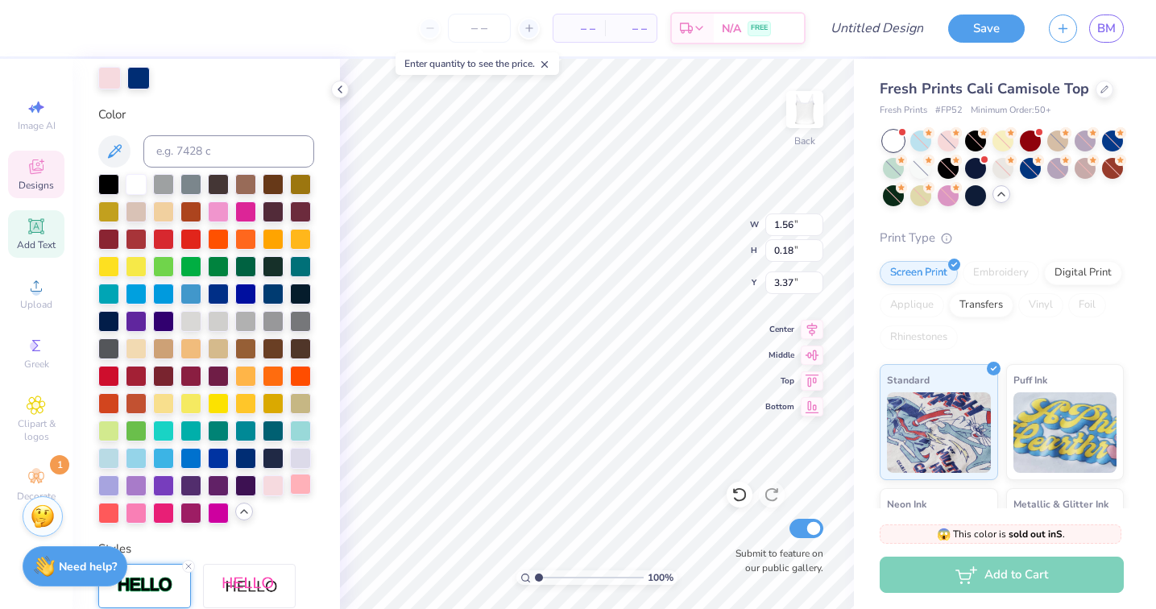
click at [302, 486] on div at bounding box center [300, 484] width 21 height 21
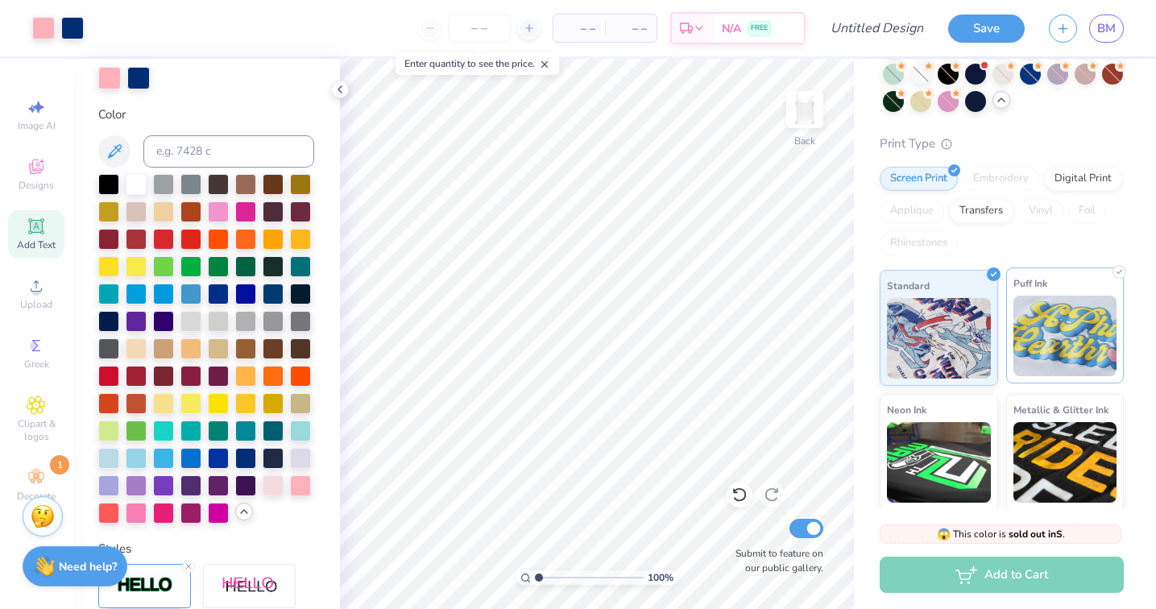
scroll to position [220, 0]
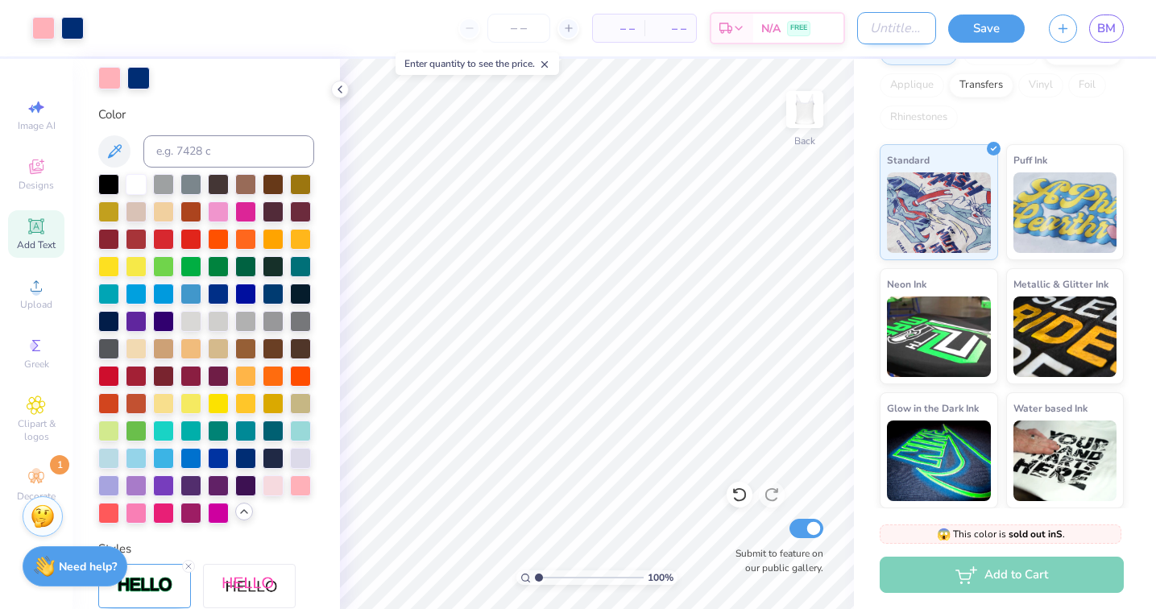
click at [908, 31] on input "Design Title" at bounding box center [896, 28] width 79 height 32
type input "tank top"
click at [983, 29] on button "Save" at bounding box center [986, 29] width 77 height 28
click at [1034, 585] on div "Add to Cart" at bounding box center [1002, 575] width 244 height 36
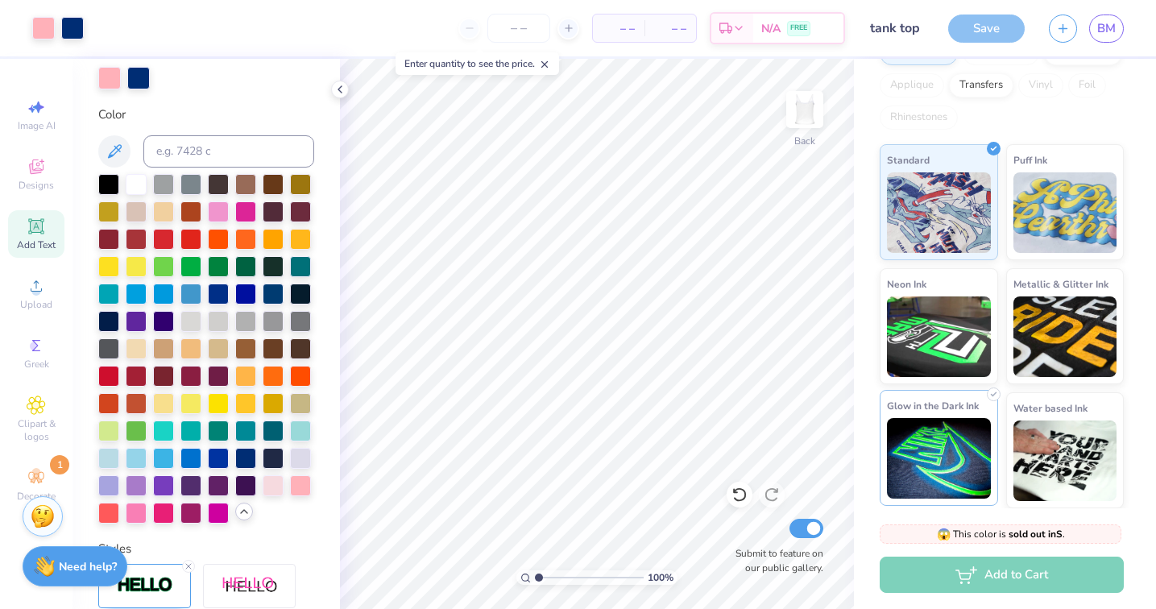
scroll to position [0, 0]
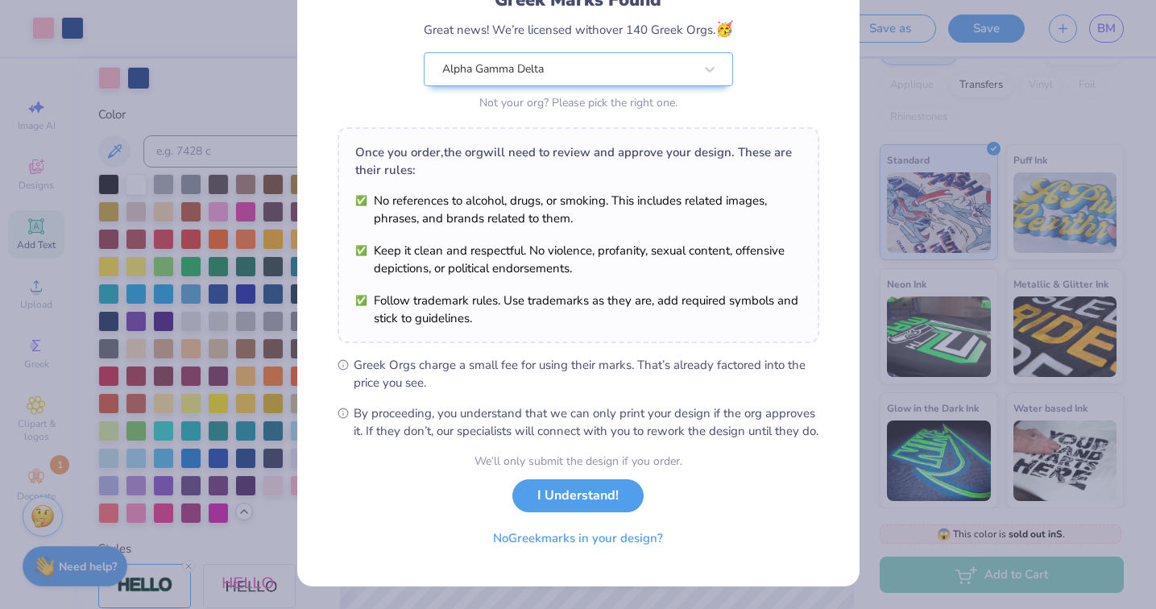
scroll to position [139, 0]
click at [556, 504] on button "I Understand!" at bounding box center [577, 491] width 131 height 33
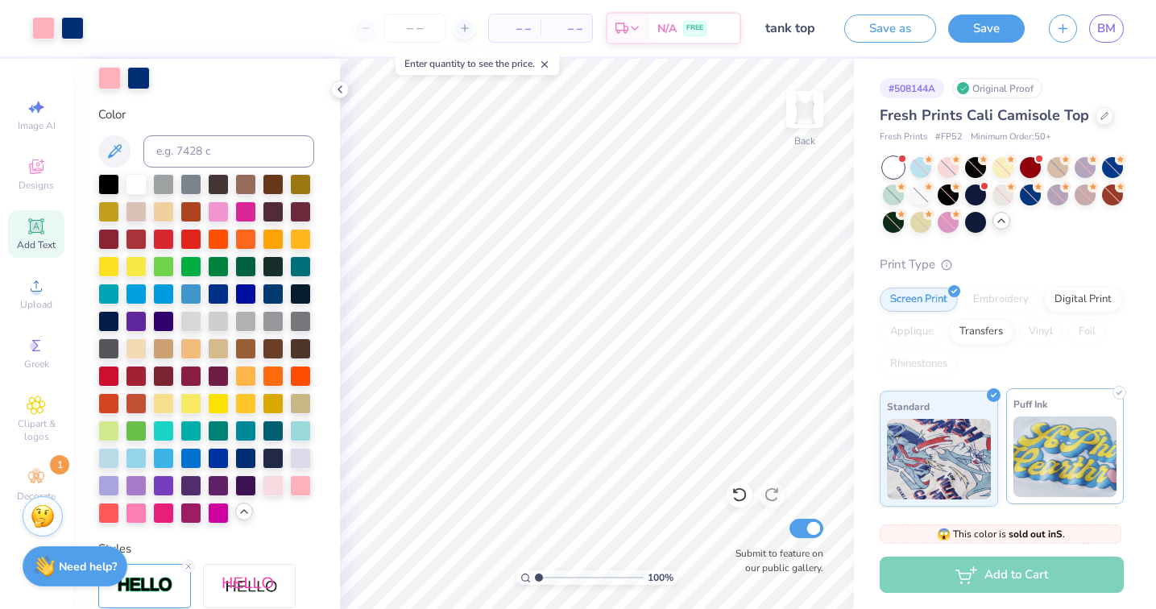
scroll to position [247, 0]
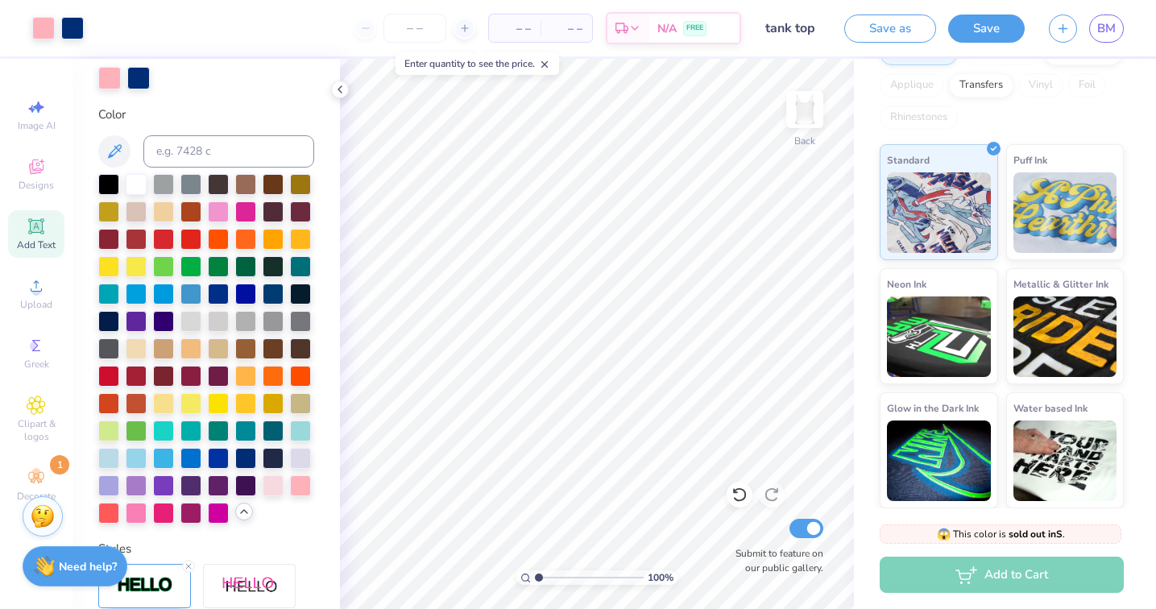
click at [1001, 571] on div "Add to Cart" at bounding box center [1002, 575] width 244 height 36
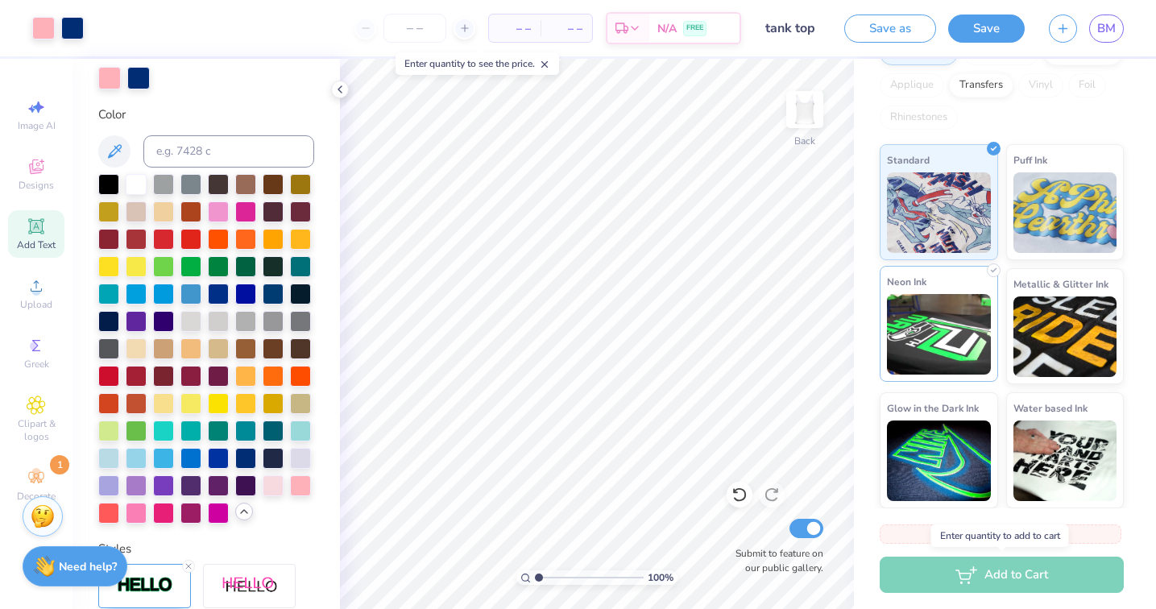
scroll to position [0, 0]
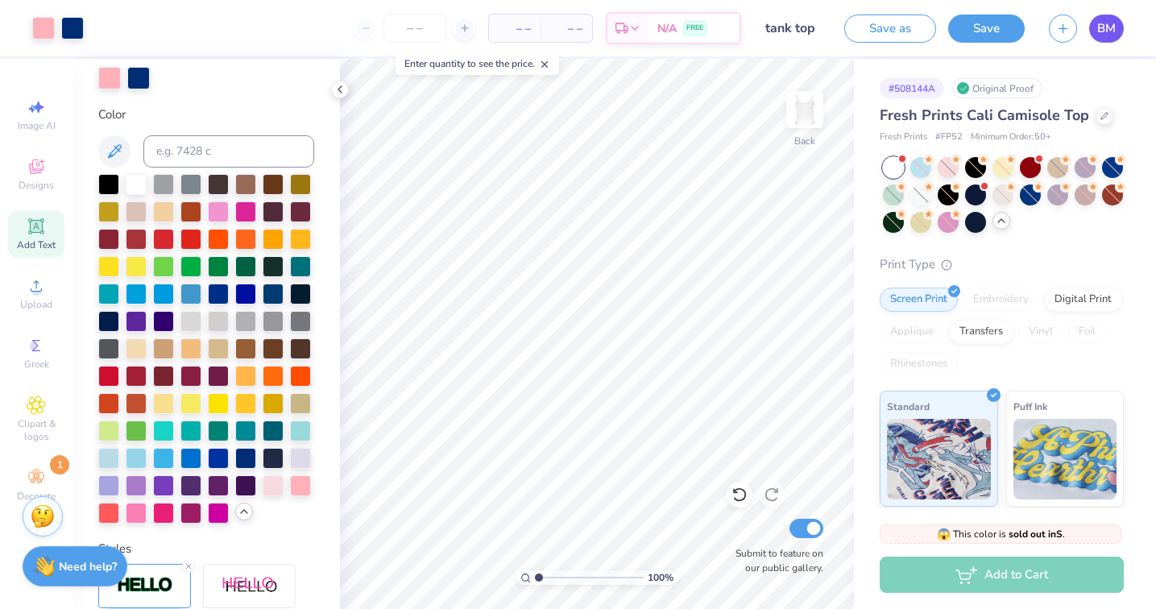
click at [1113, 26] on span "BM" at bounding box center [1106, 28] width 19 height 19
